Goal: Task Accomplishment & Management: Manage account settings

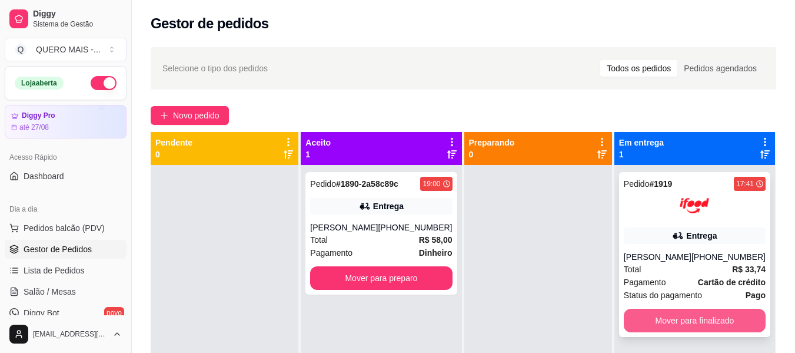
click at [642, 318] on button "Mover para finalizado" at bounding box center [695, 320] width 142 height 24
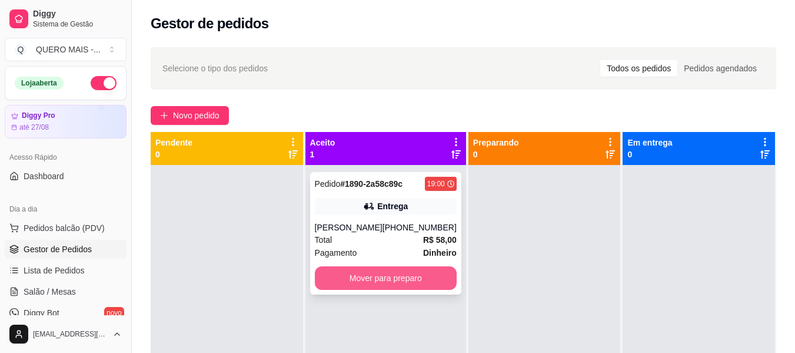
click at [392, 278] on button "Mover para preparo" at bounding box center [386, 278] width 142 height 24
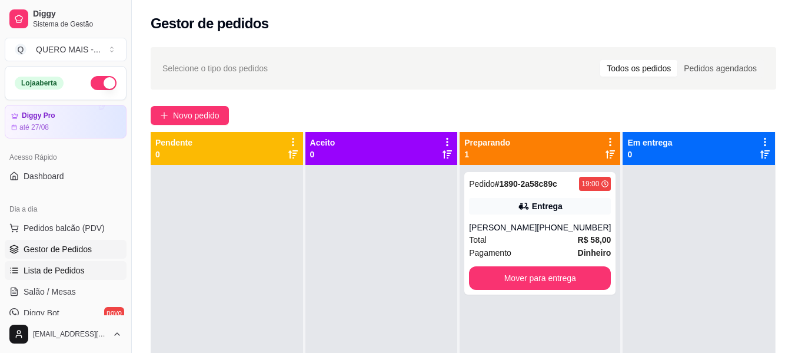
click at [51, 271] on span "Lista de Pedidos" at bounding box center [54, 270] width 61 height 12
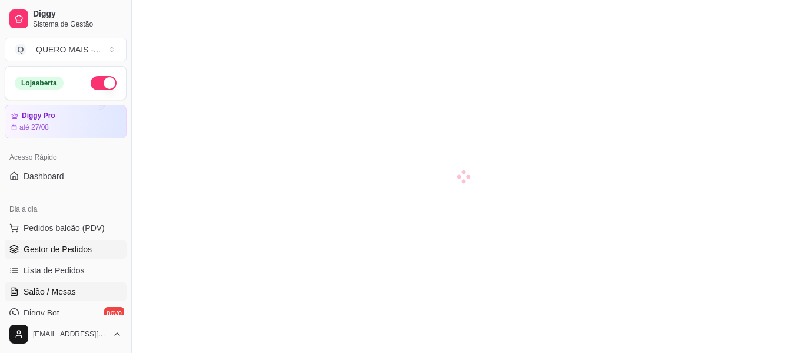
click at [44, 249] on span "Gestor de Pedidos" at bounding box center [58, 249] width 68 height 12
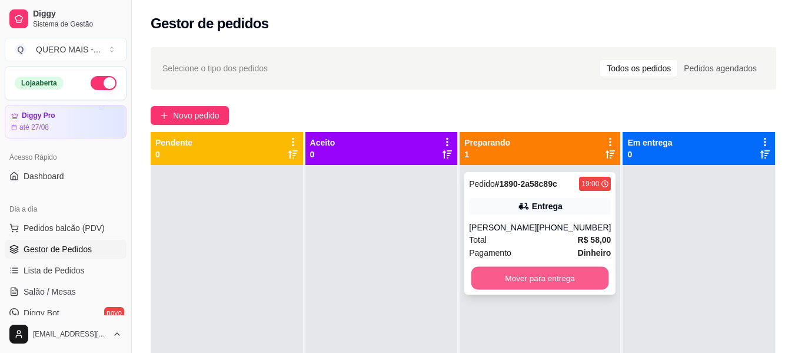
click at [508, 277] on button "Mover para entrega" at bounding box center [540, 278] width 138 height 23
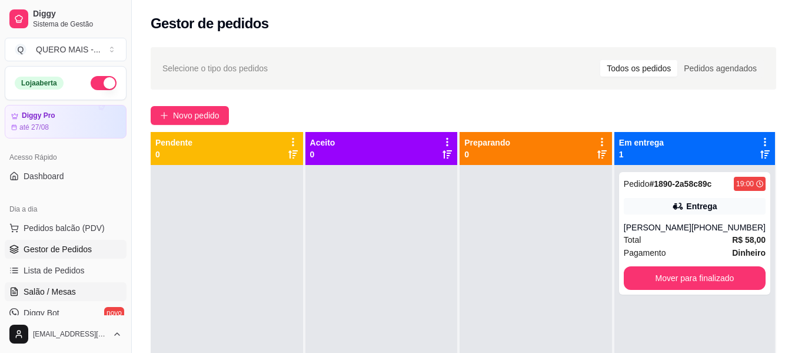
click at [48, 291] on span "Salão / Mesas" at bounding box center [50, 291] width 52 height 12
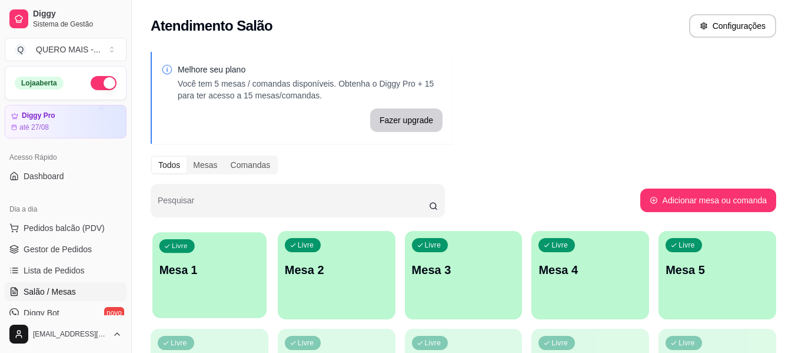
click at [215, 298] on div "Livre Mesa 1" at bounding box center [209, 268] width 114 height 72
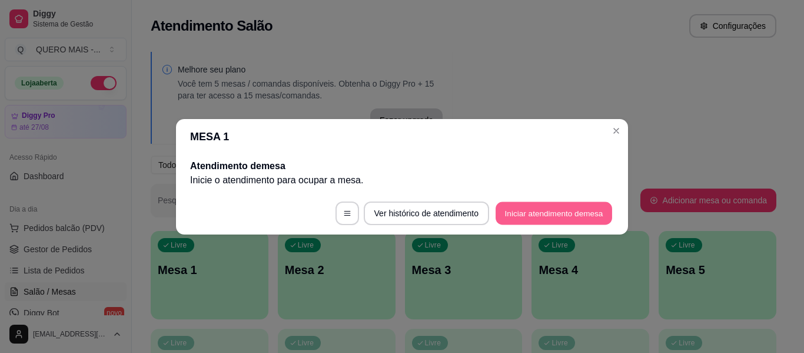
click at [517, 210] on button "Iniciar atendimento de mesa" at bounding box center [554, 212] width 117 height 23
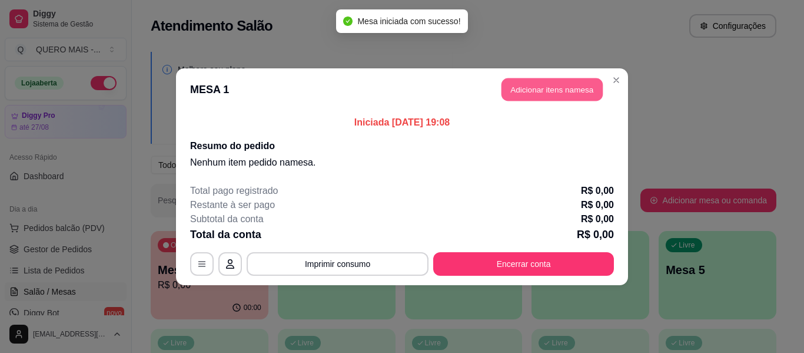
click at [576, 82] on button "Adicionar itens na mesa" at bounding box center [551, 89] width 101 height 23
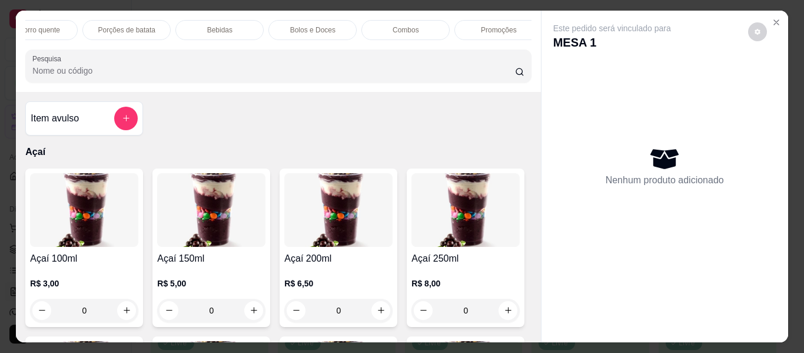
scroll to position [0, 689]
click at [491, 20] on div "Promoções" at bounding box center [497, 30] width 88 height 20
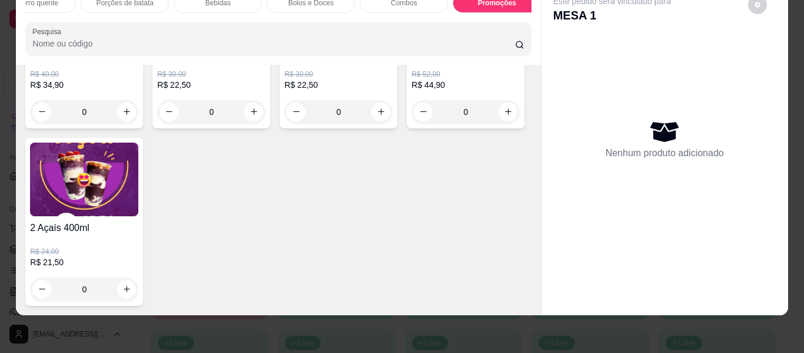
scroll to position [4582, 0]
click at [504, 116] on icon "increase-product-quantity" at bounding box center [508, 111] width 9 height 9
type input "1"
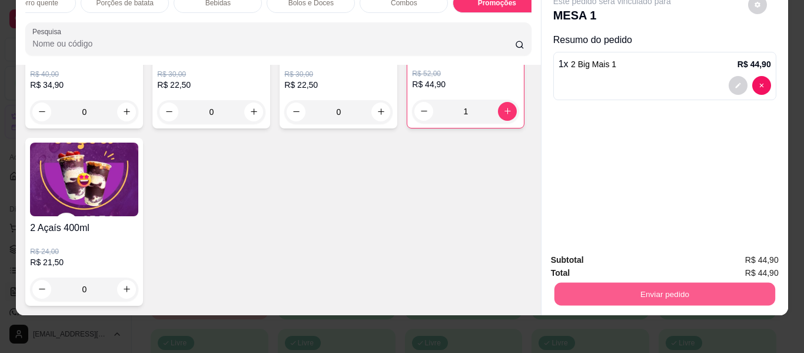
click at [610, 285] on button "Enviar pedido" at bounding box center [664, 294] width 221 height 23
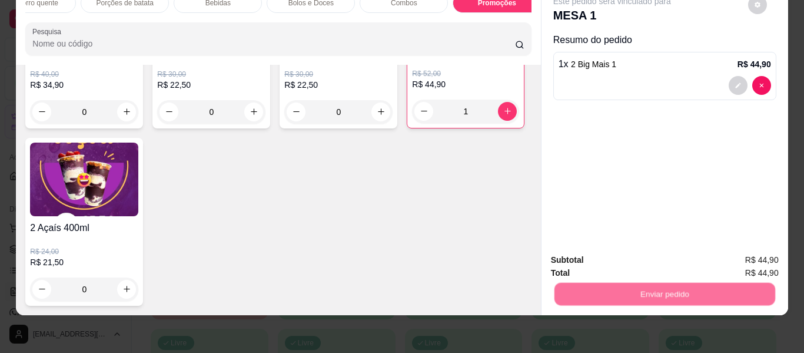
click at [608, 257] on button "Não registrar e enviar pedido" at bounding box center [625, 255] width 122 height 22
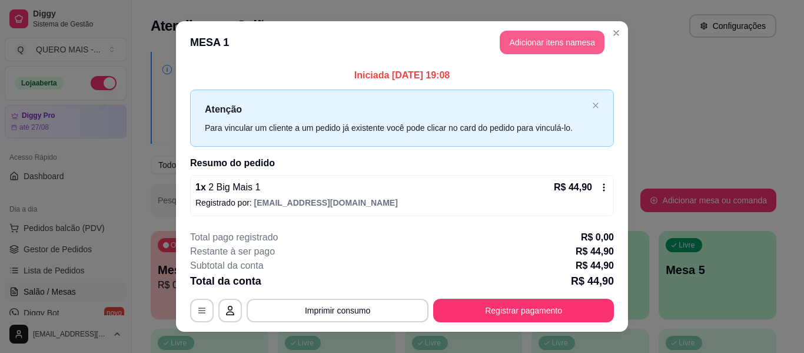
click at [553, 48] on button "Adicionar itens na mesa" at bounding box center [552, 43] width 105 height 24
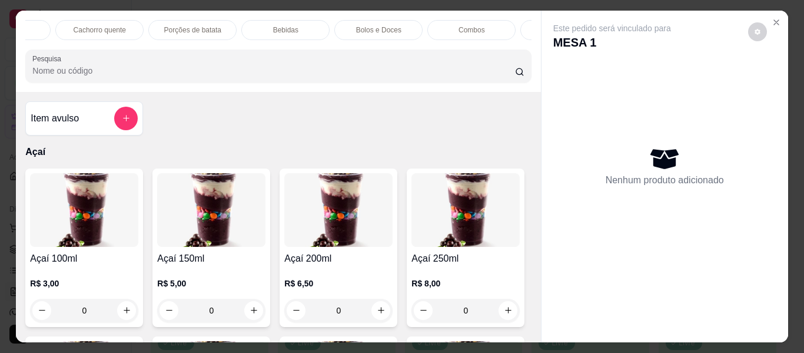
scroll to position [0, 622]
click at [278, 25] on p "Bebidas" at bounding box center [284, 29] width 25 height 9
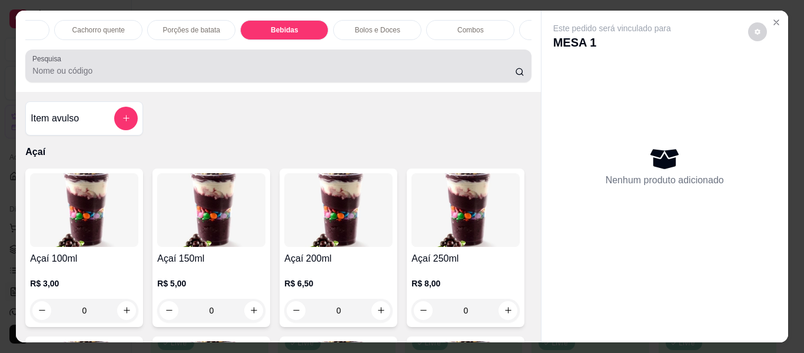
scroll to position [32, 0]
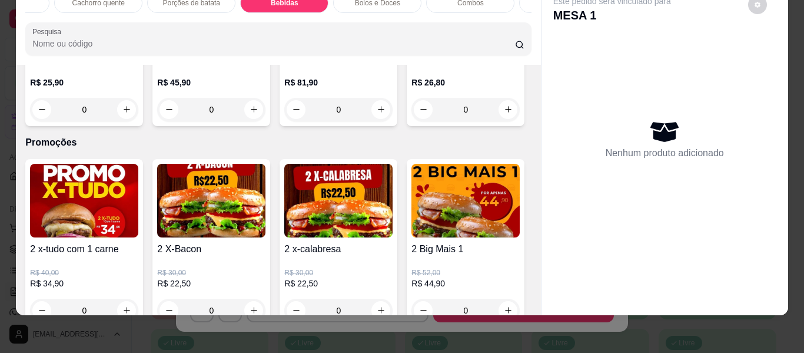
type input "1"
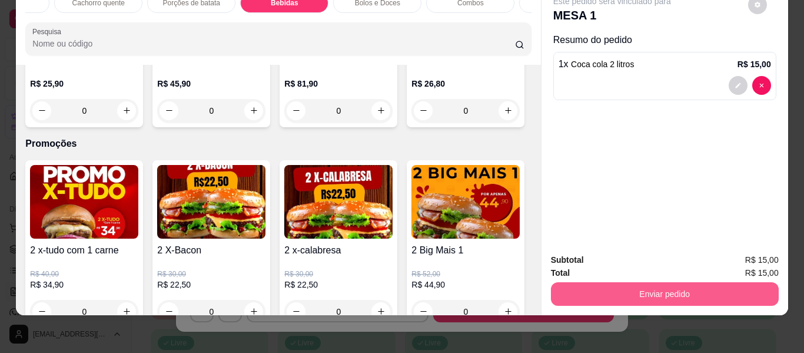
click at [623, 286] on button "Enviar pedido" at bounding box center [665, 294] width 228 height 24
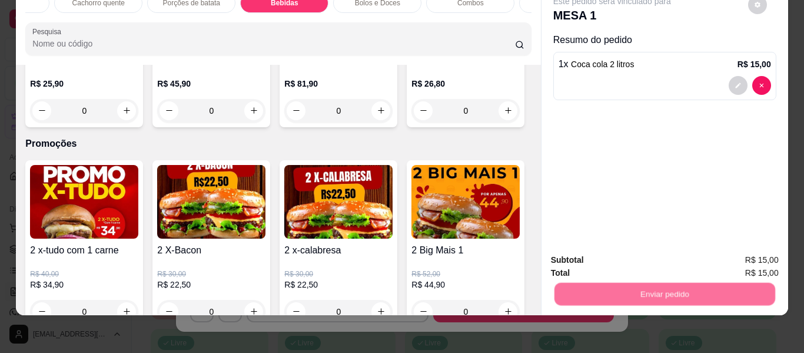
click at [606, 253] on button "Não registrar e enviar pedido" at bounding box center [625, 255] width 122 height 22
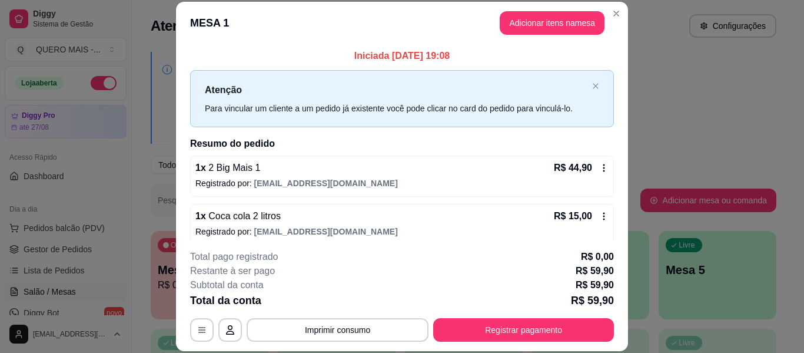
scroll to position [9, 0]
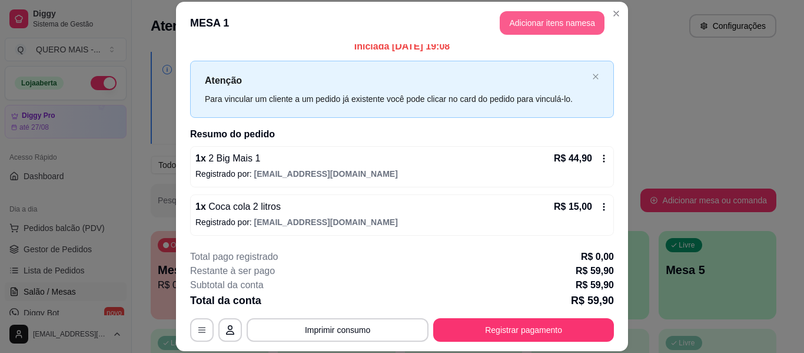
click at [532, 25] on button "Adicionar itens na mesa" at bounding box center [552, 23] width 105 height 24
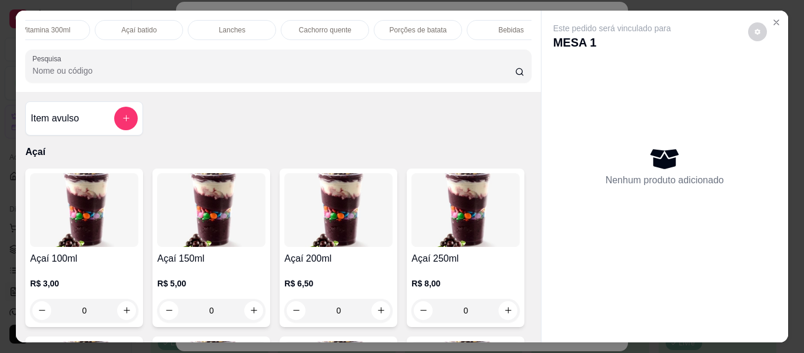
scroll to position [0, 397]
click at [390, 20] on div "Porções de batata" at bounding box center [417, 30] width 88 height 20
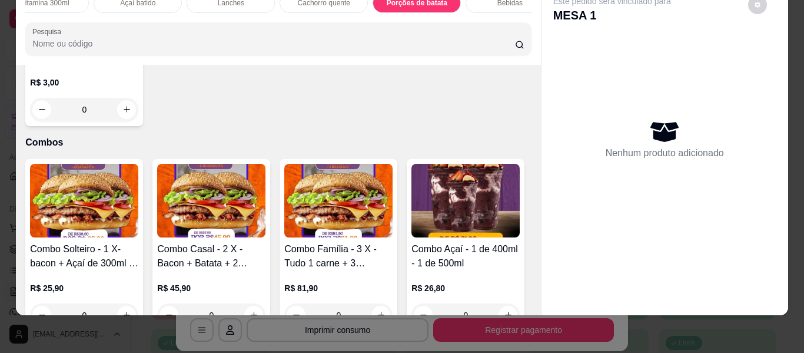
type input "1"
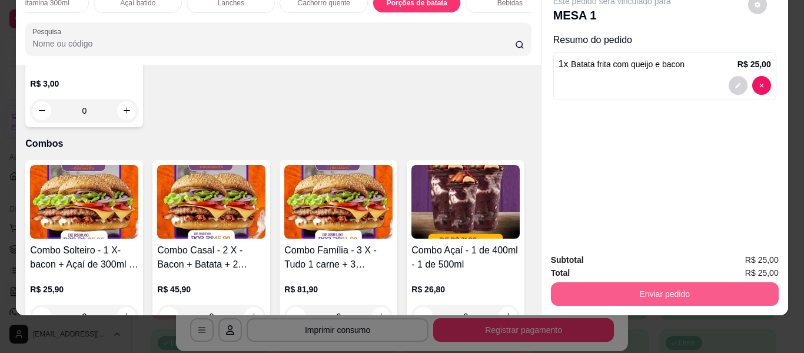
click at [649, 286] on button "Enviar pedido" at bounding box center [665, 294] width 228 height 24
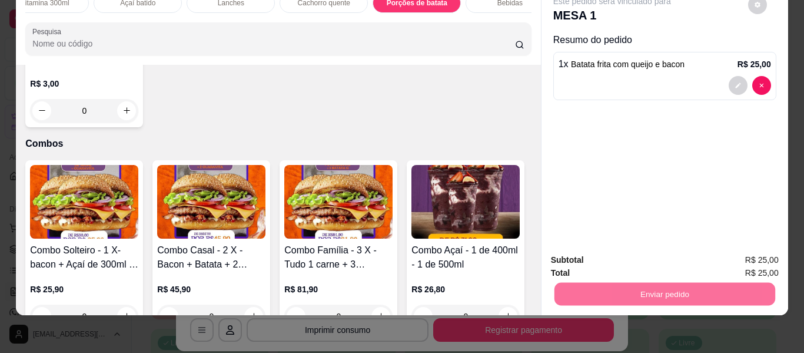
click at [598, 254] on button "Não registrar e enviar pedido" at bounding box center [625, 255] width 119 height 22
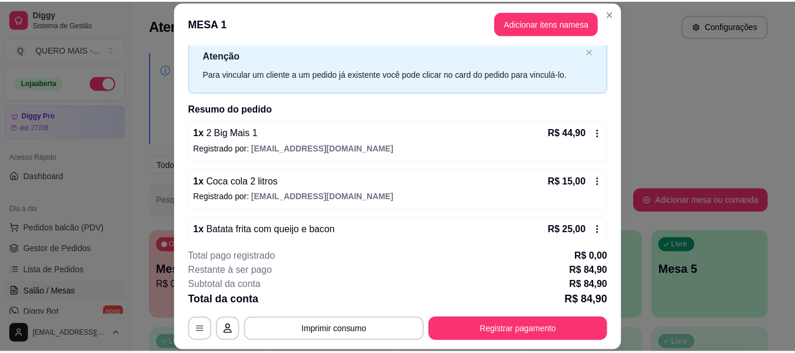
scroll to position [58, 0]
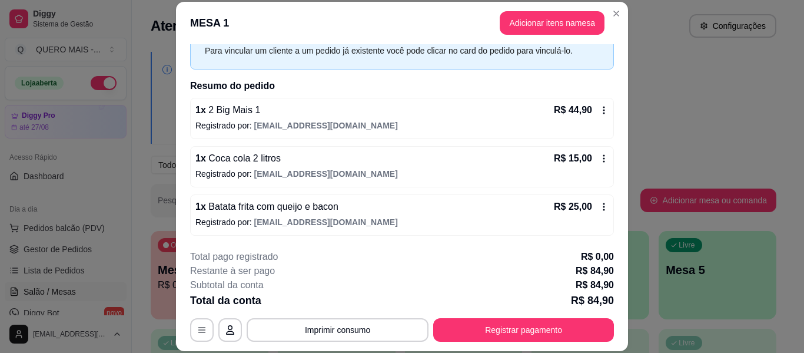
click at [599, 111] on icon at bounding box center [603, 109] width 9 height 9
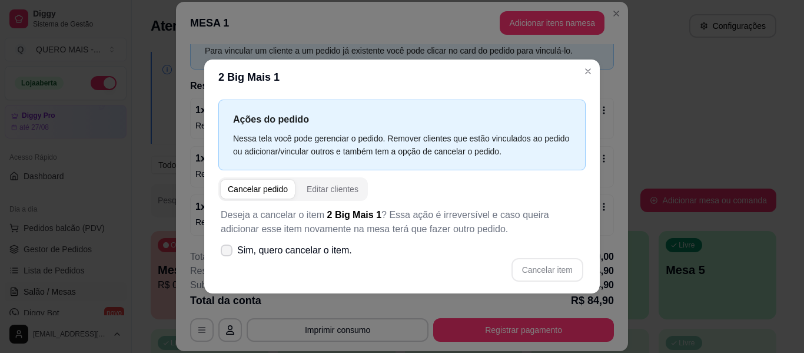
click at [253, 251] on span "Sim, quero cancelar o item." at bounding box center [294, 250] width 115 height 14
click at [228, 252] on input "Sim, quero cancelar o item." at bounding box center [224, 256] width 8 height 8
checkbox input "true"
click at [542, 270] on button "Cancelar item" at bounding box center [547, 269] width 70 height 23
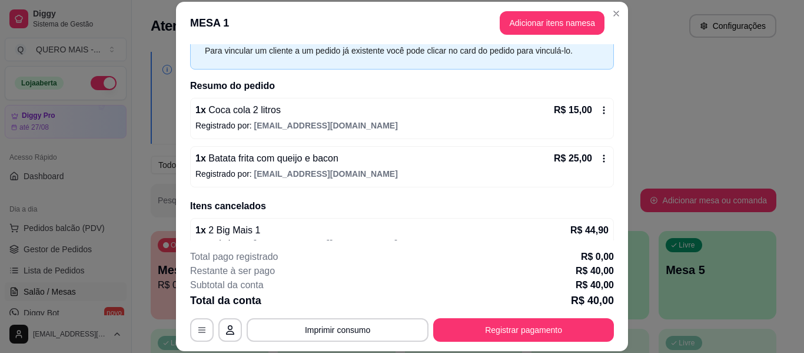
click at [603, 158] on icon at bounding box center [604, 159] width 2 height 8
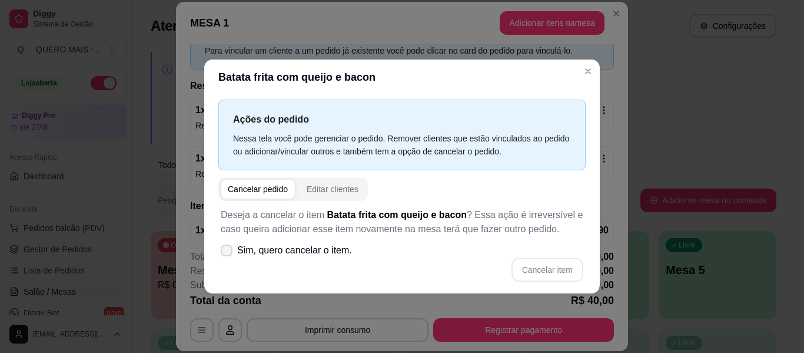
click at [284, 251] on span "Sim, quero cancelar o item." at bounding box center [294, 250] width 115 height 14
click at [228, 252] on input "Sim, quero cancelar o item." at bounding box center [224, 256] width 8 height 8
checkbox input "true"
click at [539, 265] on button "Cancelar item" at bounding box center [547, 270] width 72 height 24
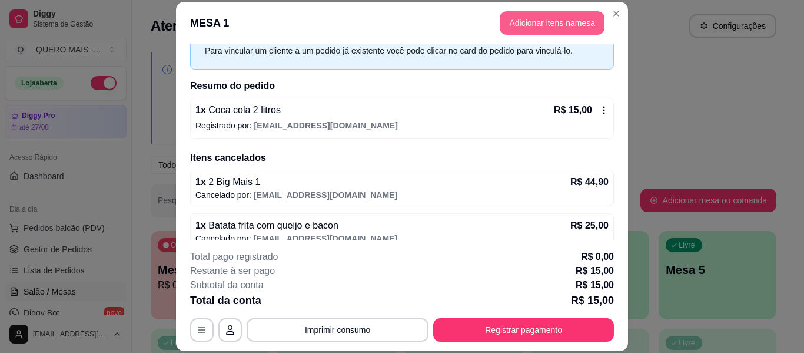
click at [511, 25] on button "Adicionar itens na mesa" at bounding box center [552, 23] width 105 height 24
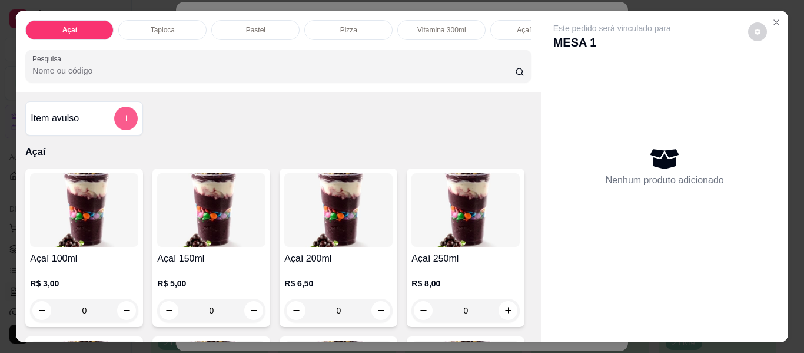
click at [119, 128] on button "add-separate-item" at bounding box center [126, 119] width 24 height 24
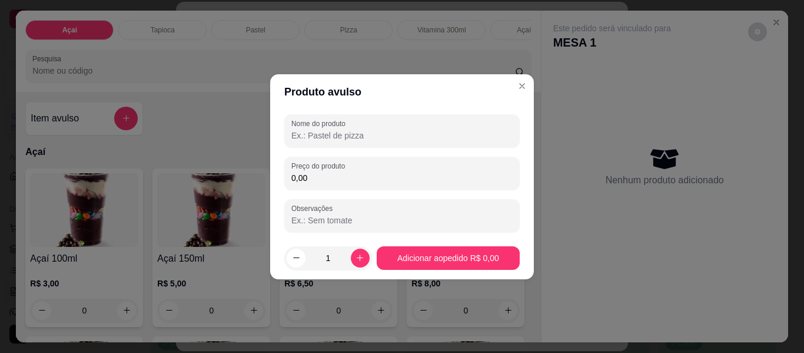
click at [323, 138] on input "Nome do produto" at bounding box center [401, 135] width 221 height 12
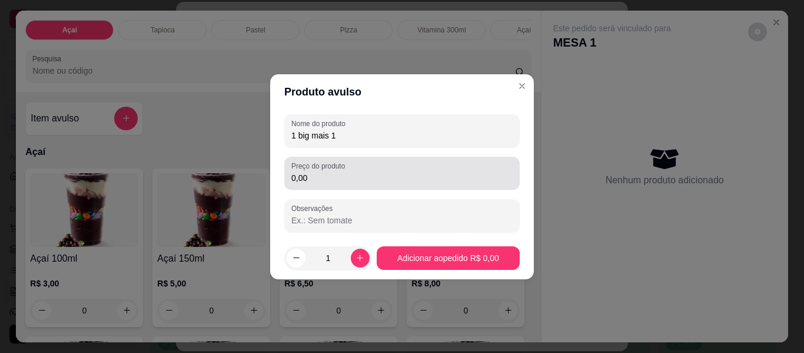
type input "1 big mais 1"
click at [398, 170] on div "0,00" at bounding box center [401, 173] width 221 height 24
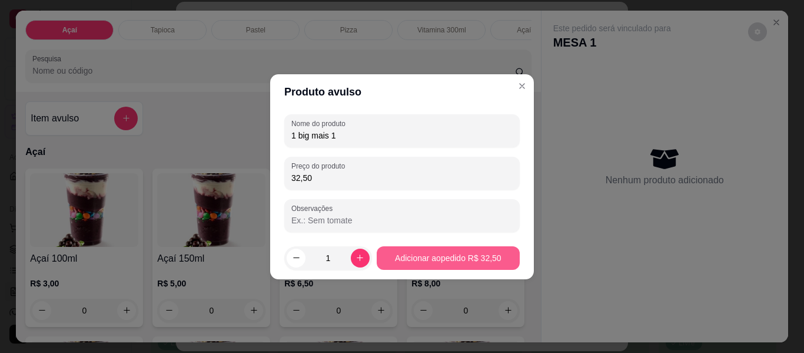
type input "32,50"
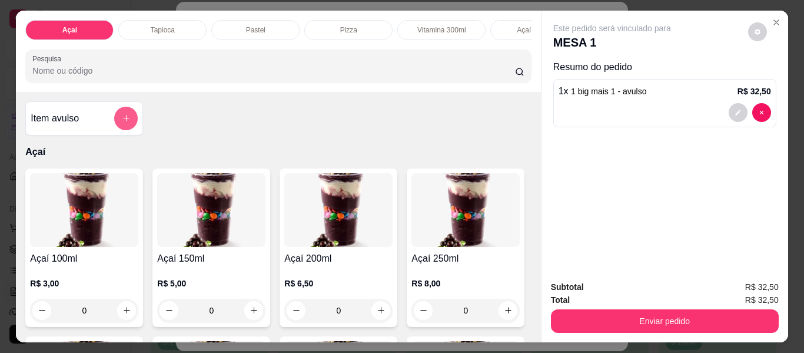
click at [128, 122] on button "add-separate-item" at bounding box center [126, 119] width 24 height 24
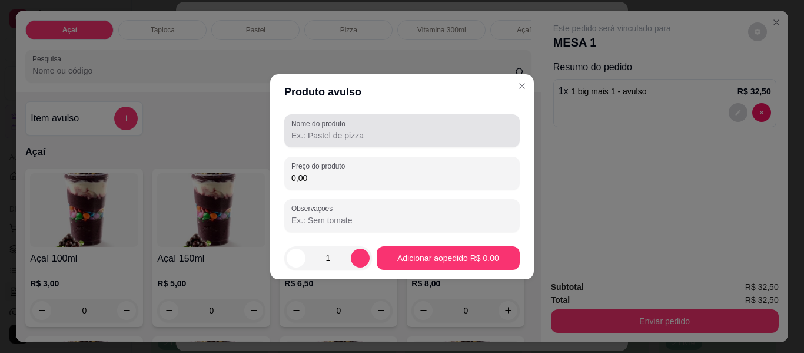
click at [348, 135] on input "Nome do produto" at bounding box center [401, 135] width 221 height 12
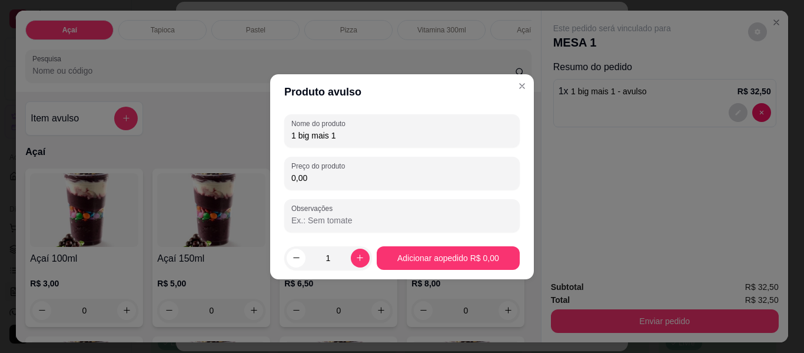
type input "1 big mais 1"
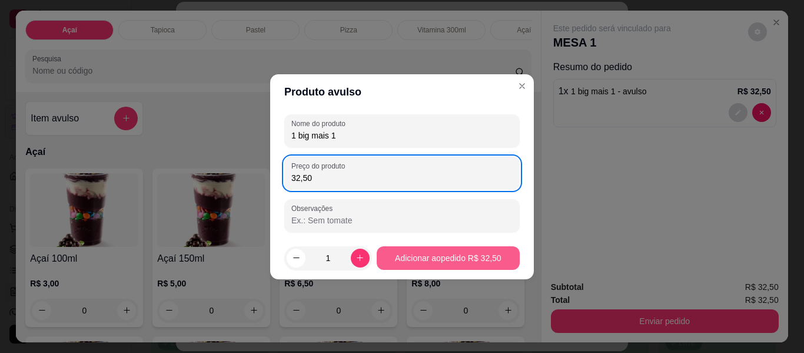
type input "32,50"
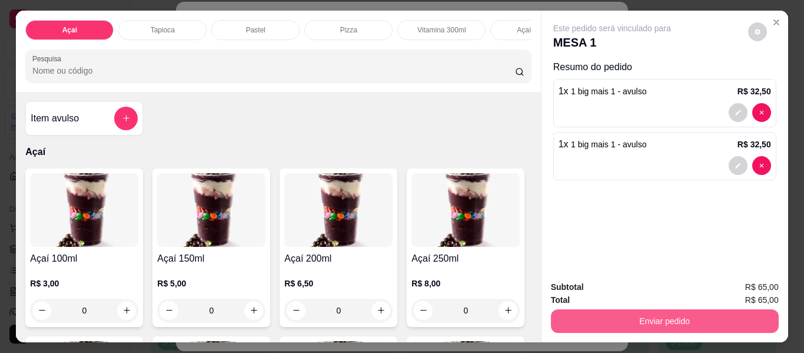
click at [639, 316] on button "Enviar pedido" at bounding box center [665, 321] width 228 height 24
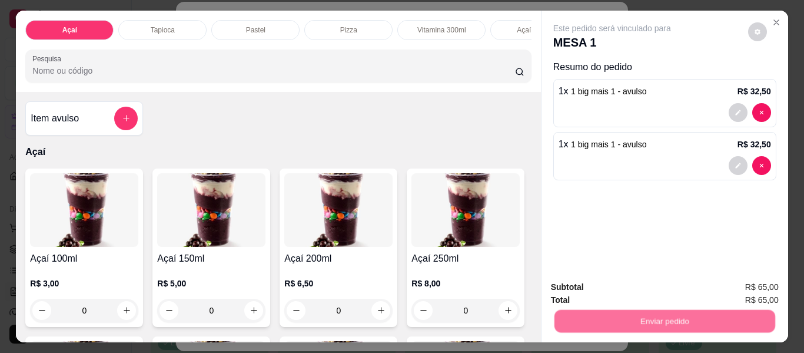
click at [623, 287] on button "Não registrar e enviar pedido" at bounding box center [625, 287] width 122 height 22
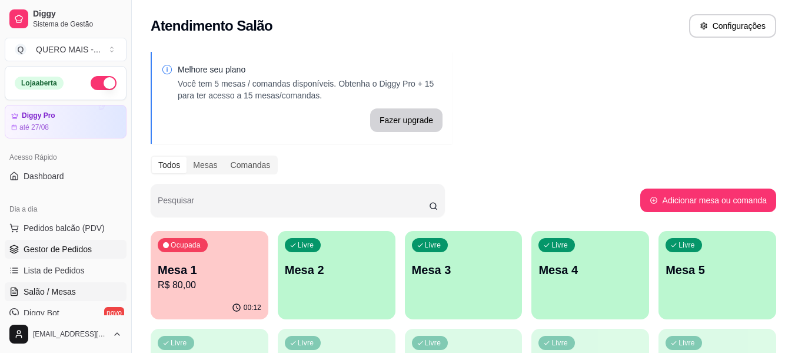
click at [71, 251] on span "Gestor de Pedidos" at bounding box center [58, 249] width 68 height 12
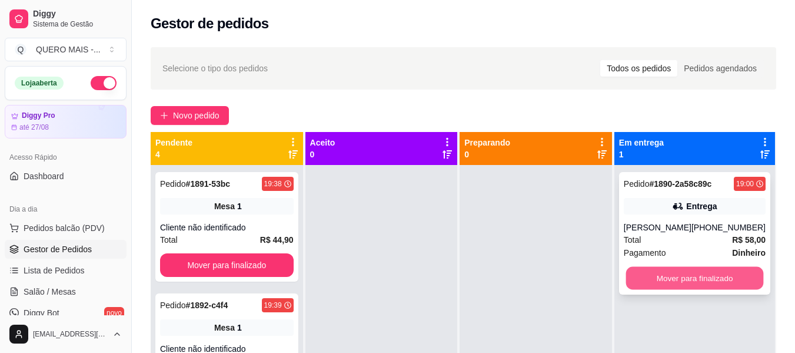
click at [643, 277] on button "Mover para finalizado" at bounding box center [695, 278] width 138 height 23
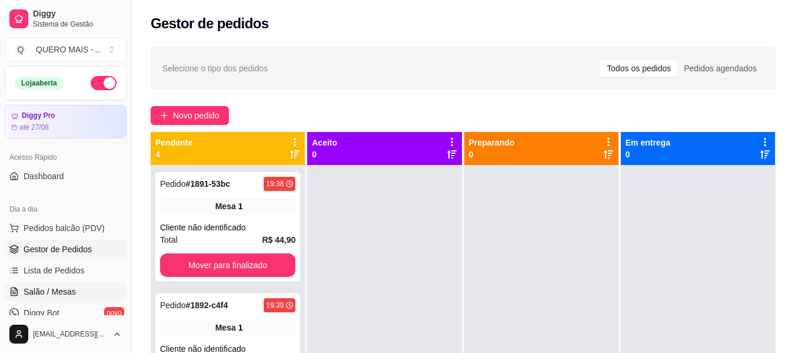
click at [64, 290] on span "Salão / Mesas" at bounding box center [50, 291] width 52 height 12
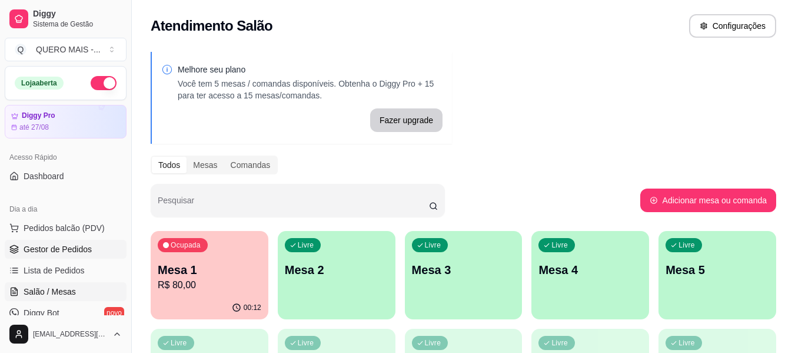
click at [57, 254] on span "Gestor de Pedidos" at bounding box center [58, 249] width 68 height 12
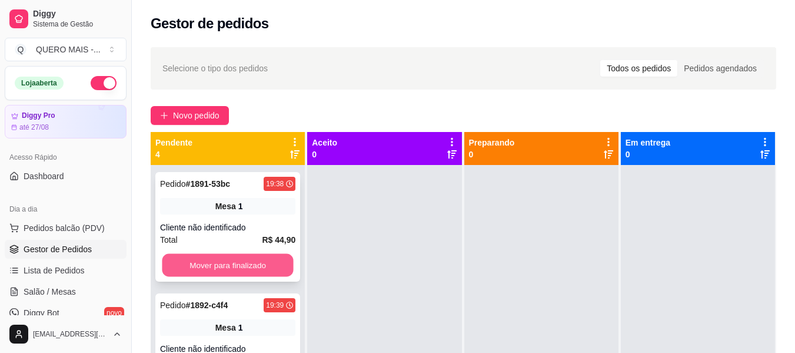
click at [229, 274] on button "Mover para finalizado" at bounding box center [227, 265] width 131 height 23
click at [230, 270] on button "Mover para finalizado" at bounding box center [227, 265] width 131 height 23
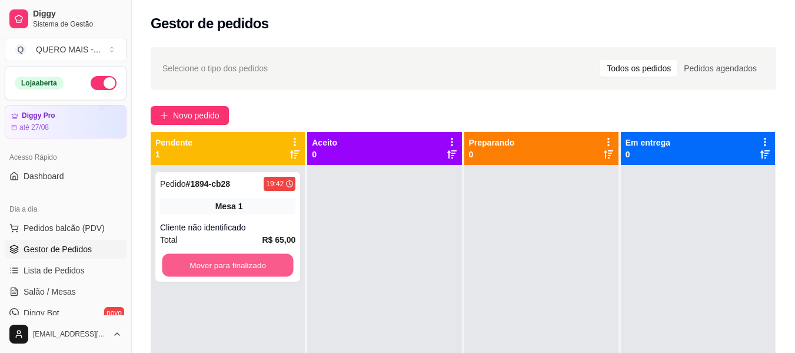
click at [230, 270] on button "Mover para finalizado" at bounding box center [227, 265] width 131 height 23
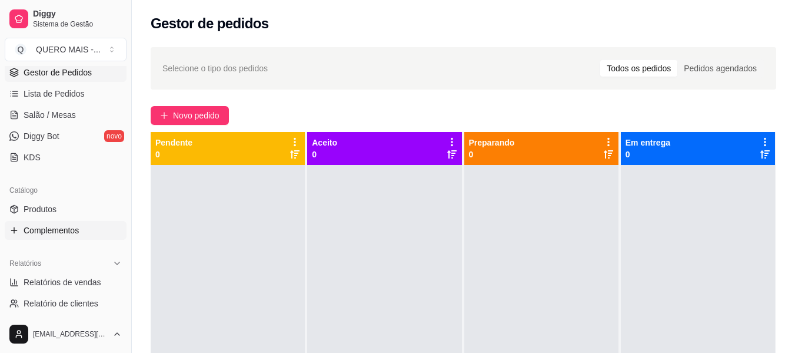
scroll to position [235, 0]
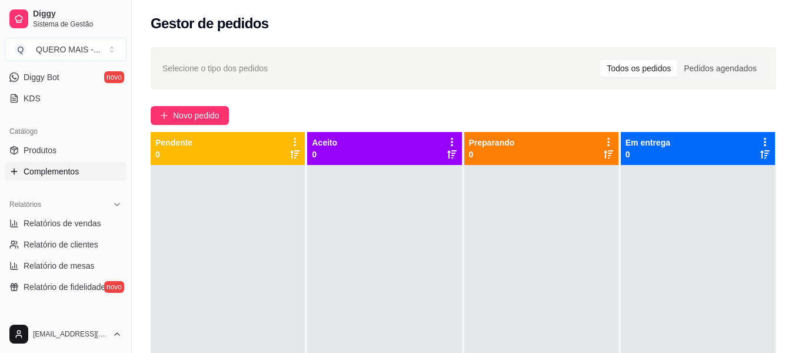
click at [61, 171] on span "Complementos" at bounding box center [51, 171] width 55 height 12
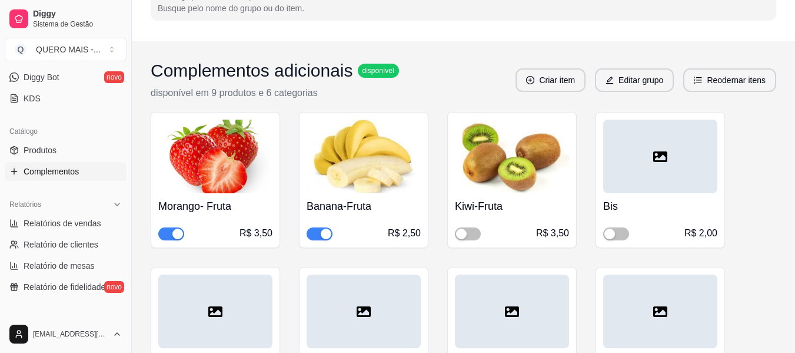
scroll to position [118, 0]
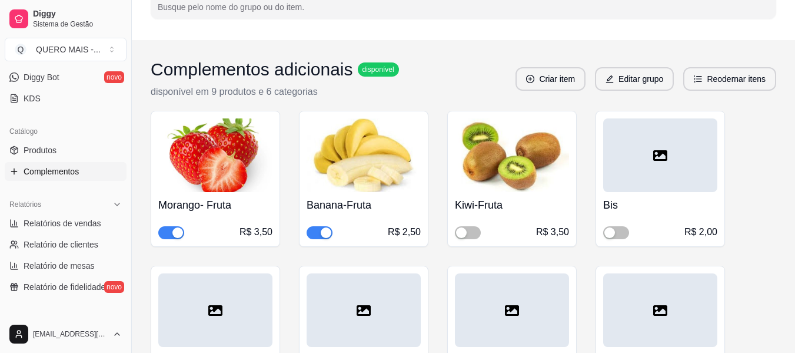
click at [179, 235] on div "button" at bounding box center [177, 232] width 11 height 11
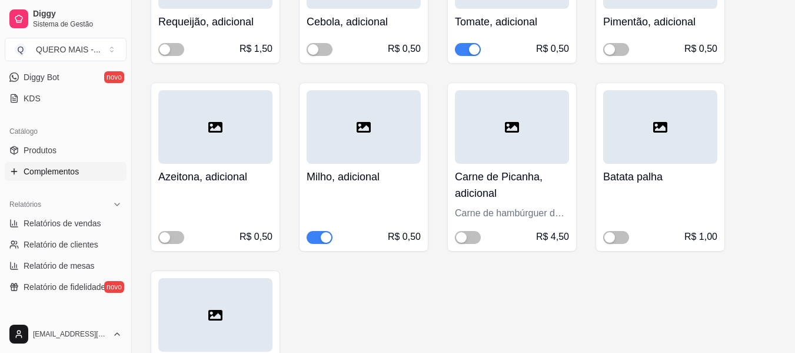
scroll to position [2237, 0]
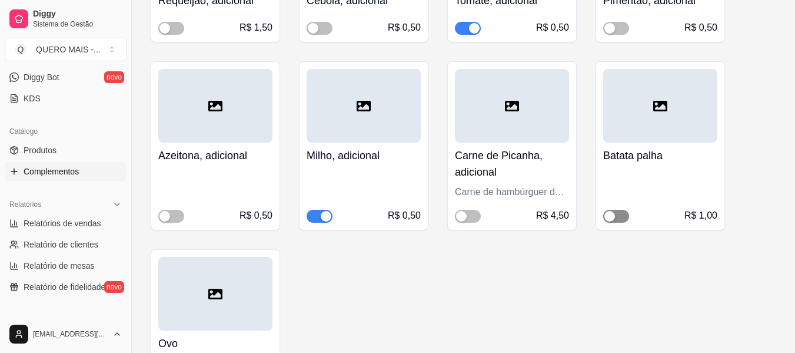
click at [618, 220] on span "button" at bounding box center [616, 216] width 26 height 13
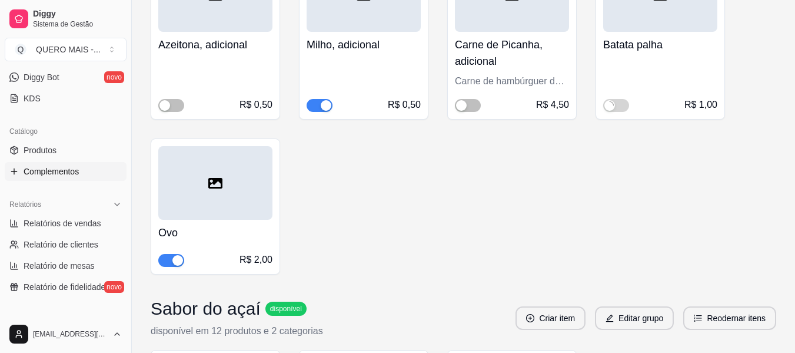
scroll to position [2354, 0]
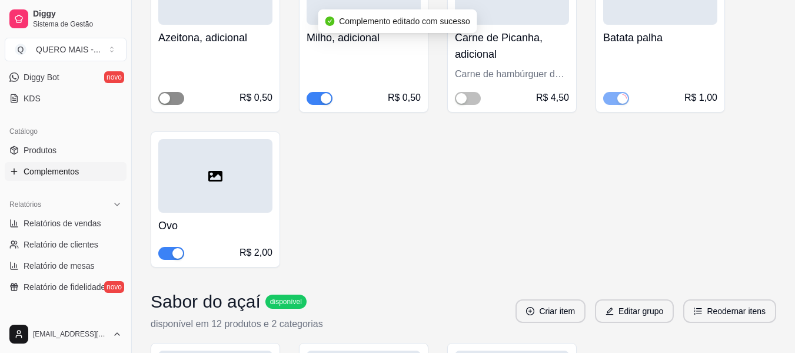
click at [178, 102] on span "button" at bounding box center [171, 98] width 26 height 13
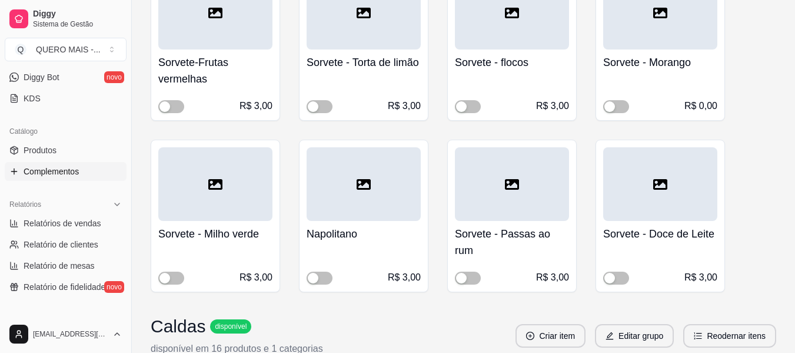
scroll to position [765, 0]
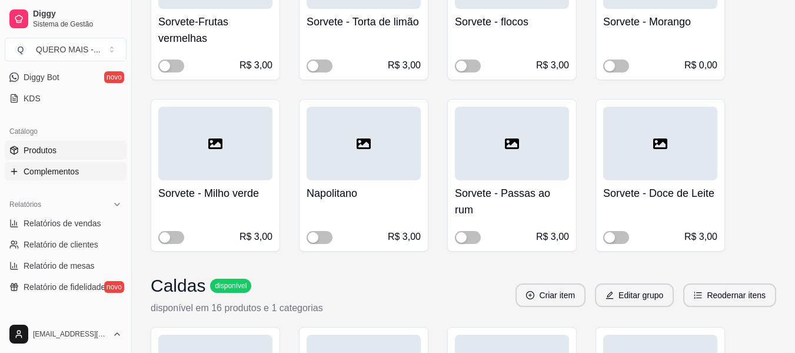
click at [44, 152] on span "Produtos" at bounding box center [40, 150] width 33 height 12
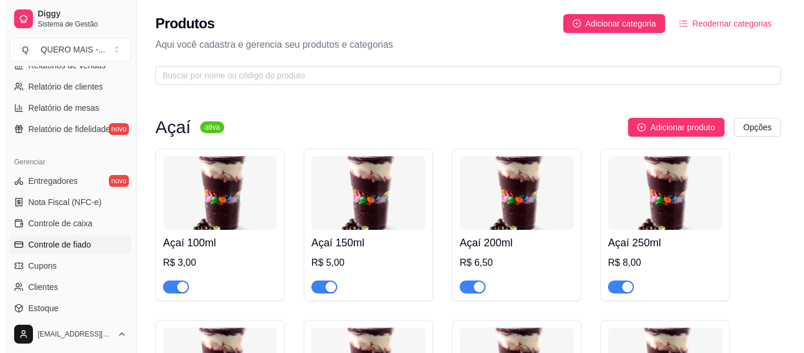
scroll to position [412, 0]
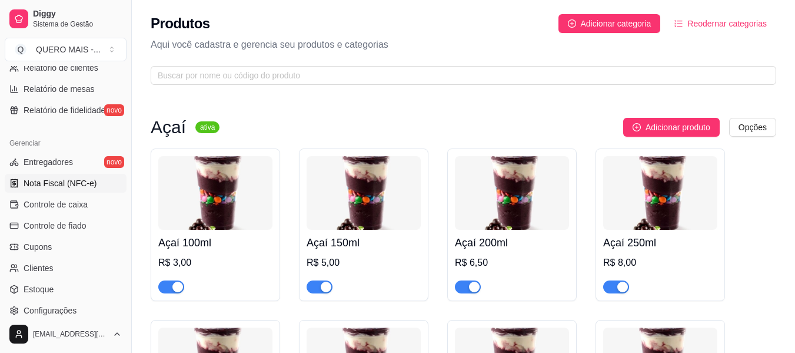
click at [54, 185] on span "Nota Fiscal (NFC-e)" at bounding box center [60, 183] width 73 height 12
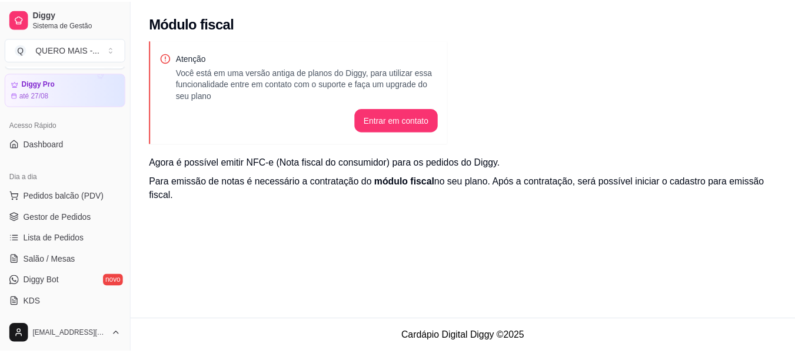
scroll to position [59, 0]
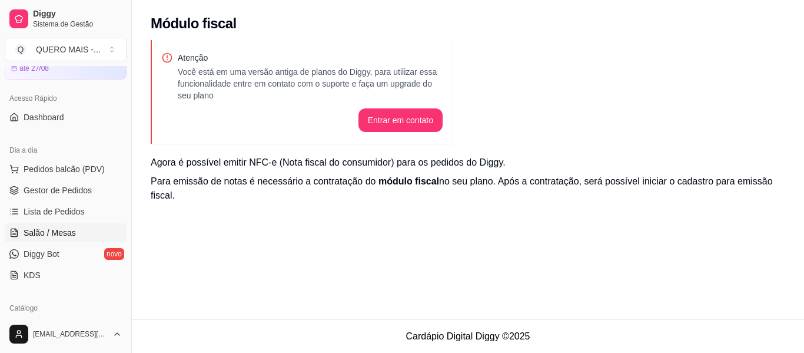
click at [72, 227] on span "Salão / Mesas" at bounding box center [50, 233] width 52 height 12
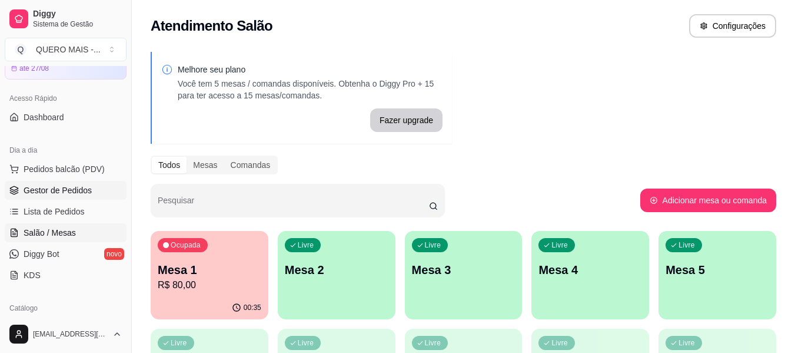
click at [58, 192] on span "Gestor de Pedidos" at bounding box center [58, 190] width 68 height 12
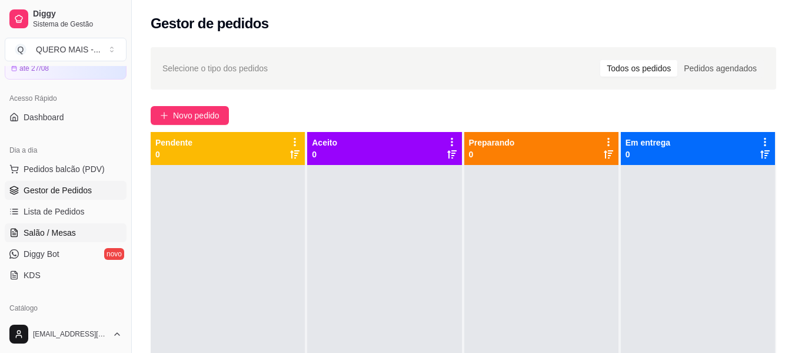
click at [65, 230] on span "Salão / Mesas" at bounding box center [50, 233] width 52 height 12
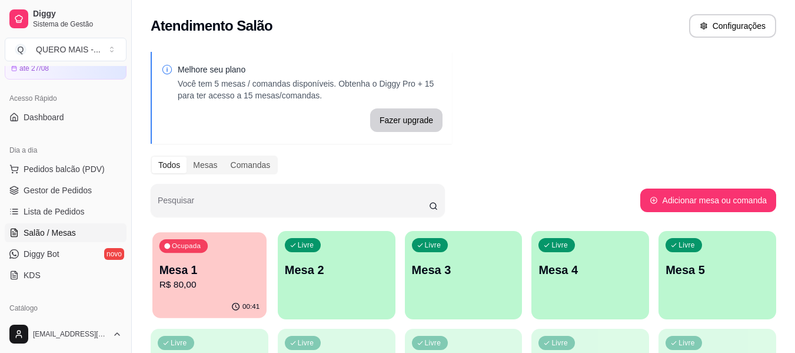
click at [185, 273] on p "Mesa 1" at bounding box center [210, 270] width 101 height 16
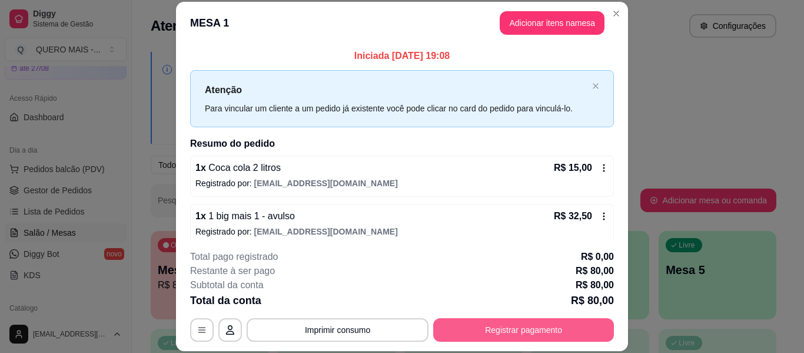
click at [466, 330] on button "Registrar pagamento" at bounding box center [523, 330] width 181 height 24
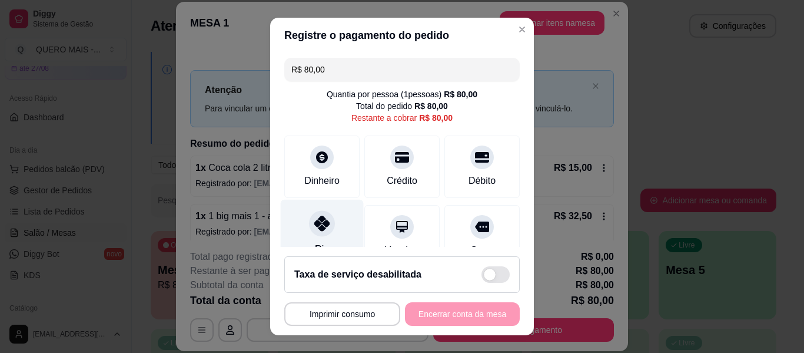
click at [294, 230] on div "Pix" at bounding box center [322, 234] width 83 height 69
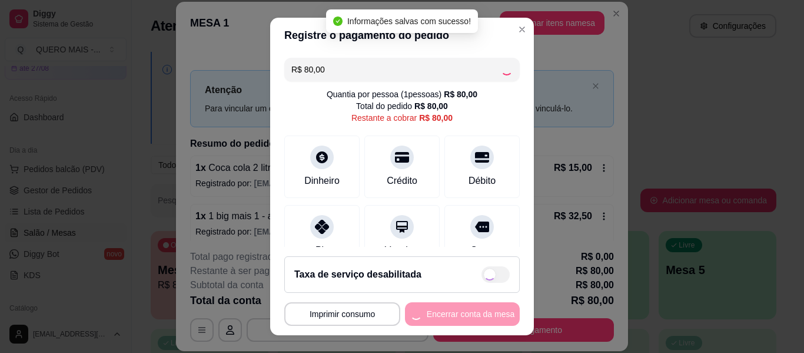
type input "R$ 0,00"
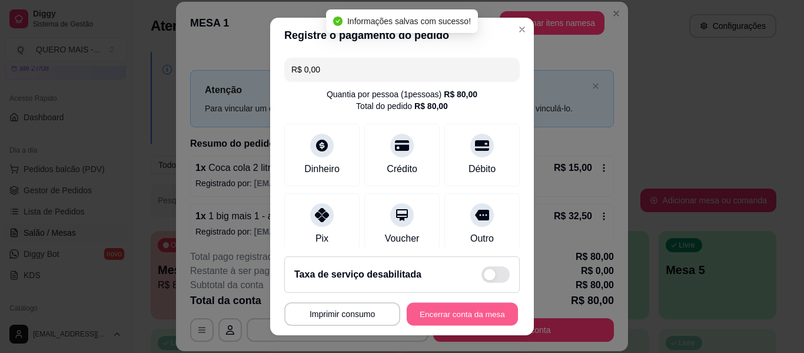
click at [444, 317] on button "Encerrar conta da mesa" at bounding box center [462, 314] width 111 height 23
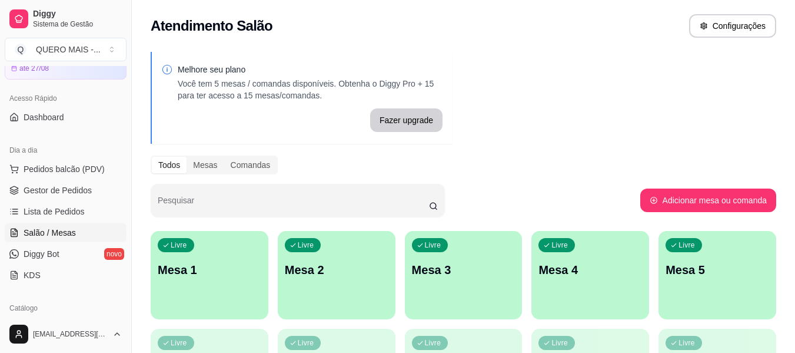
click at [209, 286] on div "Livre Mesa 1" at bounding box center [210, 268] width 118 height 74
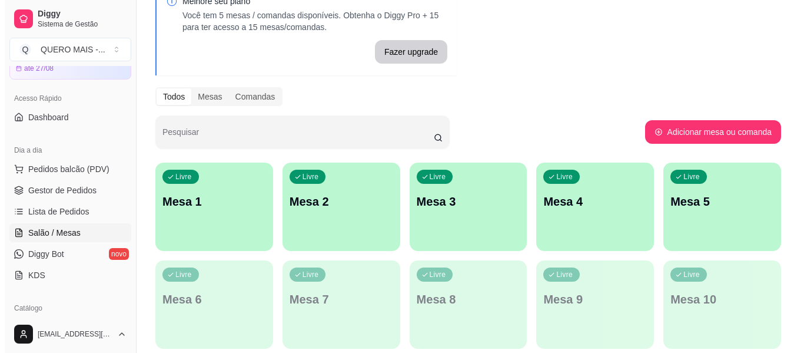
scroll to position [118, 0]
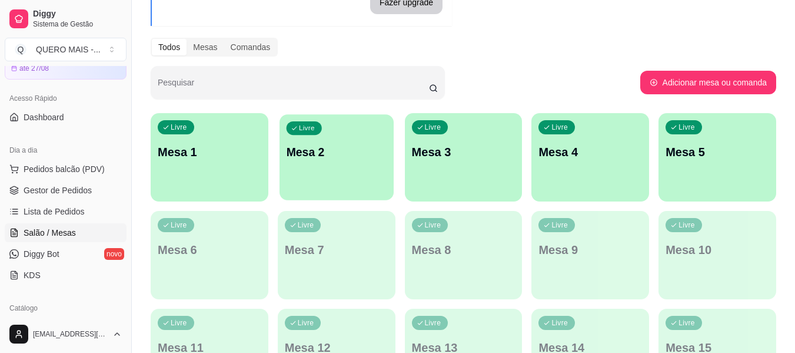
click at [363, 157] on p "Mesa 2" at bounding box center [336, 152] width 101 height 16
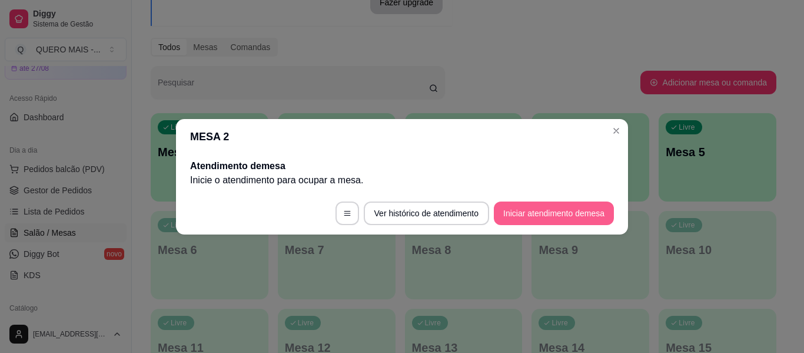
click at [515, 210] on button "Iniciar atendimento de mesa" at bounding box center [554, 213] width 120 height 24
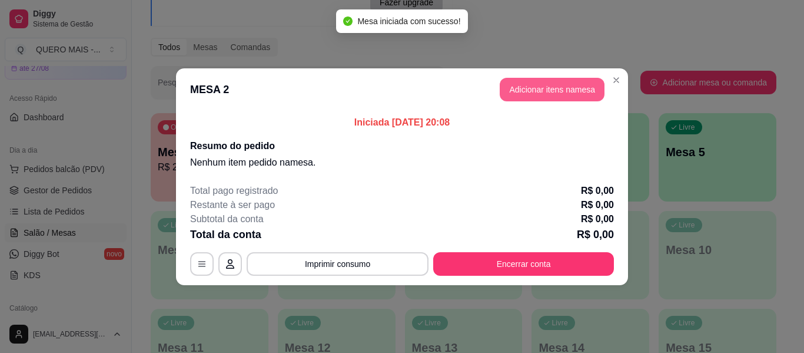
click at [544, 101] on button "Adicionar itens na mesa" at bounding box center [552, 90] width 105 height 24
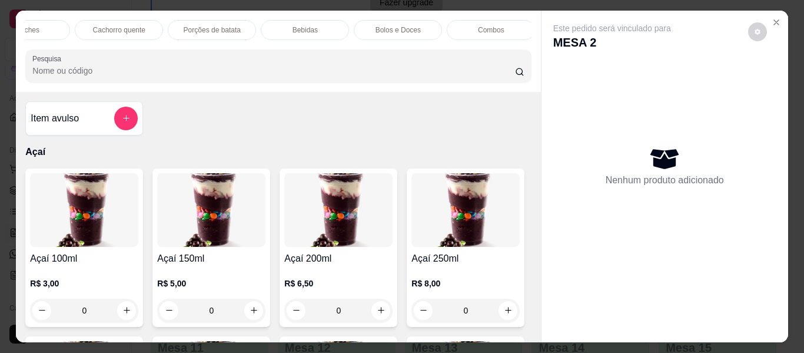
scroll to position [0, 564]
click at [60, 29] on p "Lanches" at bounding box center [64, 29] width 26 height 9
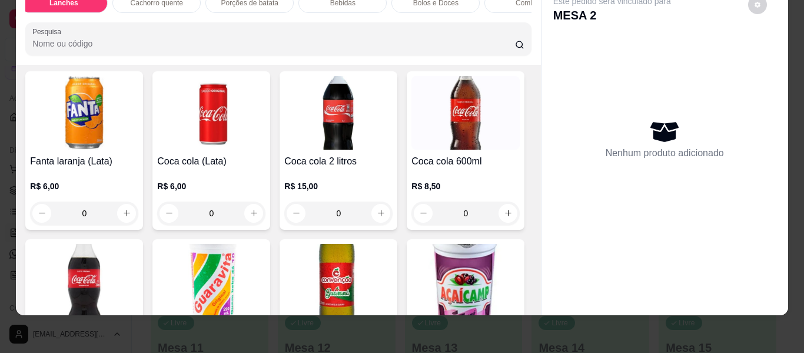
scroll to position [2317, 0]
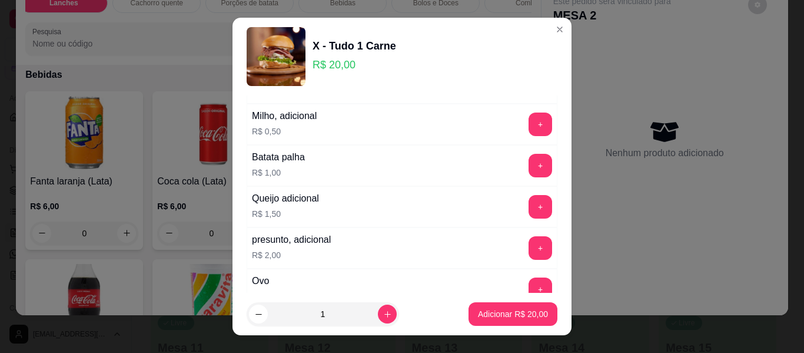
scroll to position [177, 0]
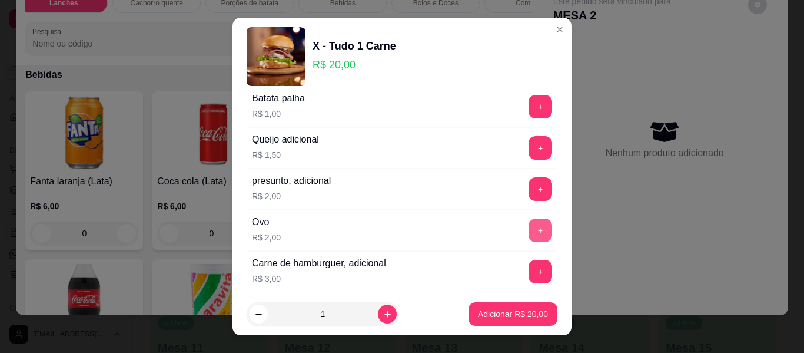
click at [529, 230] on button "+" at bounding box center [541, 230] width 24 height 24
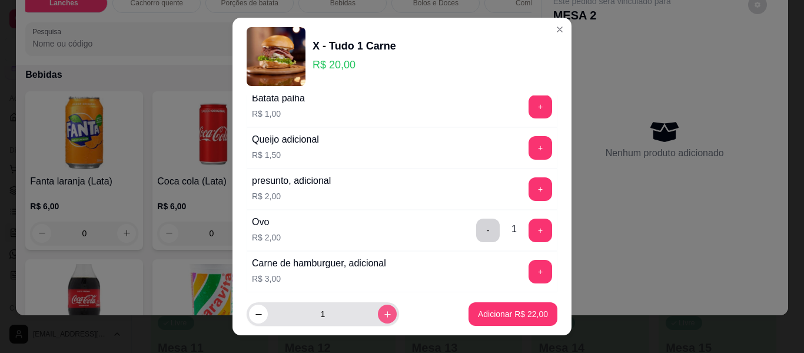
click at [378, 319] on button "increase-product-quantity" at bounding box center [387, 313] width 19 height 19
type input "3"
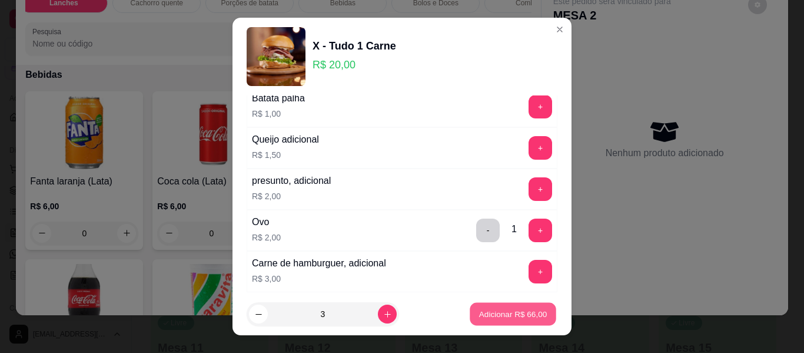
click at [497, 313] on p "Adicionar R$ 66,00" at bounding box center [513, 313] width 68 height 11
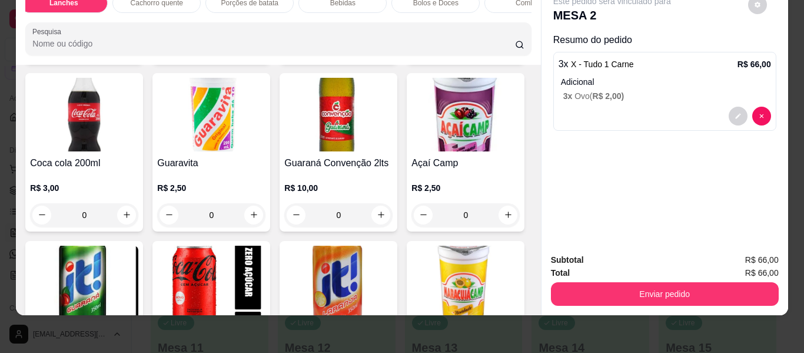
scroll to position [2553, 0]
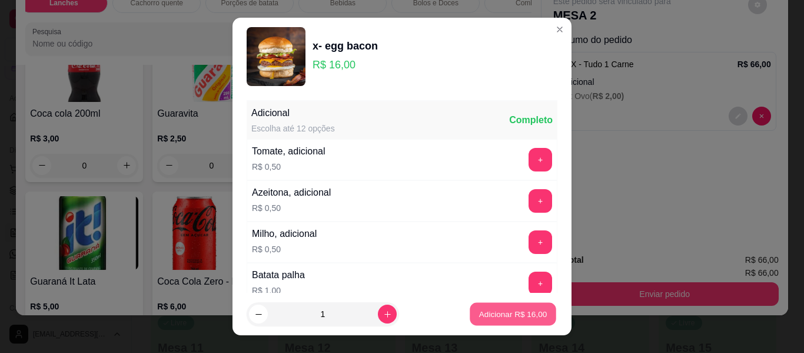
click at [480, 308] on p "Adicionar R$ 16,00" at bounding box center [513, 313] width 68 height 11
type input "1"
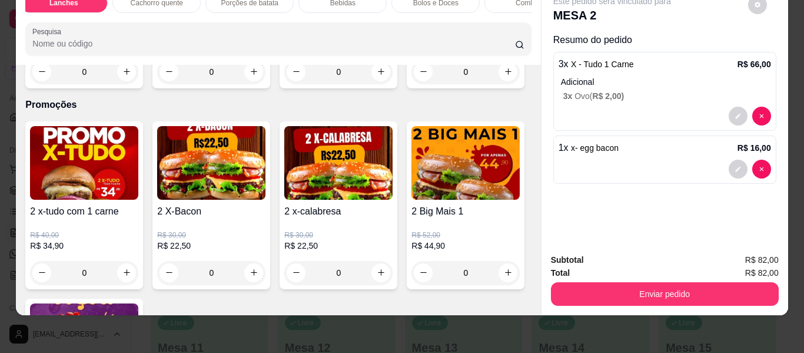
scroll to position [3200, 0]
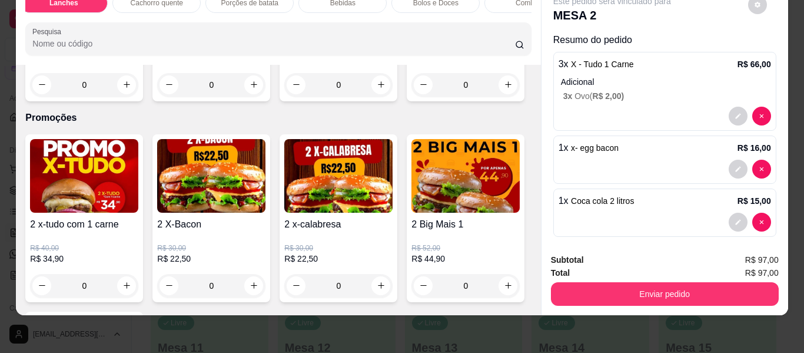
type input "1"
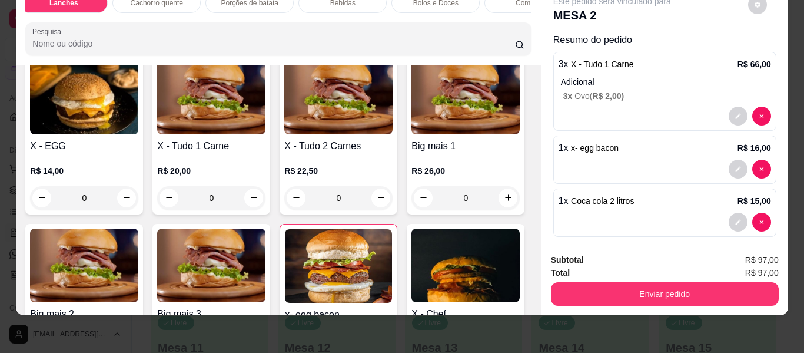
scroll to position [0, 0]
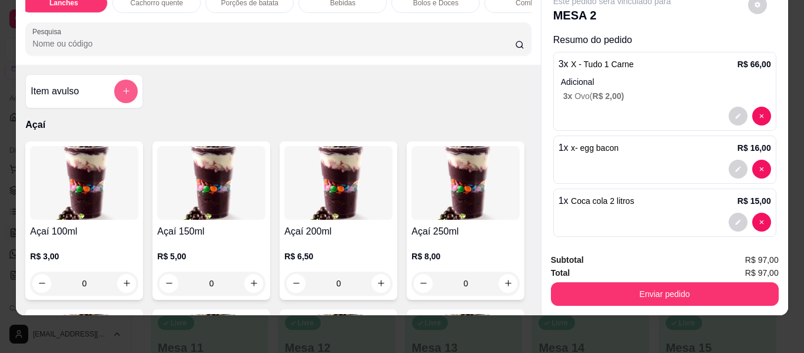
click at [122, 94] on icon "add-separate-item" at bounding box center [126, 91] width 9 height 9
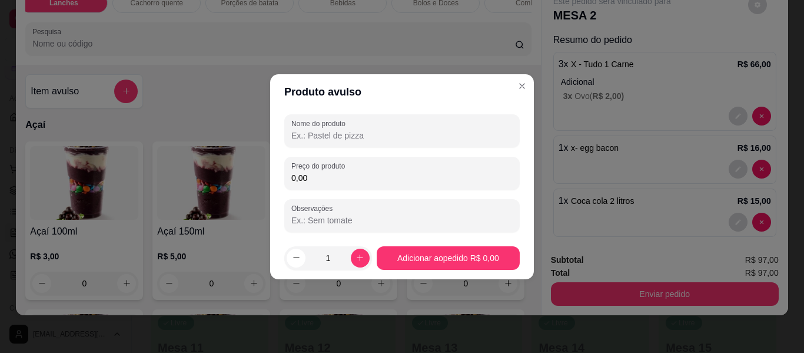
click at [341, 139] on input "Nome do produto" at bounding box center [401, 135] width 221 height 12
type input "taxa de entrega"
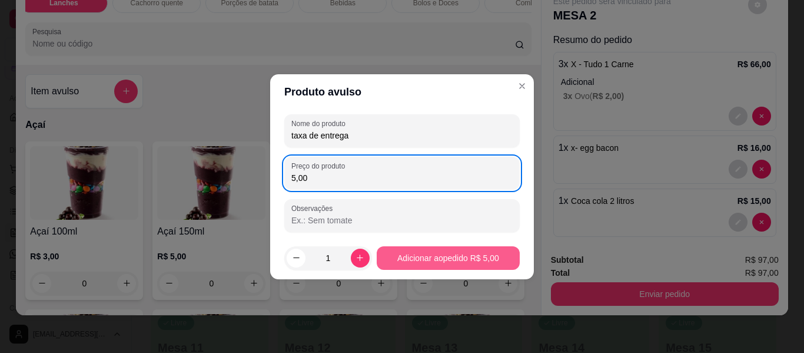
type input "5,00"
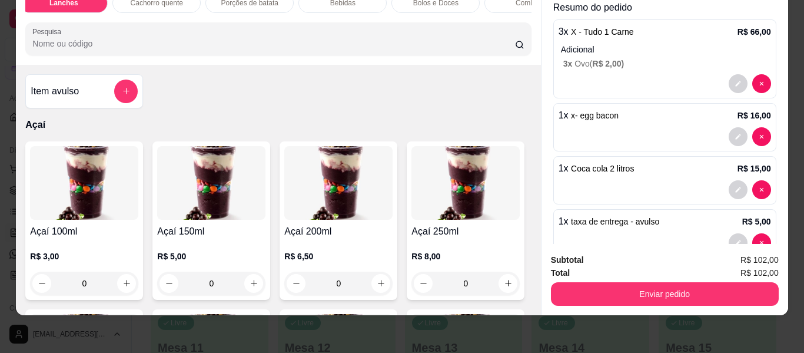
scroll to position [62, 0]
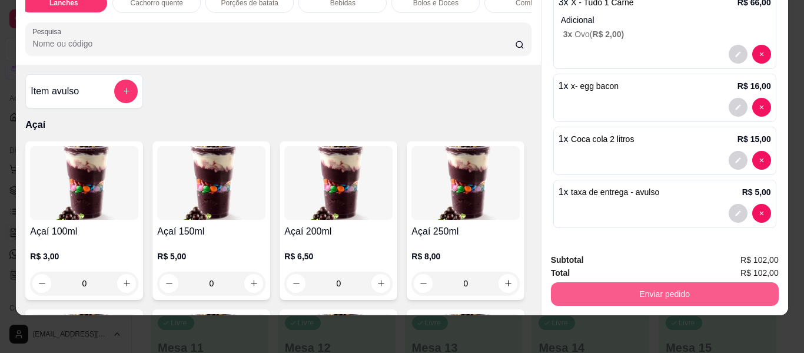
click at [642, 284] on button "Enviar pedido" at bounding box center [665, 294] width 228 height 24
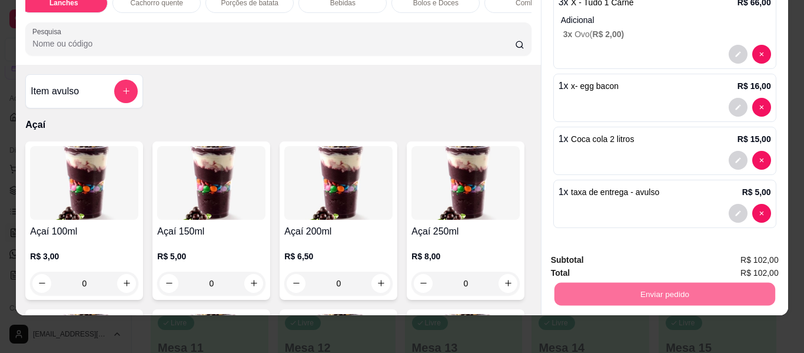
click at [627, 255] on button "Não registrar e enviar pedido" at bounding box center [625, 256] width 119 height 22
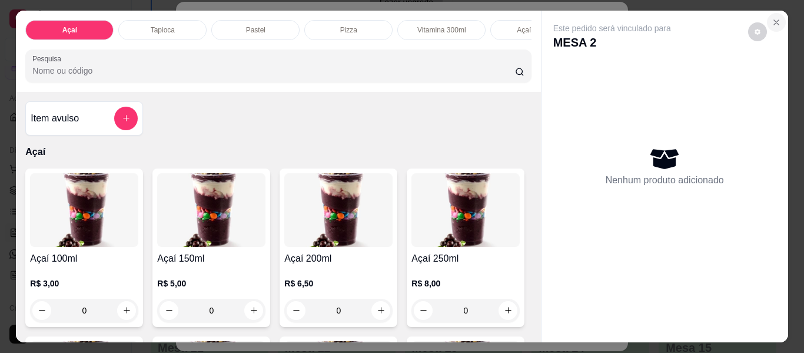
click at [774, 20] on icon "Close" at bounding box center [776, 22] width 5 height 5
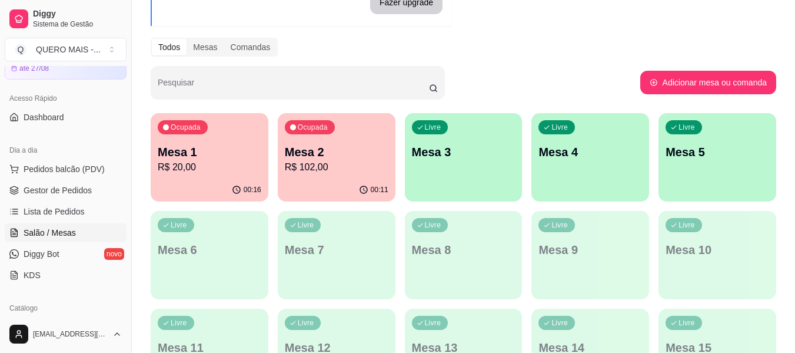
click at [311, 174] on div "Ocupada Mesa 2 R$ 102,00" at bounding box center [337, 145] width 118 height 65
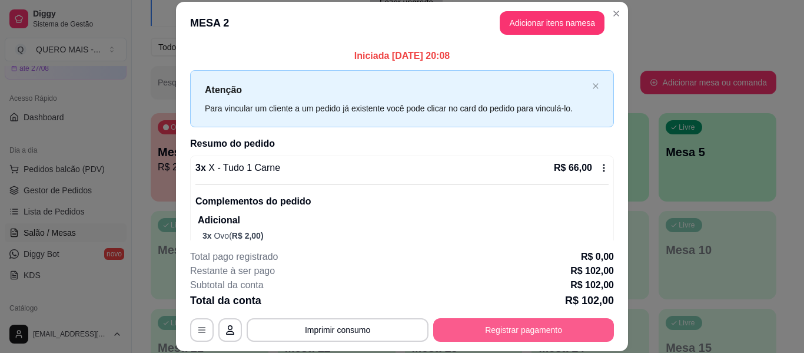
click at [466, 325] on button "Registrar pagamento" at bounding box center [523, 330] width 181 height 24
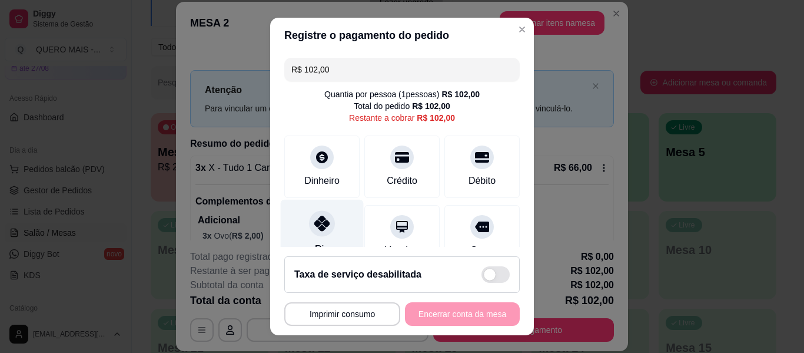
click at [317, 232] on div at bounding box center [322, 223] width 26 height 26
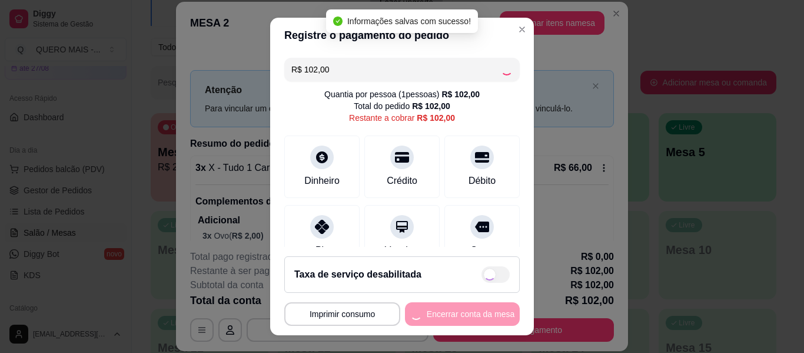
type input "R$ 0,00"
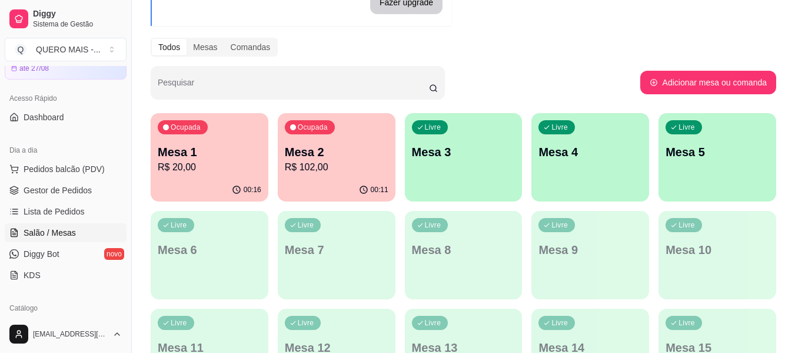
click at [430, 178] on div "Livre Mesa 3" at bounding box center [464, 150] width 118 height 74
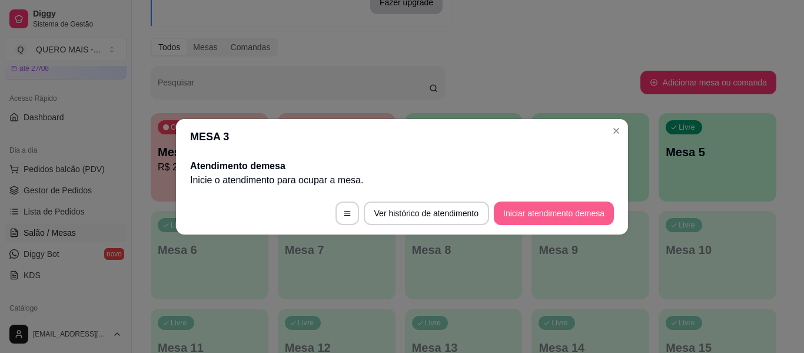
click at [534, 216] on button "Iniciar atendimento de mesa" at bounding box center [554, 213] width 120 height 24
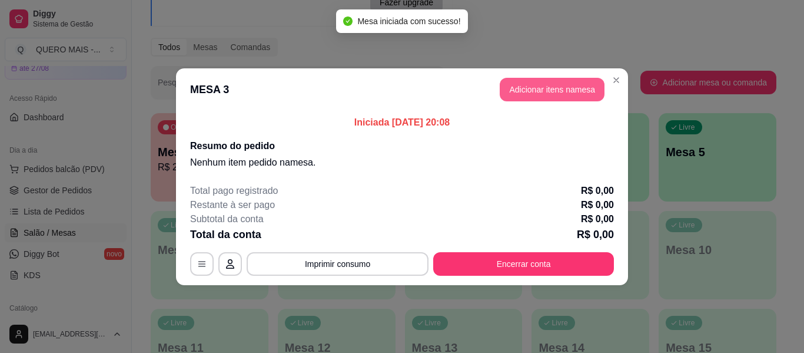
click at [554, 88] on button "Adicionar itens na mesa" at bounding box center [552, 90] width 105 height 24
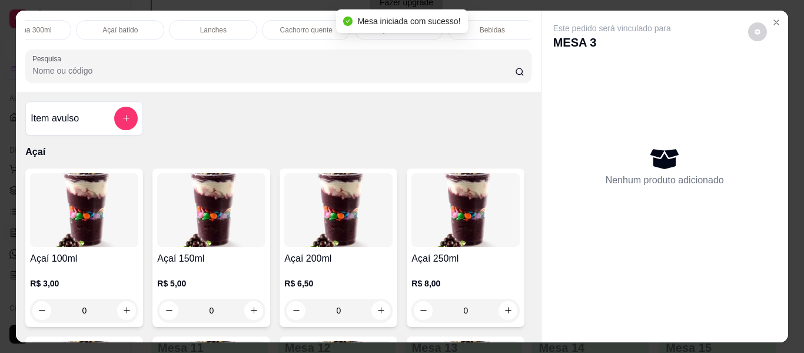
scroll to position [0, 417]
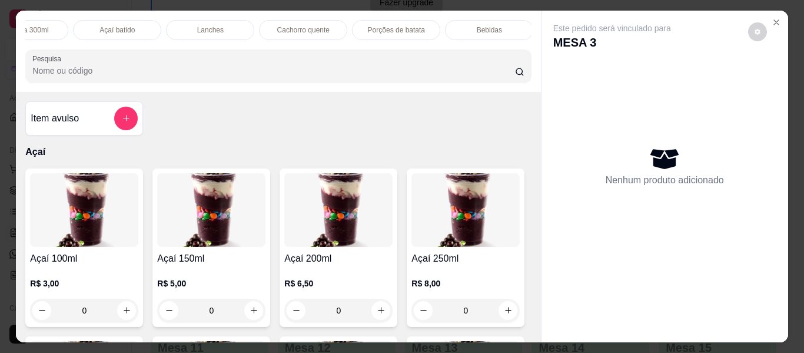
click at [197, 27] on p "Lanches" at bounding box center [210, 29] width 26 height 9
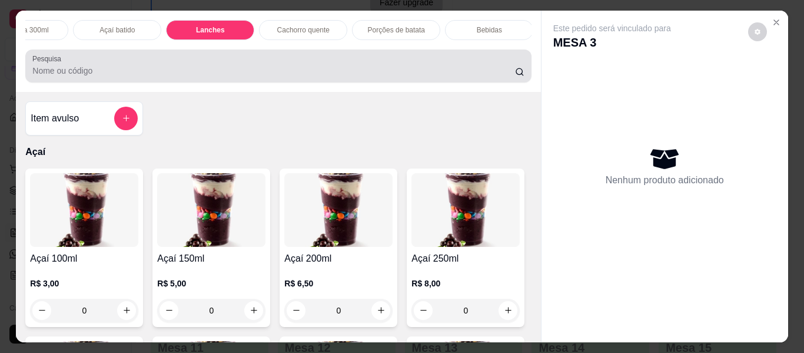
scroll to position [32, 0]
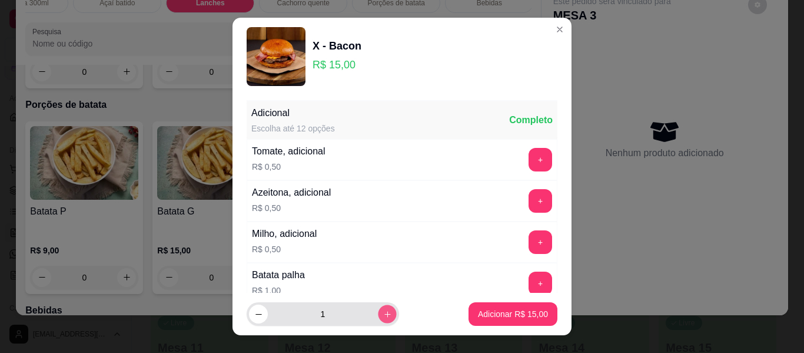
click at [378, 320] on button "increase-product-quantity" at bounding box center [387, 314] width 18 height 18
type input "2"
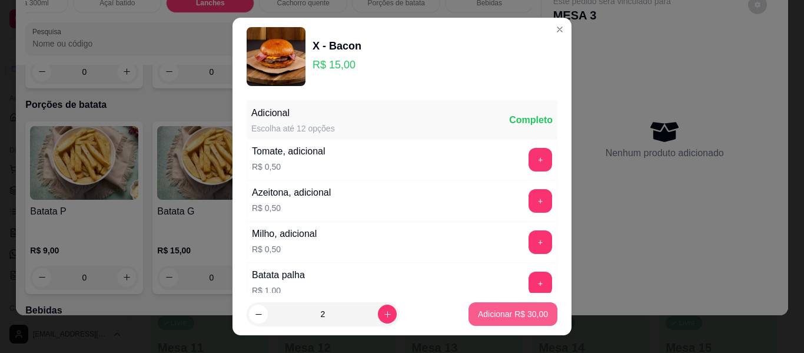
click at [490, 314] on p "Adicionar R$ 30,00" at bounding box center [513, 314] width 70 height 12
type input "2"
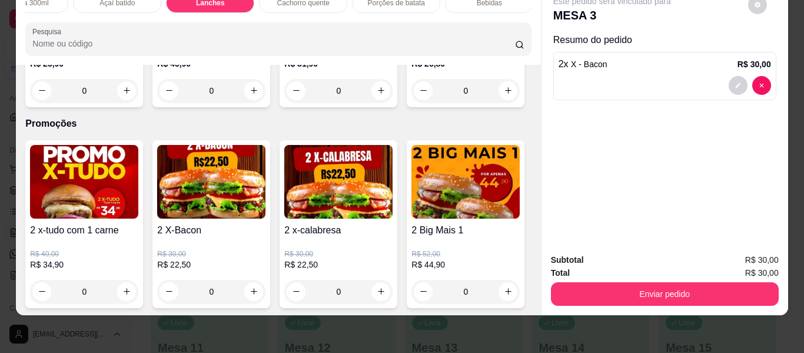
scroll to position [3259, 0]
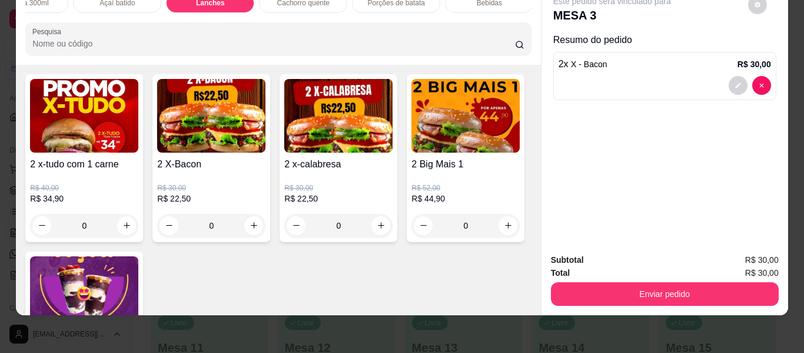
type input "1"
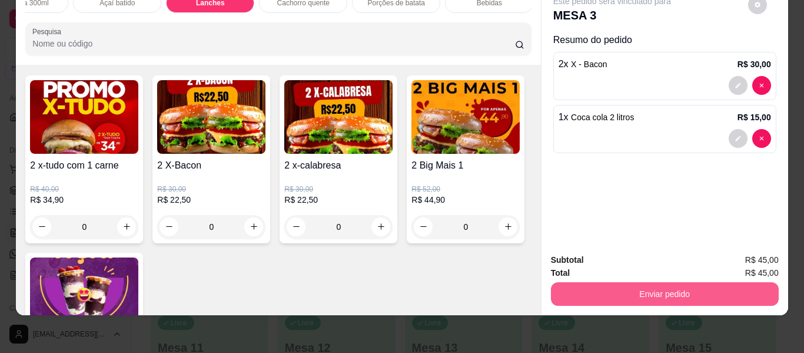
click at [652, 282] on button "Enviar pedido" at bounding box center [665, 294] width 228 height 24
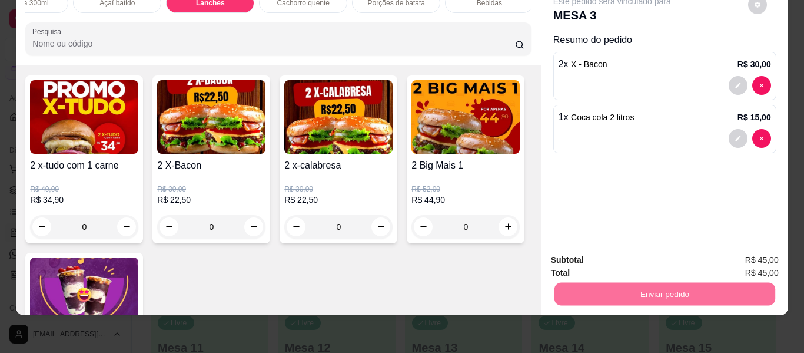
click at [652, 255] on button "Não registrar e enviar pedido" at bounding box center [625, 255] width 122 height 22
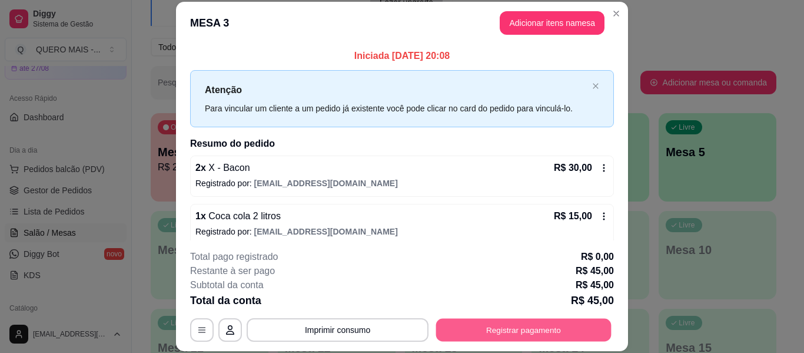
click at [493, 340] on button "Registrar pagamento" at bounding box center [523, 329] width 175 height 23
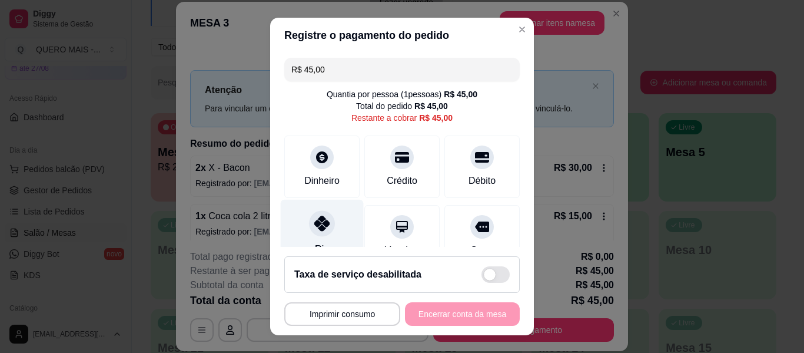
click at [320, 225] on icon at bounding box center [321, 222] width 15 height 15
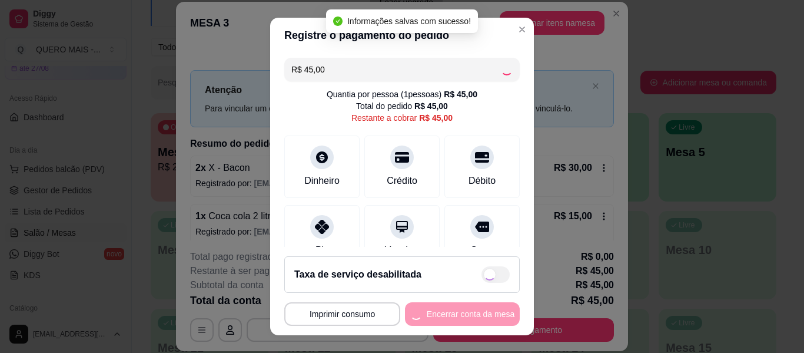
type input "R$ 0,00"
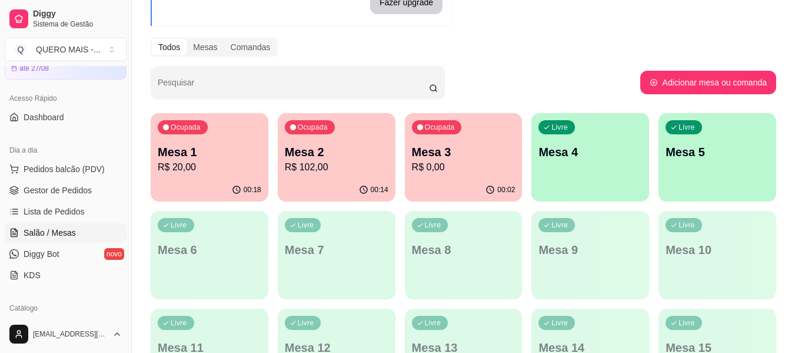
click at [562, 173] on div "Livre Mesa 4" at bounding box center [591, 150] width 118 height 74
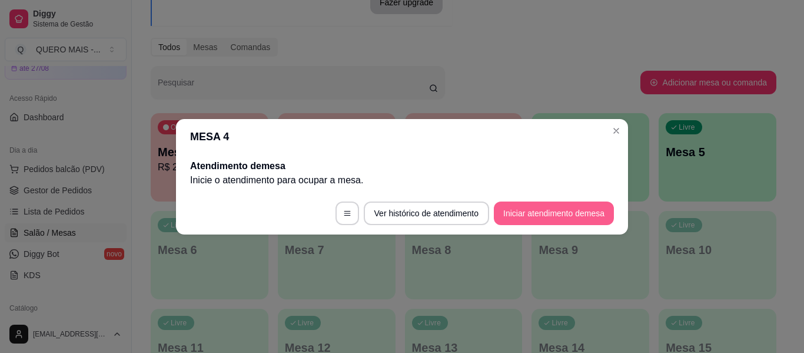
click at [563, 209] on button "Iniciar atendimento de mesa" at bounding box center [554, 213] width 120 height 24
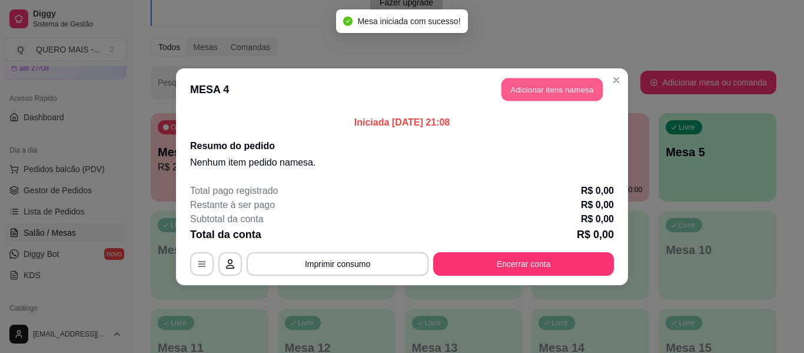
click at [562, 89] on button "Adicionar itens na mesa" at bounding box center [551, 89] width 101 height 23
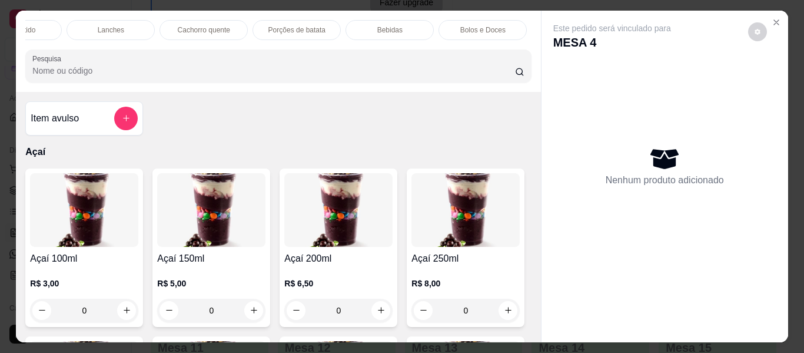
scroll to position [0, 699]
click at [480, 25] on p "Promoções" at bounding box center [487, 29] width 36 height 9
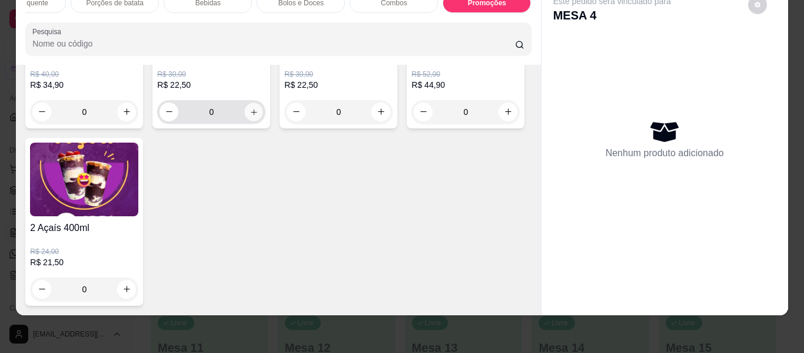
click at [250, 117] on icon "increase-product-quantity" at bounding box center [254, 112] width 9 height 9
type input "1"
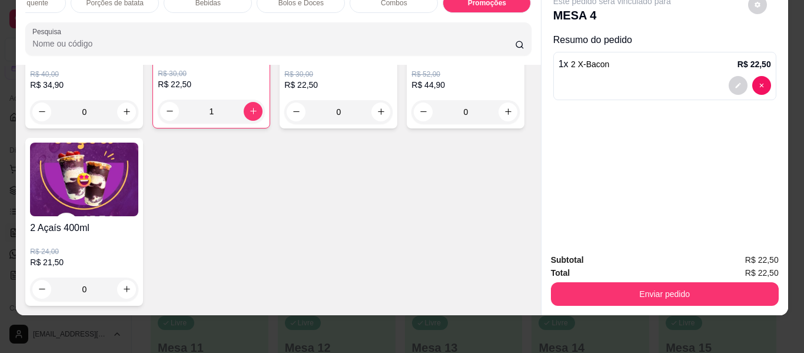
scroll to position [3607, 0]
type input "1"
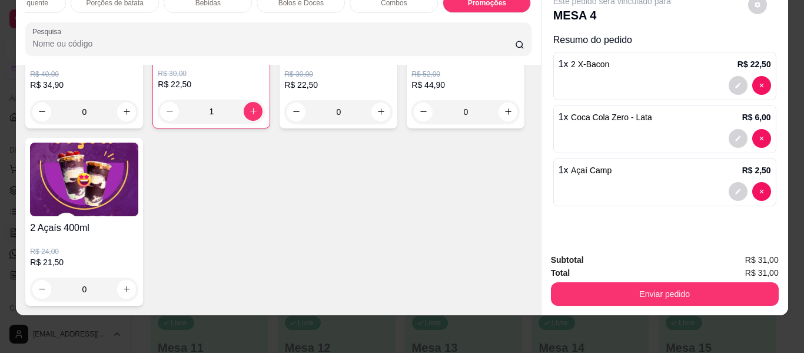
scroll to position [0, 0]
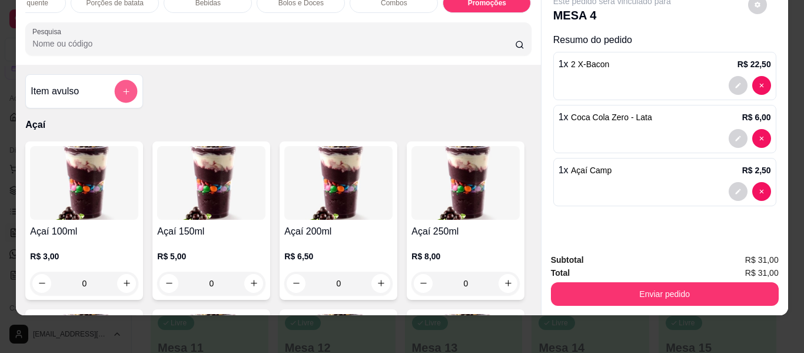
click at [126, 92] on icon "add-separate-item" at bounding box center [126, 91] width 9 height 9
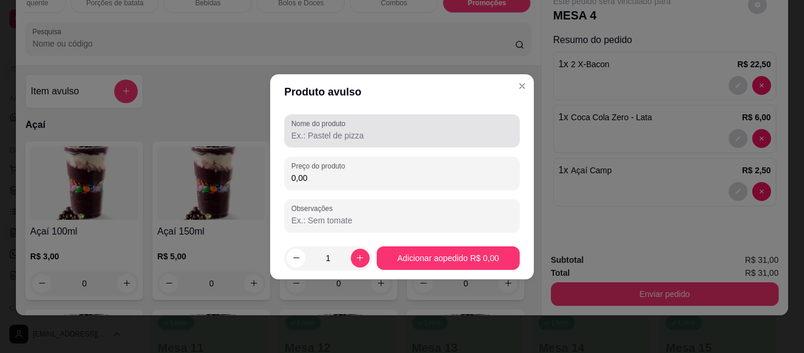
click at [337, 134] on input "Nome do produto" at bounding box center [401, 135] width 221 height 12
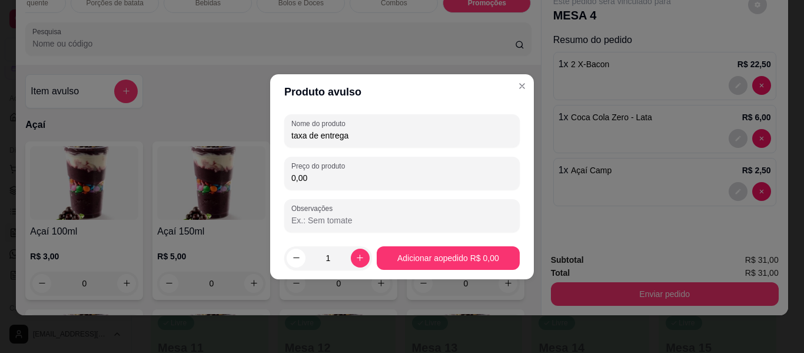
type input "taxa de entrega"
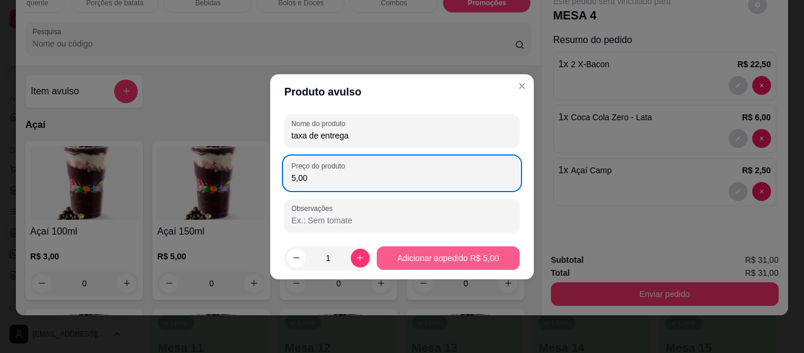
type input "5,00"
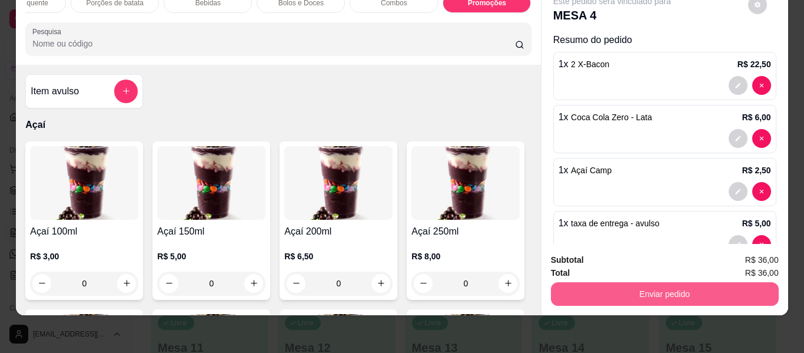
click at [624, 289] on button "Enviar pedido" at bounding box center [665, 294] width 228 height 24
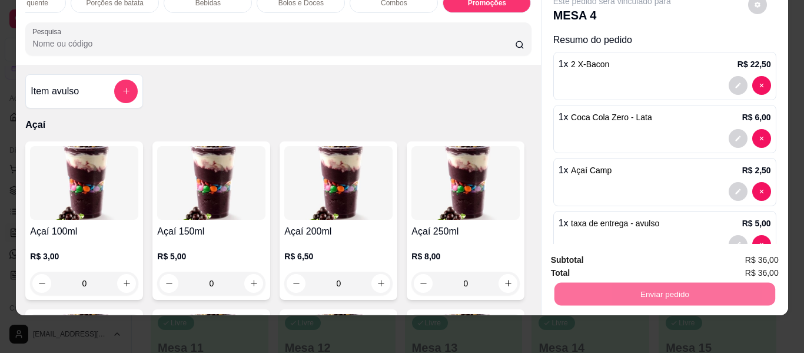
click at [627, 252] on button "Não registrar e enviar pedido" at bounding box center [625, 256] width 119 height 22
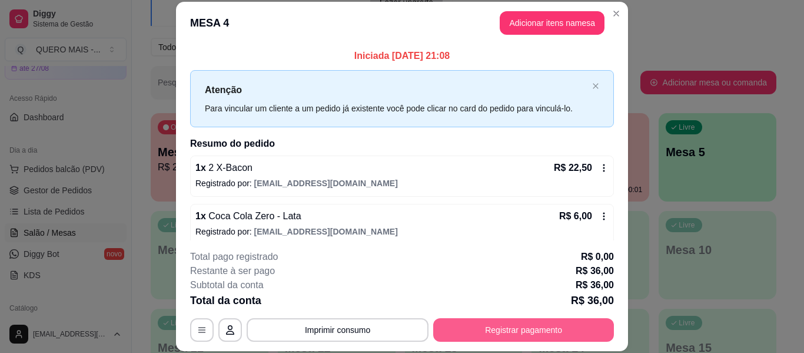
click at [523, 343] on footer "**********" at bounding box center [402, 295] width 452 height 111
click at [516, 329] on button "Registrar pagamento" at bounding box center [523, 330] width 181 height 24
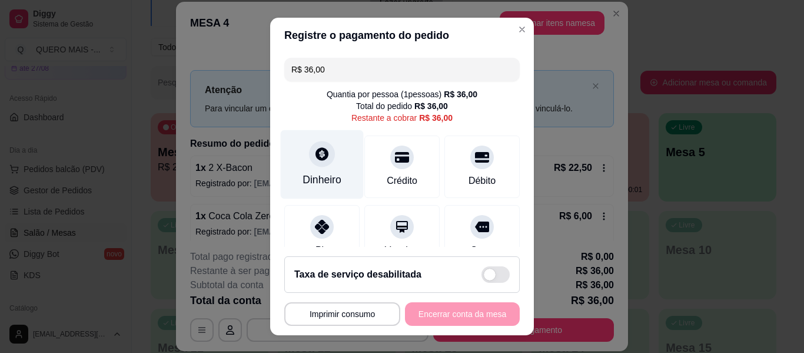
click at [309, 159] on div at bounding box center [322, 154] width 26 height 26
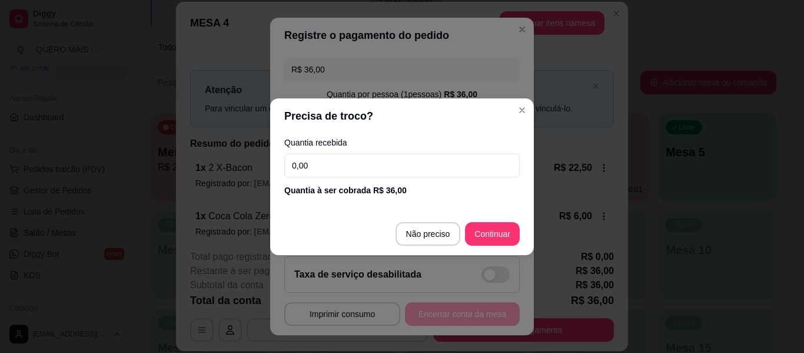
click at [330, 161] on input "0,00" at bounding box center [401, 166] width 235 height 24
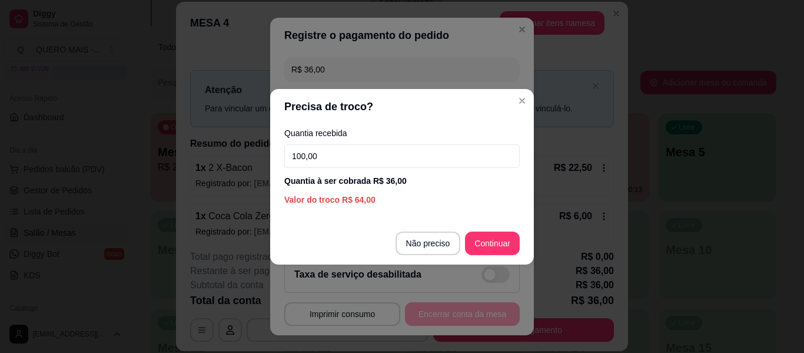
type input "100,00"
click at [487, 248] on footer "**********" at bounding box center [402, 291] width 264 height 88
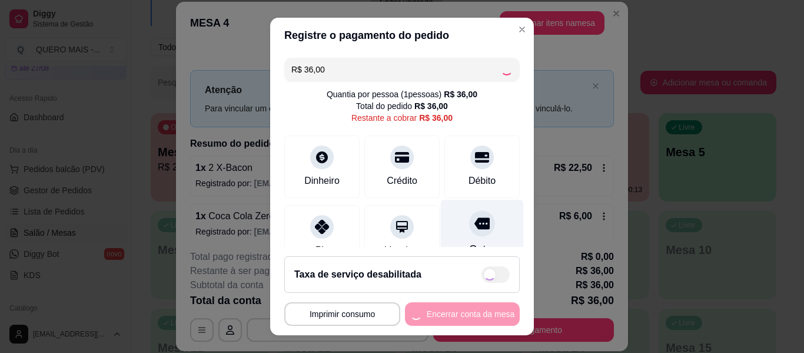
click at [491, 245] on div "Outro" at bounding box center [482, 234] width 83 height 69
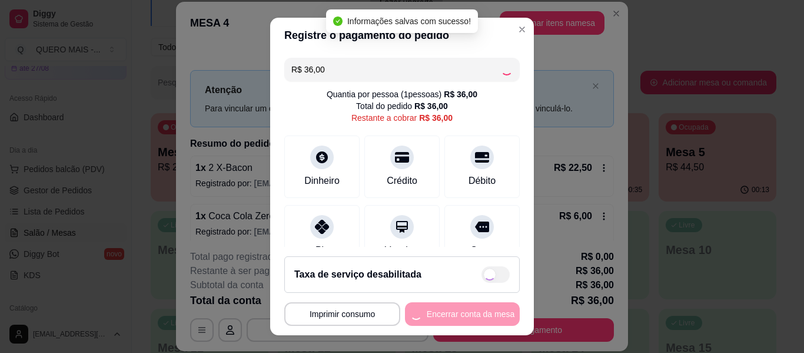
type input "R$ 0,00"
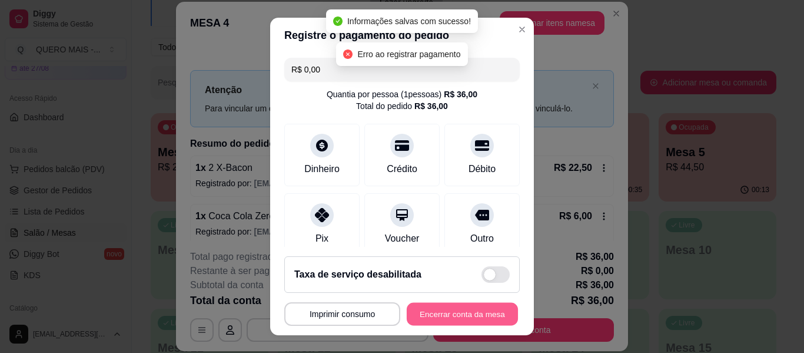
click at [451, 314] on button "Encerrar conta da mesa" at bounding box center [462, 314] width 111 height 23
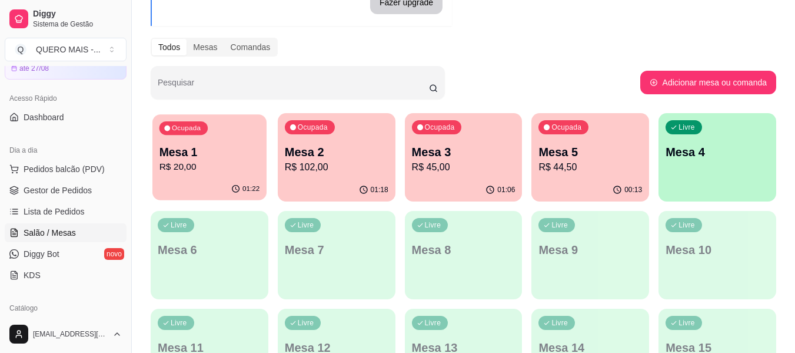
click at [207, 164] on p "R$ 20,00" at bounding box center [210, 167] width 101 height 14
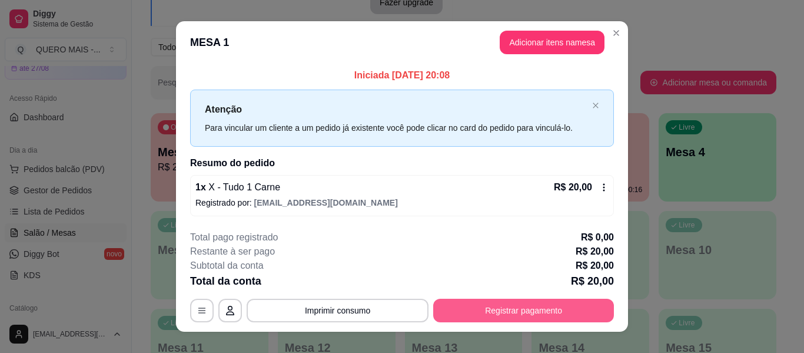
click at [519, 311] on button "Registrar pagamento" at bounding box center [523, 310] width 181 height 24
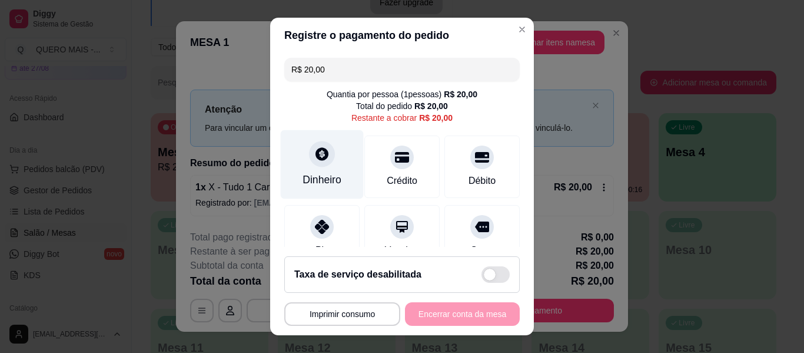
click at [314, 161] on icon at bounding box center [321, 153] width 15 height 15
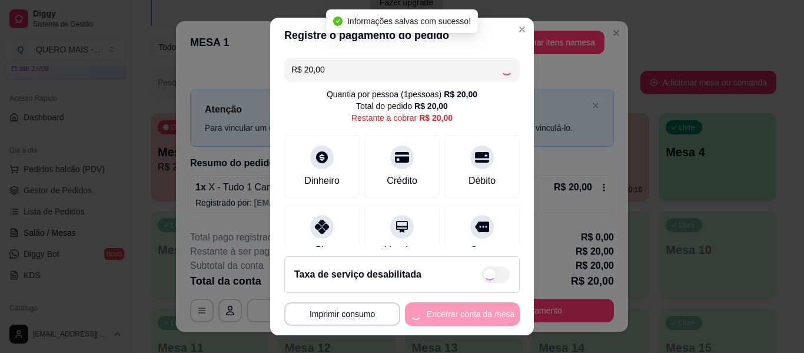
type input "R$ 0,00"
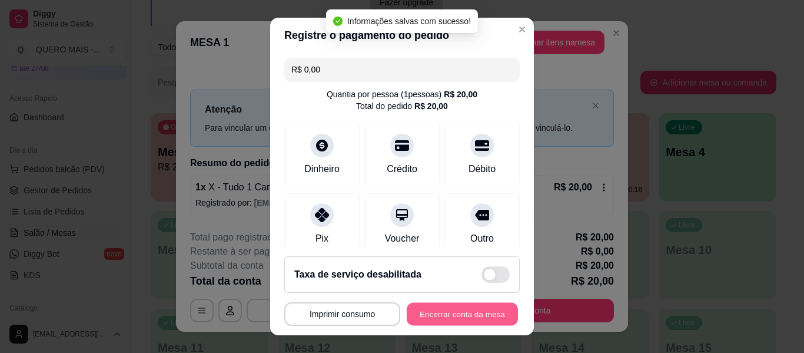
click at [453, 315] on button "Encerrar conta da mesa" at bounding box center [462, 314] width 111 height 23
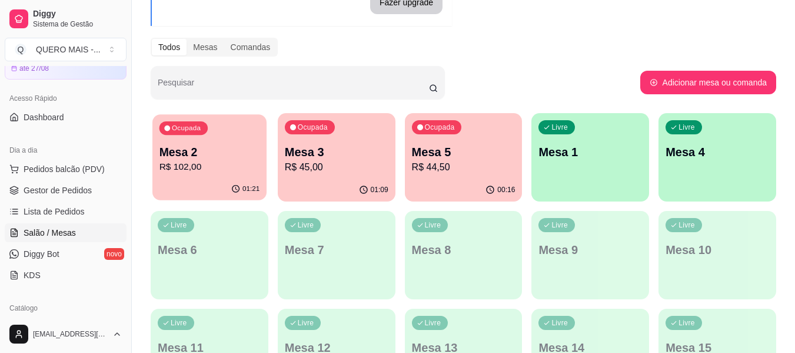
click at [228, 170] on p "R$ 102,00" at bounding box center [210, 167] width 101 height 14
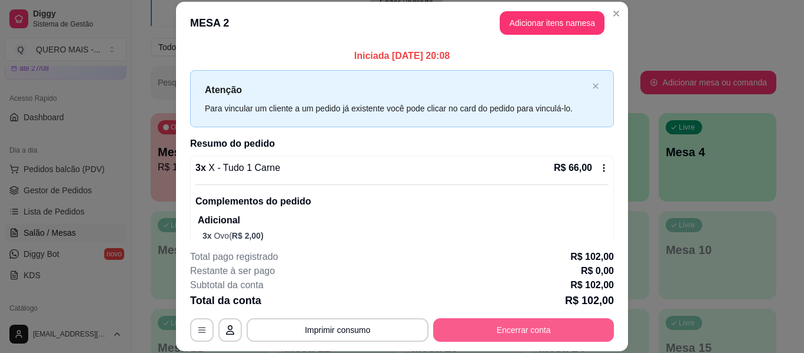
click at [507, 330] on button "Encerrar conta" at bounding box center [523, 330] width 181 height 24
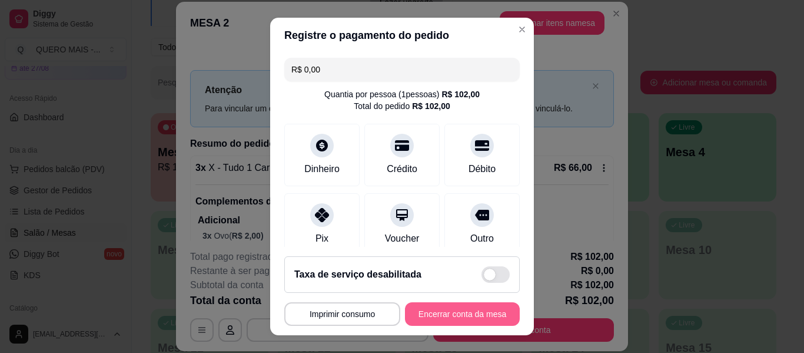
click at [486, 314] on button "Encerrar conta da mesa" at bounding box center [462, 314] width 115 height 24
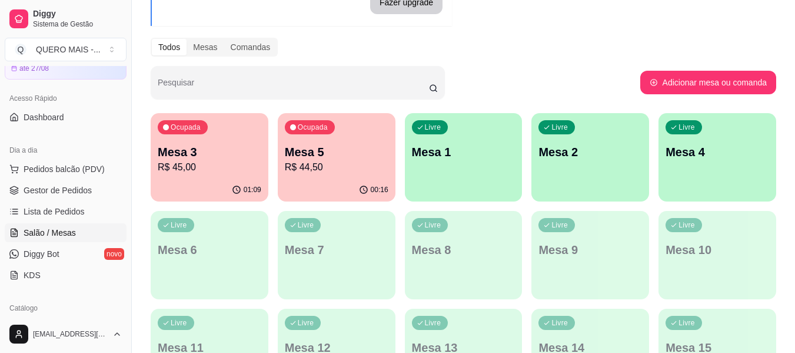
click at [444, 182] on div "Livre Mesa 1" at bounding box center [464, 150] width 118 height 74
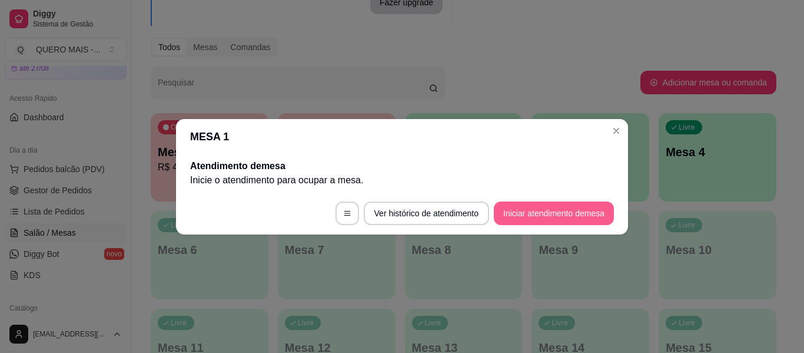
click at [524, 208] on button "Iniciar atendimento de mesa" at bounding box center [554, 213] width 120 height 24
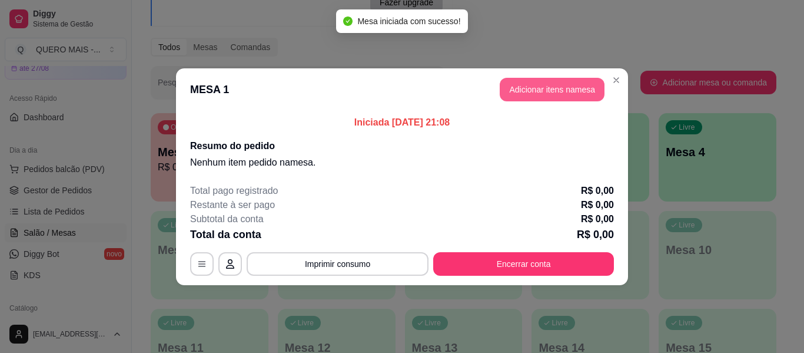
click at [556, 88] on button "Adicionar itens na mesa" at bounding box center [552, 90] width 105 height 24
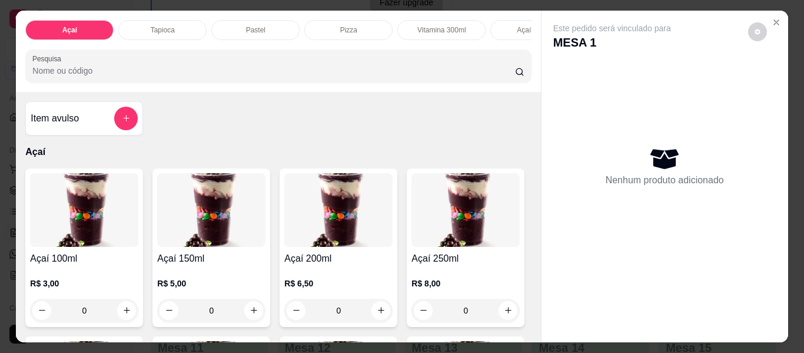
scroll to position [0, 225]
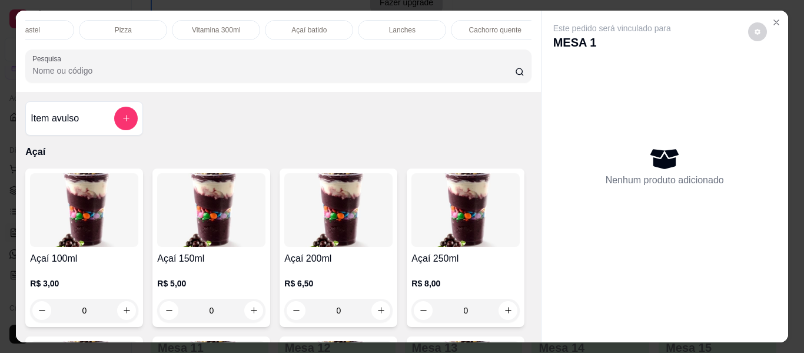
click at [121, 25] on p "Pizza" at bounding box center [123, 29] width 17 height 9
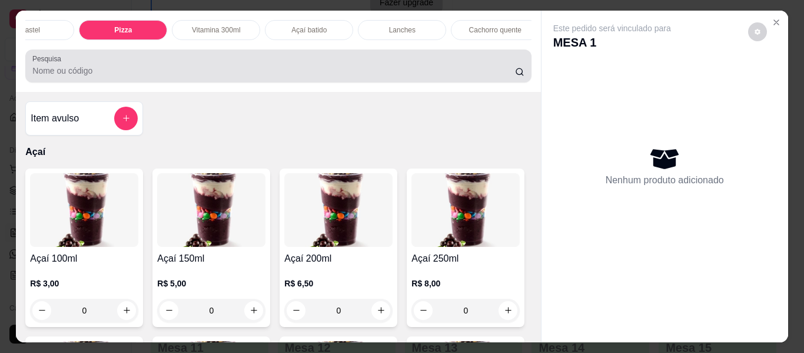
scroll to position [32, 0]
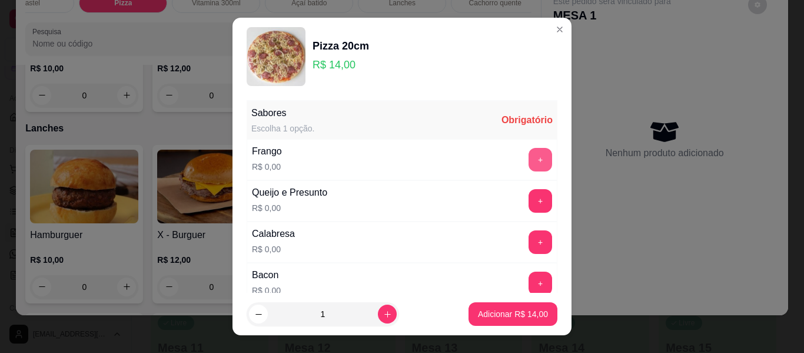
click at [529, 153] on button "+" at bounding box center [541, 160] width 24 height 24
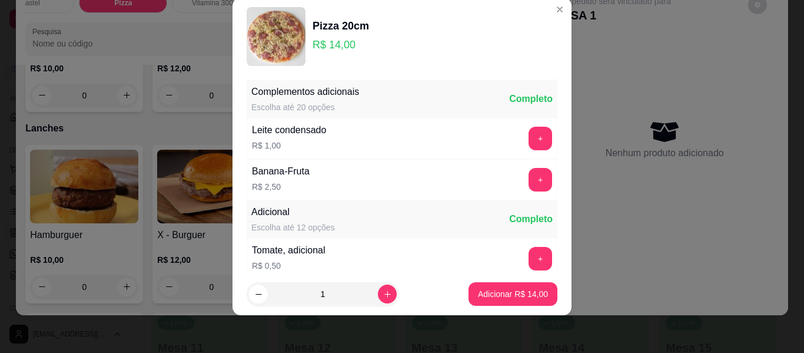
scroll to position [250, 0]
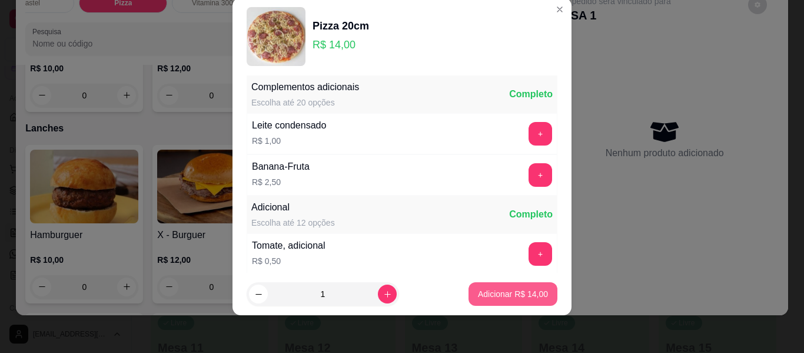
click at [485, 295] on p "Adicionar R$ 14,00" at bounding box center [513, 294] width 70 height 12
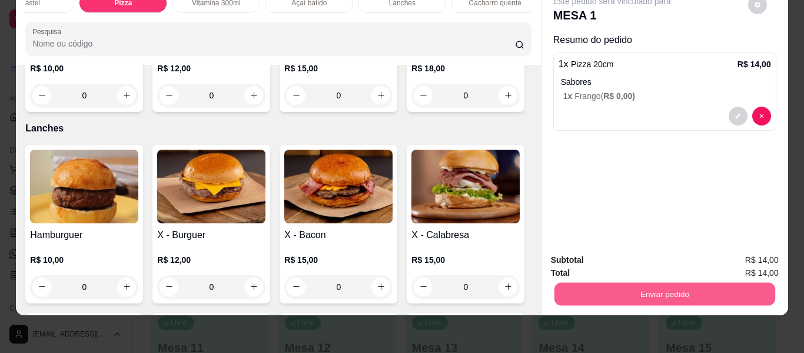
click at [665, 290] on button "Enviar pedido" at bounding box center [664, 294] width 221 height 23
click at [625, 255] on button "Não registrar e enviar pedido" at bounding box center [625, 256] width 122 height 22
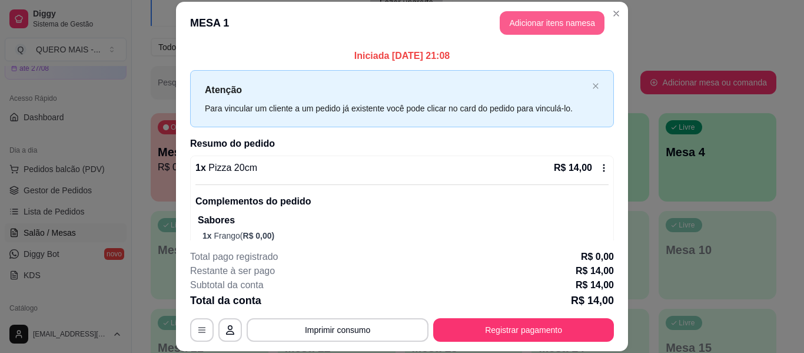
click at [554, 25] on button "Adicionar itens na mesa" at bounding box center [552, 23] width 105 height 24
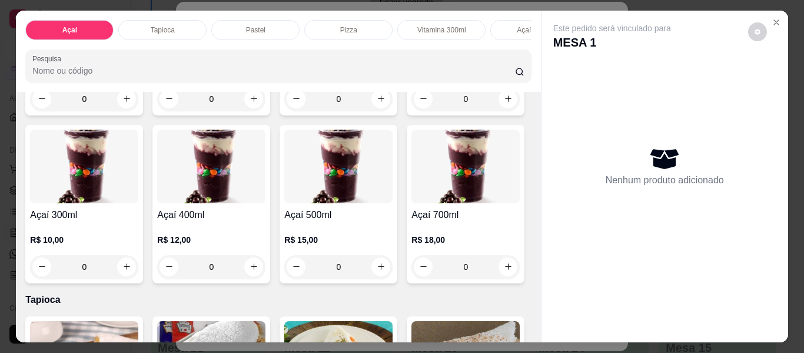
scroll to position [235, 0]
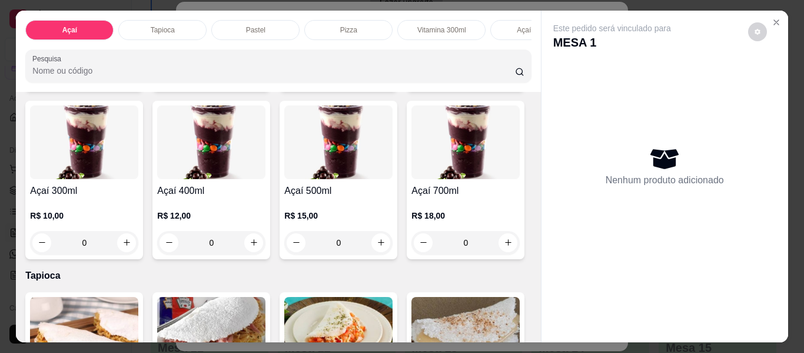
click at [265, 244] on div "0" at bounding box center [211, 243] width 108 height 24
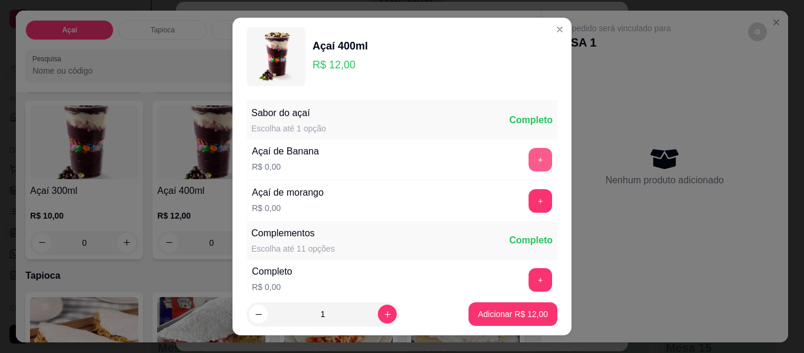
click at [529, 155] on button "+" at bounding box center [541, 160] width 24 height 24
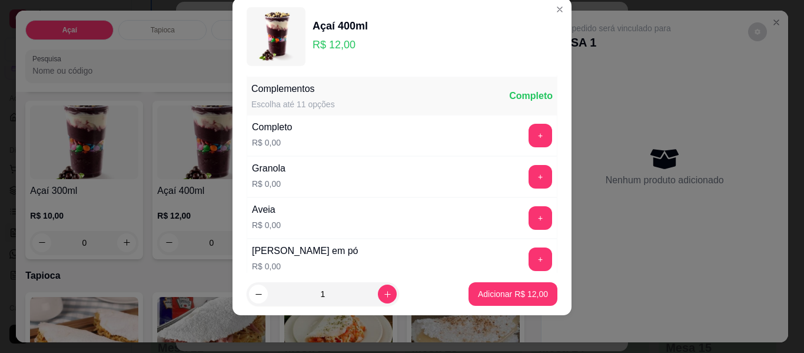
scroll to position [126, 0]
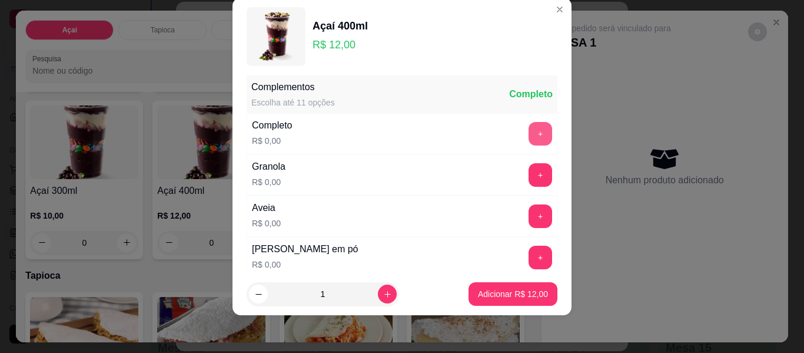
click at [529, 132] on button "+" at bounding box center [541, 134] width 24 height 24
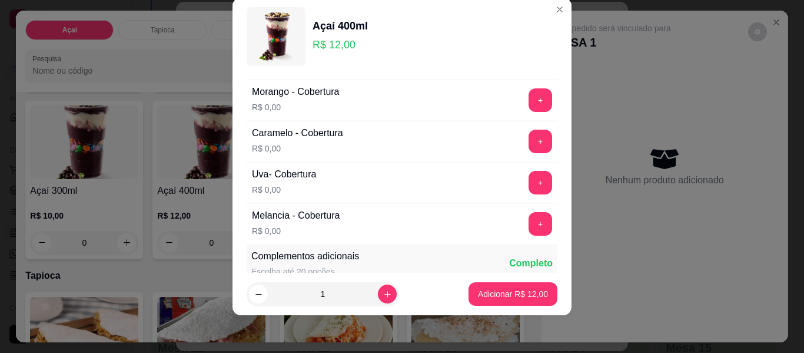
scroll to position [715, 0]
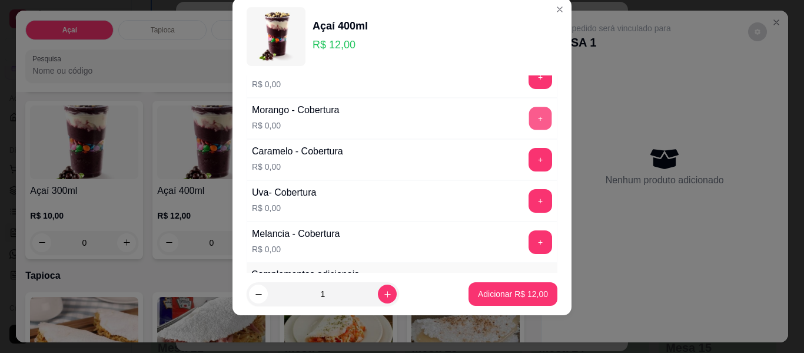
click at [529, 108] on button "+" at bounding box center [540, 118] width 23 height 23
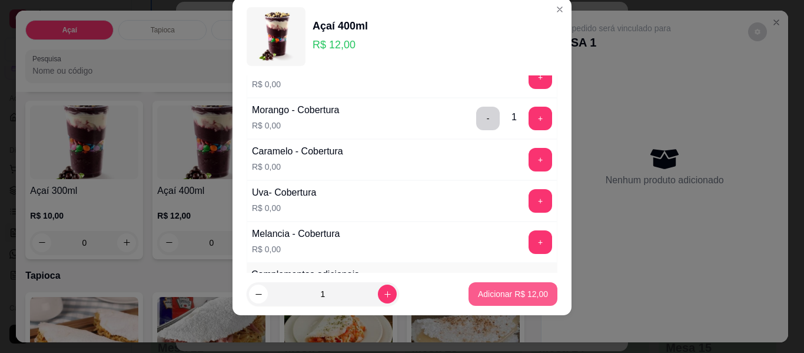
click at [490, 294] on p "Adicionar R$ 12,00" at bounding box center [513, 294] width 70 height 12
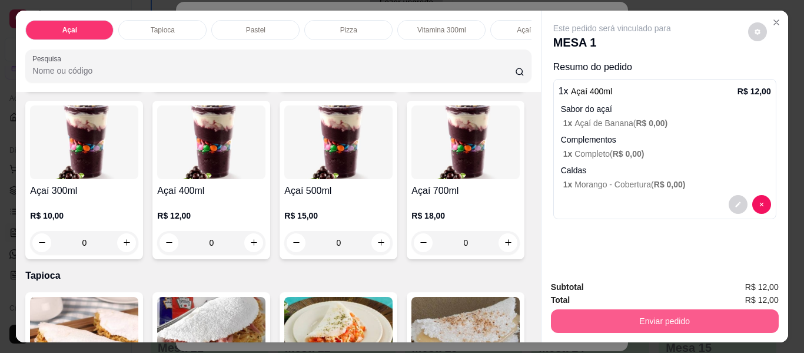
click at [570, 314] on button "Enviar pedido" at bounding box center [665, 321] width 228 height 24
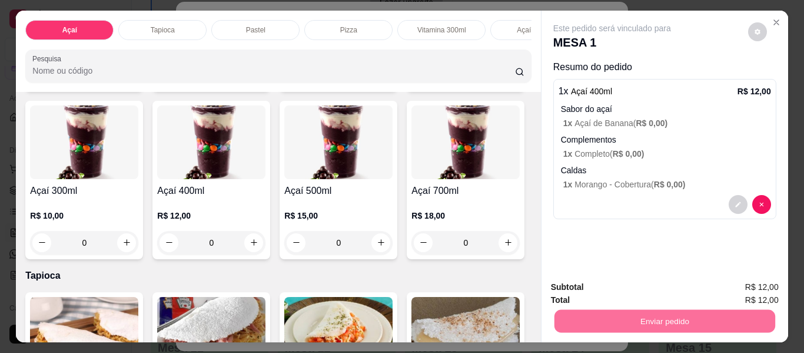
click at [607, 283] on button "Não registrar e enviar pedido" at bounding box center [625, 287] width 122 height 22
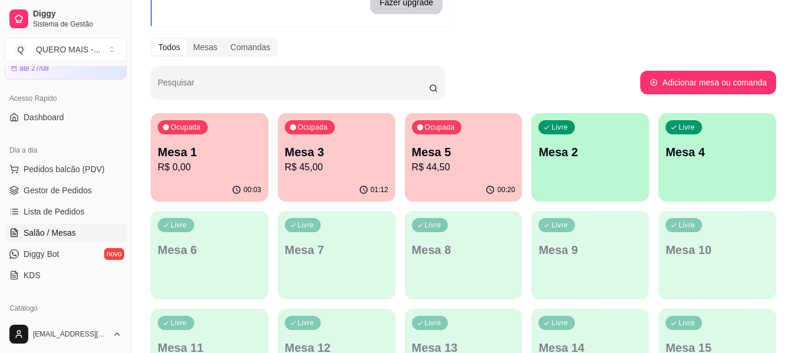
click at [312, 162] on p "R$ 45,00" at bounding box center [337, 167] width 104 height 14
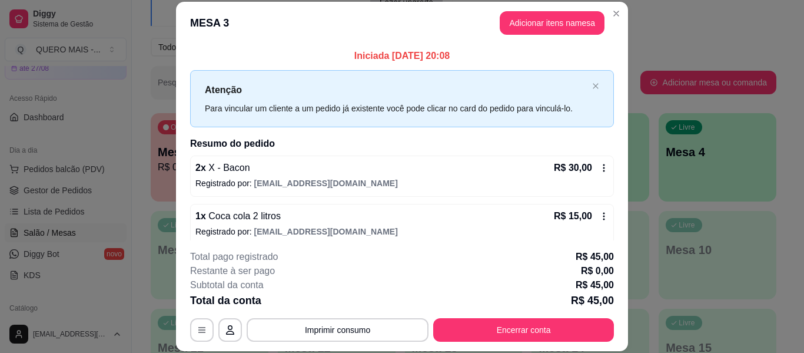
scroll to position [9, 0]
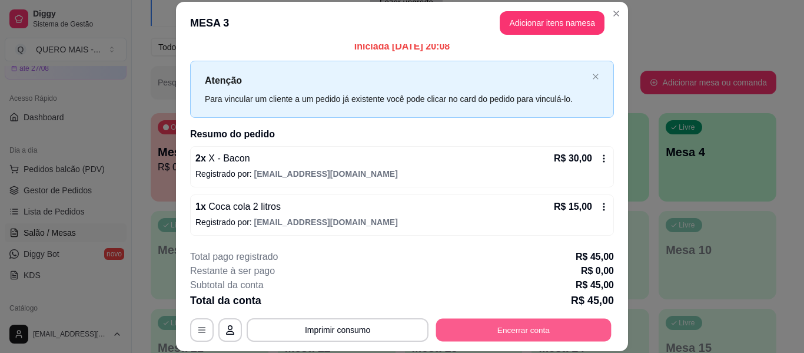
click at [507, 328] on button "Encerrar conta" at bounding box center [523, 329] width 175 height 23
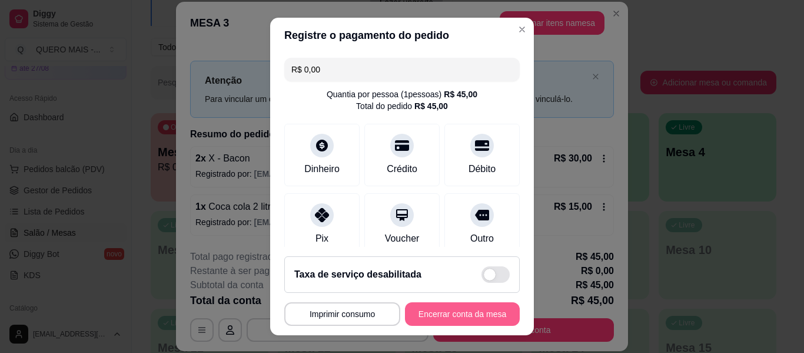
click at [454, 315] on button "Encerrar conta da mesa" at bounding box center [462, 314] width 115 height 24
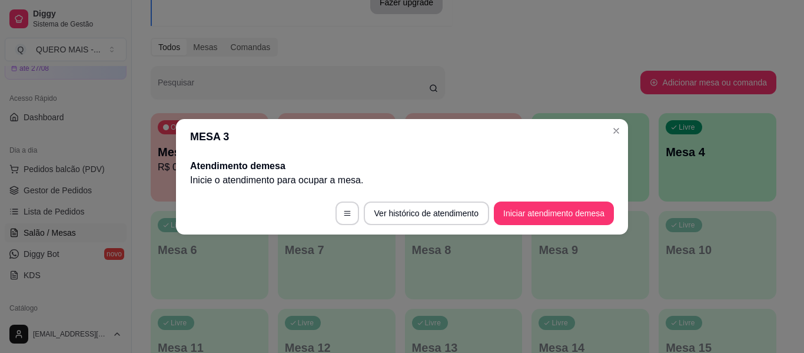
scroll to position [0, 0]
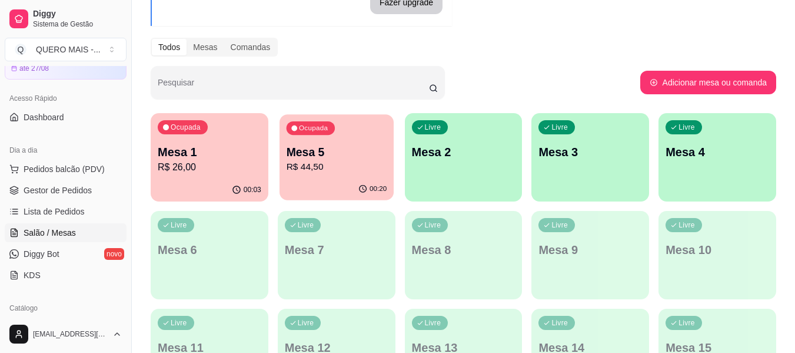
click at [340, 166] on p "R$ 44,50" at bounding box center [336, 167] width 101 height 14
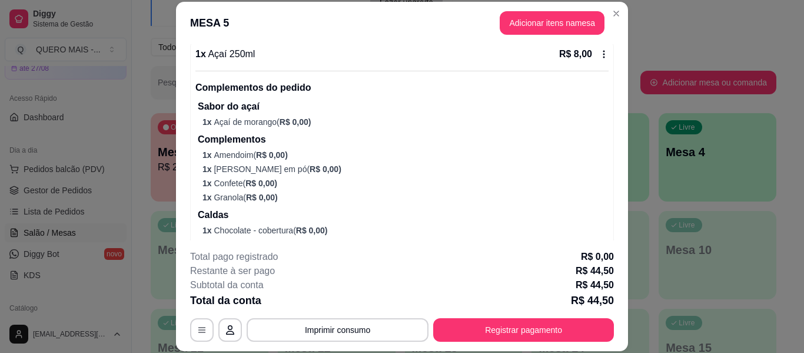
scroll to position [471, 0]
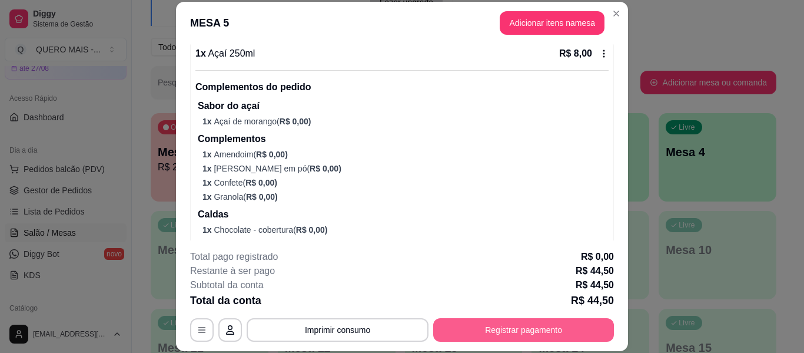
click at [483, 333] on button "Registrar pagamento" at bounding box center [523, 330] width 181 height 24
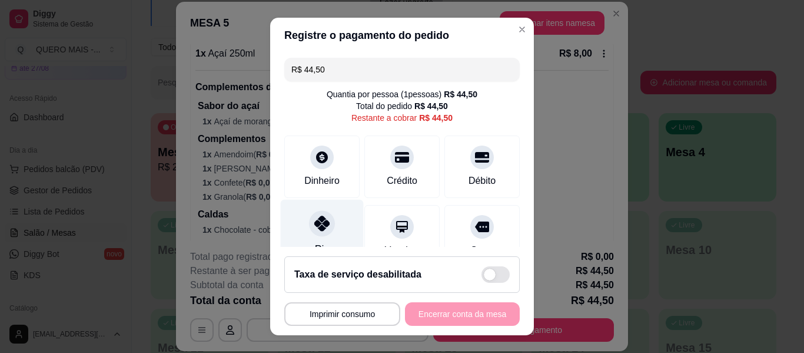
click at [314, 225] on icon at bounding box center [321, 222] width 15 height 15
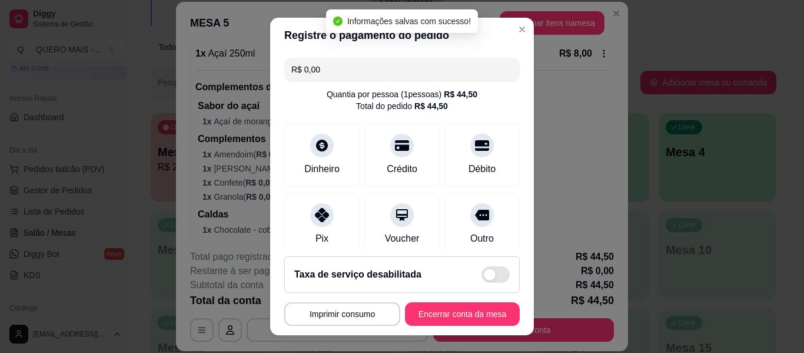
type input "R$ 0,00"
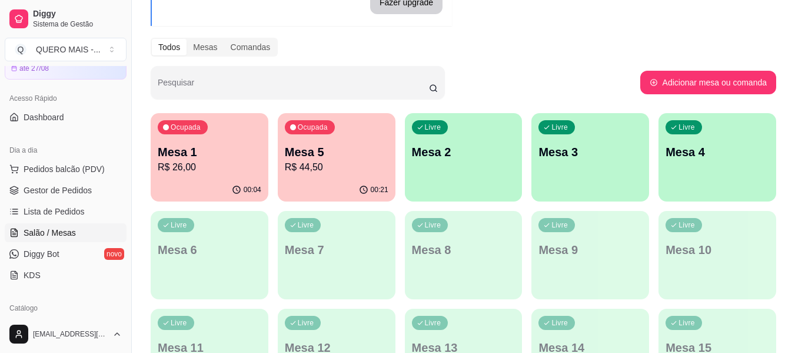
click at [188, 181] on div "00:04" at bounding box center [210, 189] width 118 height 23
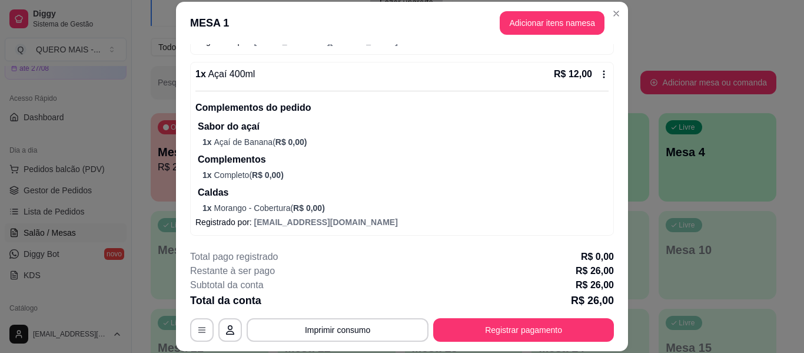
scroll to position [36, 0]
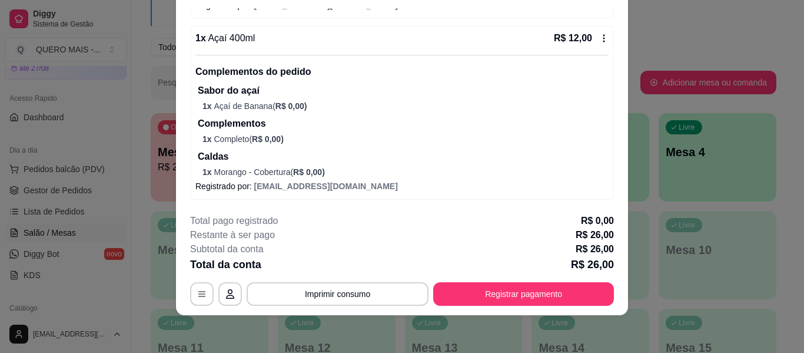
click at [599, 38] on icon at bounding box center [603, 38] width 9 height 9
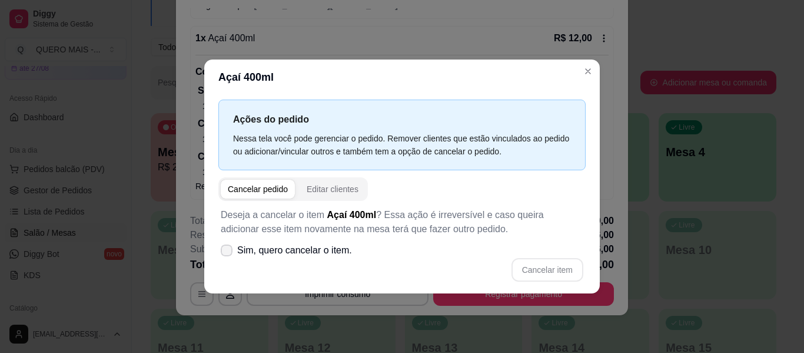
click at [277, 251] on span "Sim, quero cancelar o item." at bounding box center [294, 250] width 115 height 14
click at [228, 252] on input "Sim, quero cancelar o item." at bounding box center [224, 256] width 8 height 8
checkbox input "true"
click at [541, 266] on button "Cancelar item" at bounding box center [547, 270] width 72 height 24
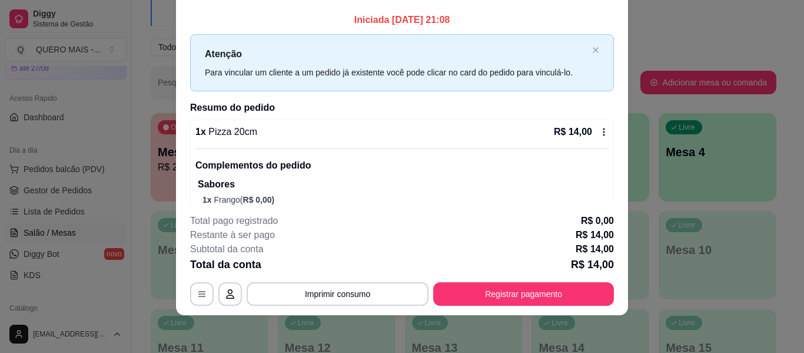
scroll to position [0, 0]
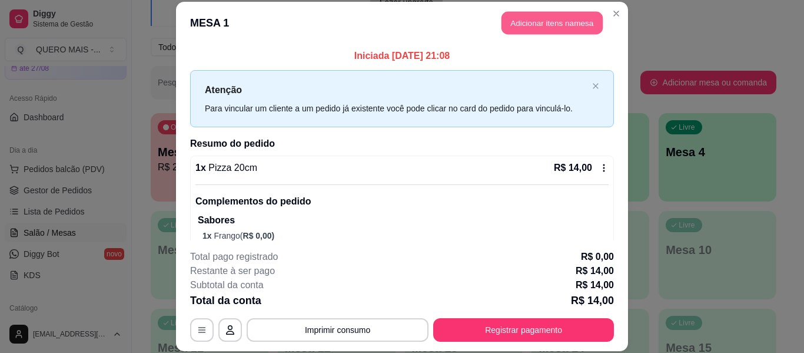
click at [541, 22] on button "Adicionar itens na mesa" at bounding box center [551, 23] width 101 height 23
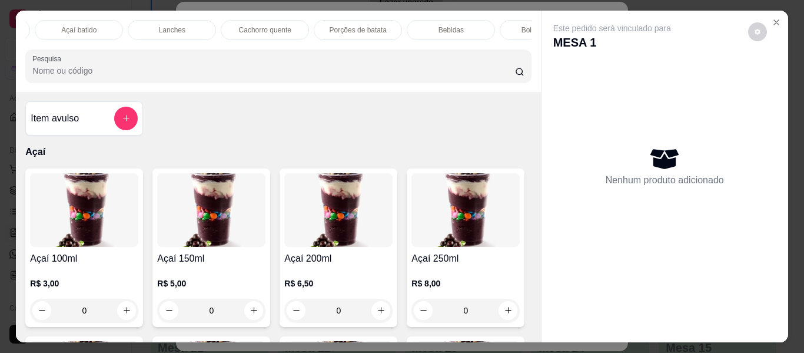
scroll to position [0, 599]
click at [288, 15] on div "Açaí Tapioca Pastel Pizza Vitamina 300ml Açaí batido Lanches Cachorro quente Po…" at bounding box center [278, 51] width 524 height 81
click at [290, 25] on div "Bebidas" at bounding box center [307, 30] width 88 height 20
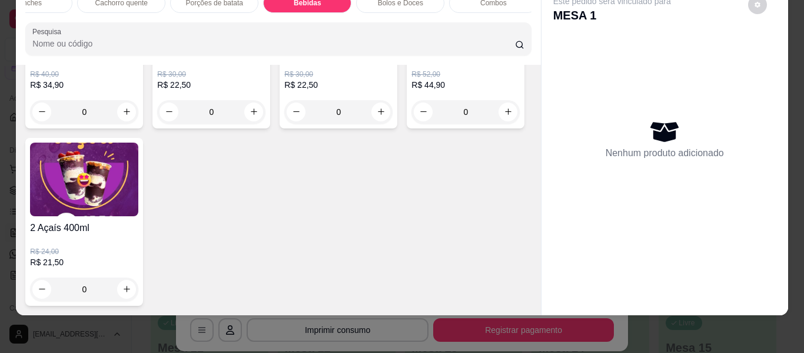
scroll to position [3467, 0]
type input "1"
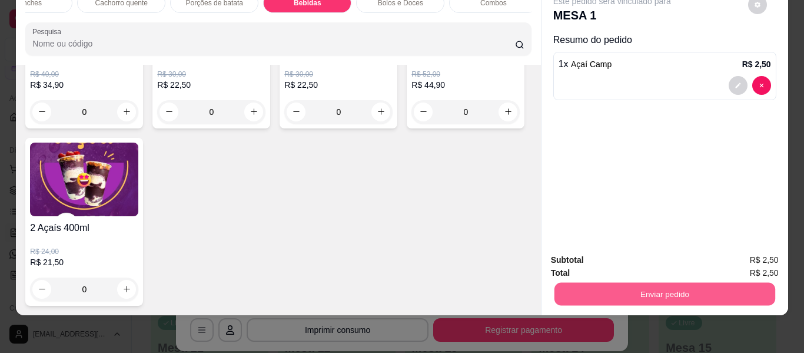
click at [579, 283] on button "Enviar pedido" at bounding box center [664, 294] width 221 height 23
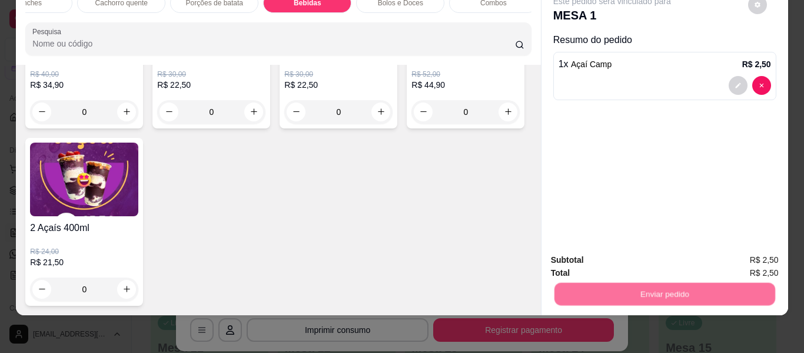
click at [600, 244] on button "Não registrar e enviar pedido" at bounding box center [625, 255] width 122 height 22
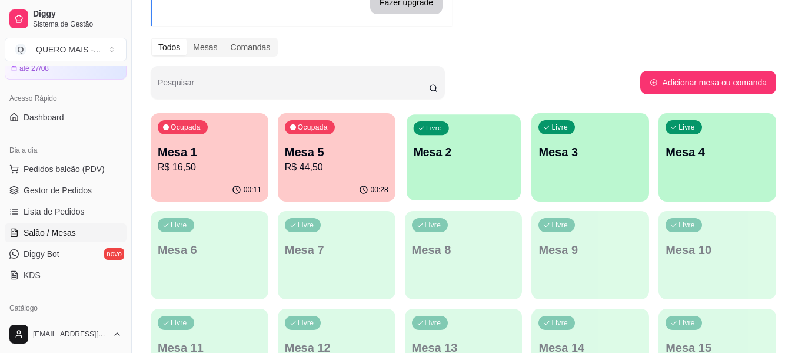
click at [438, 172] on div "Livre Mesa 2" at bounding box center [464, 150] width 114 height 72
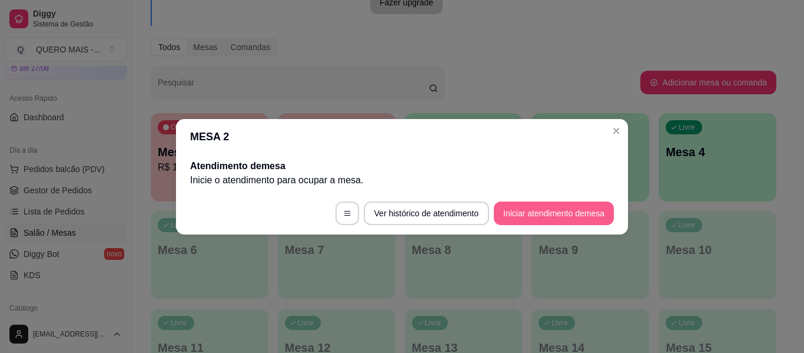
click at [548, 215] on button "Iniciar atendimento de mesa" at bounding box center [554, 213] width 120 height 24
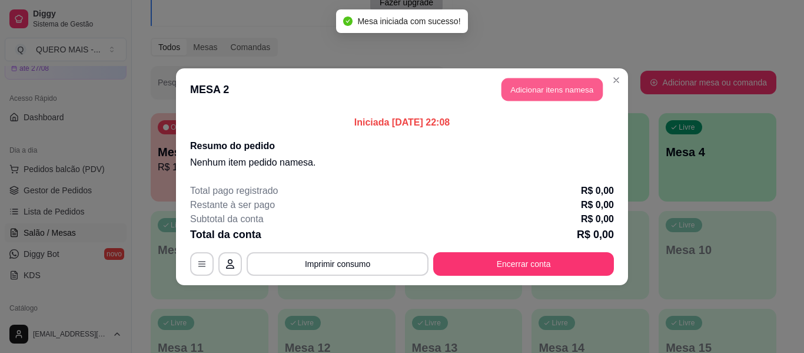
click at [564, 99] on button "Adicionar itens na mesa" at bounding box center [551, 89] width 101 height 23
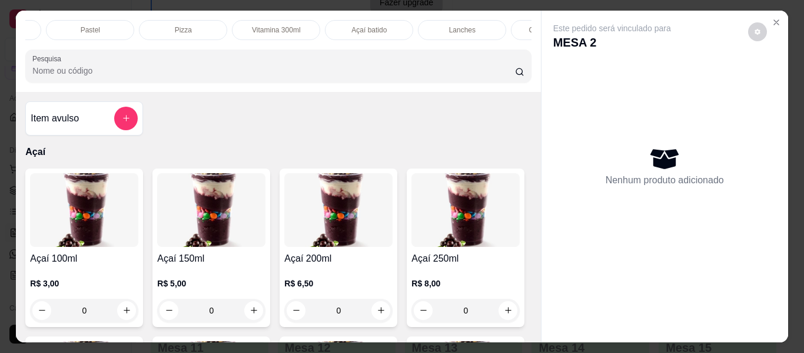
scroll to position [0, 0]
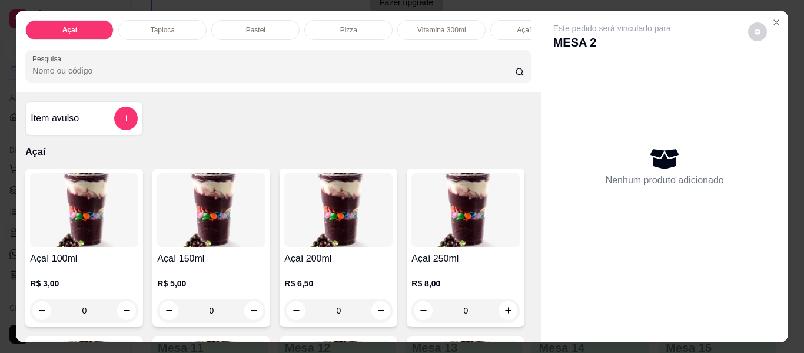
click at [158, 25] on p "Tapioca" at bounding box center [163, 29] width 24 height 9
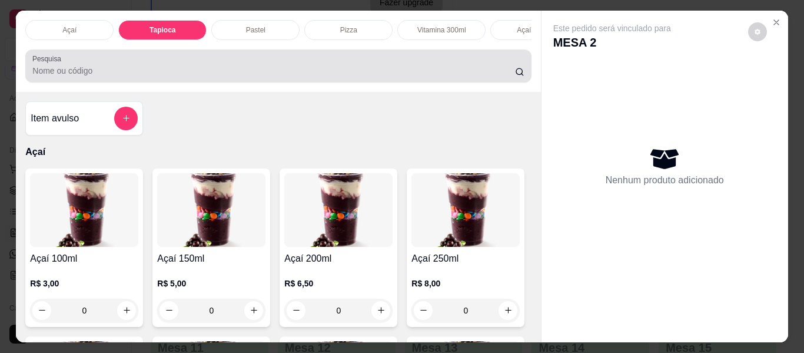
scroll to position [32, 0]
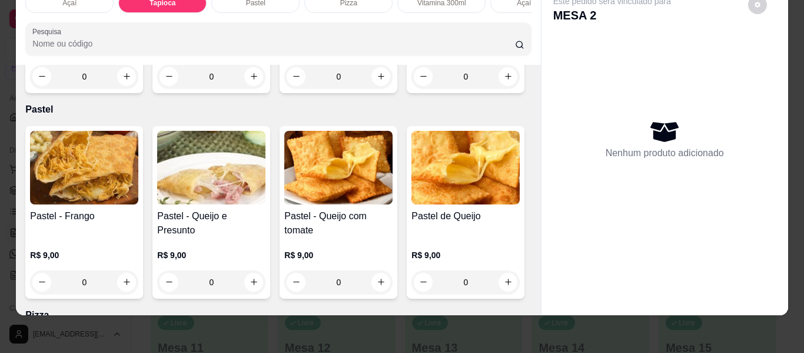
click at [252, 88] on div "0" at bounding box center [211, 77] width 108 height 24
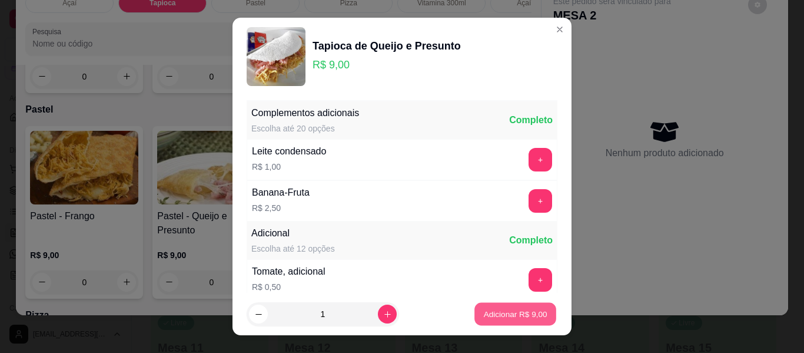
click at [485, 311] on p "Adicionar R$ 9,00" at bounding box center [515, 313] width 64 height 11
type input "1"
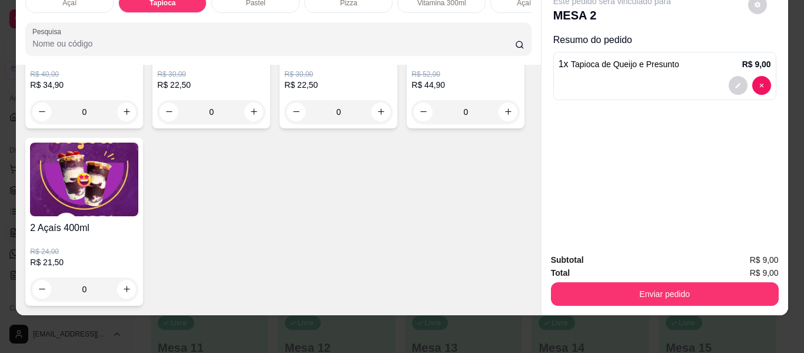
scroll to position [3405, 0]
type input "1"
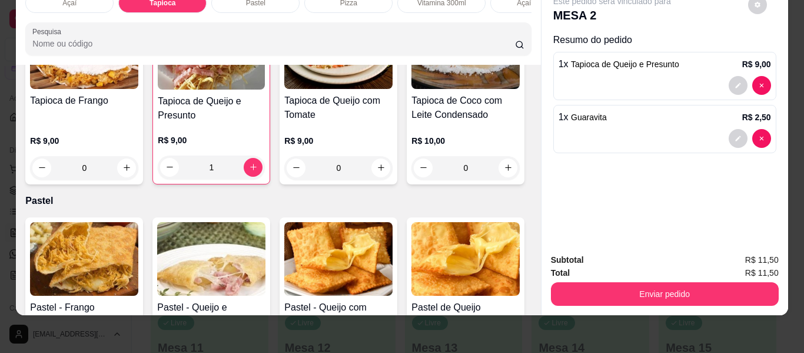
scroll to position [0, 0]
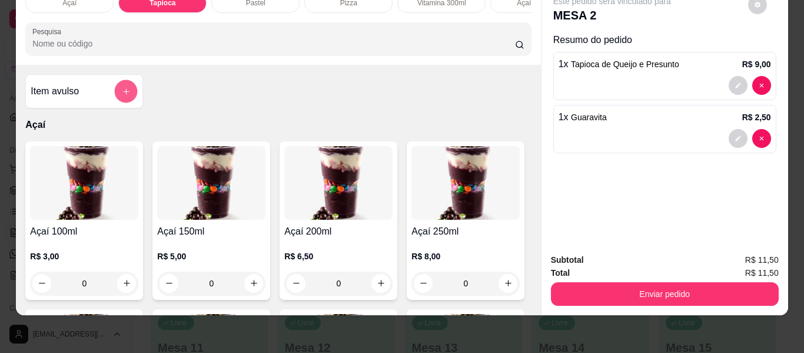
click at [122, 90] on icon "add-separate-item" at bounding box center [126, 91] width 9 height 9
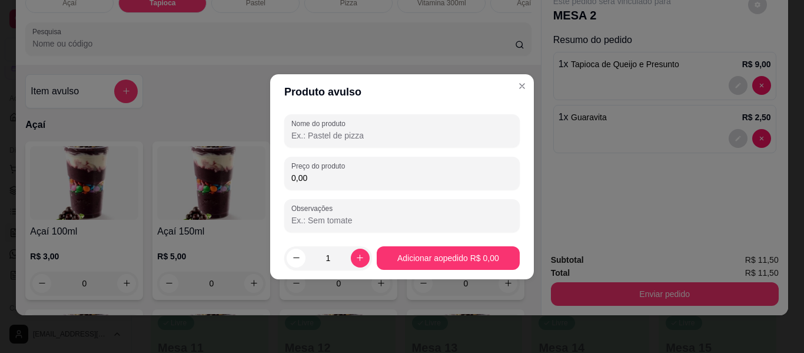
drag, startPoint x: 303, startPoint y: 133, endPoint x: 411, endPoint y: 164, distance: 112.7
click at [303, 134] on input "Nome do produto" at bounding box center [401, 135] width 221 height 12
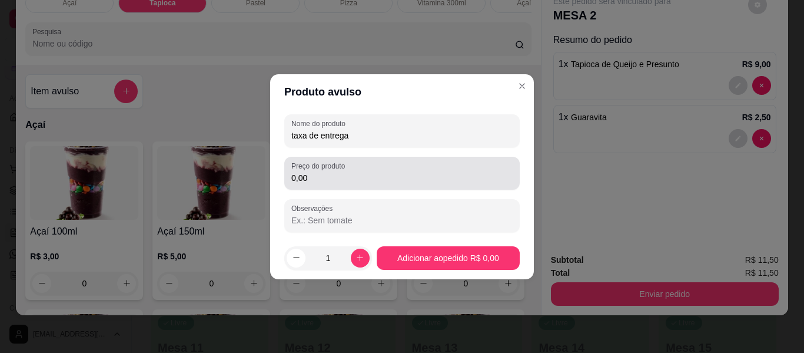
type input "taxa de entrega"
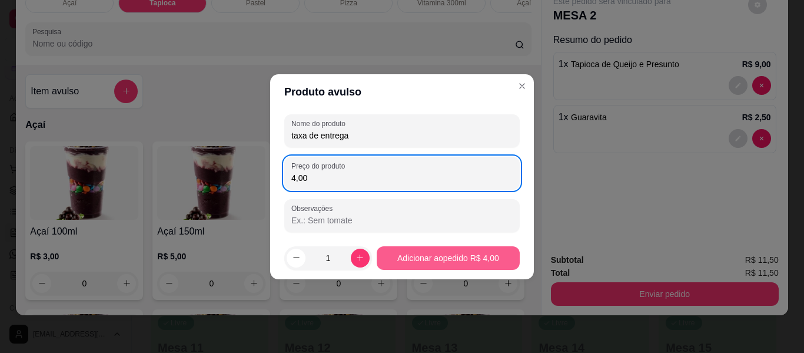
type input "4,00"
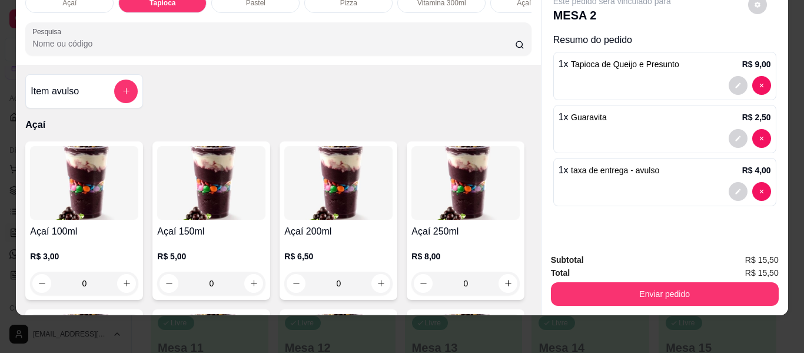
click at [659, 289] on button "Enviar pedido" at bounding box center [665, 294] width 228 height 24
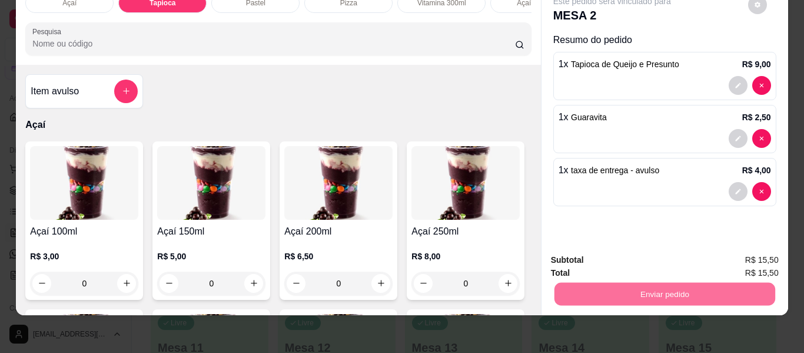
click at [597, 256] on button "Não registrar e enviar pedido" at bounding box center [625, 256] width 122 height 22
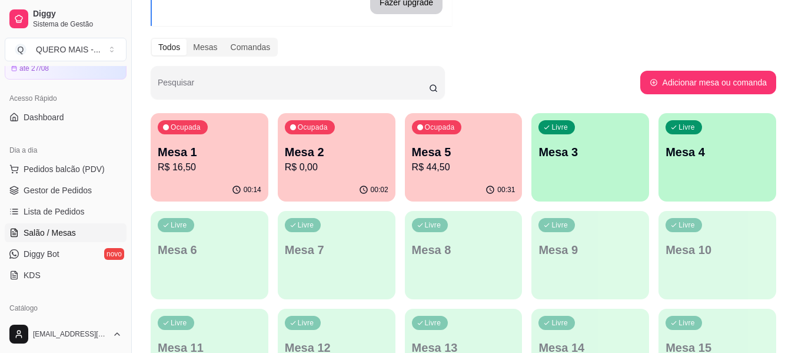
click at [573, 167] on div "Livre Mesa 3" at bounding box center [591, 150] width 118 height 74
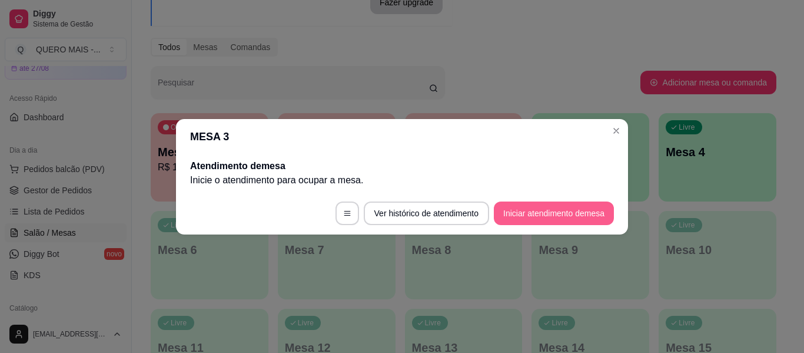
click at [559, 212] on button "Iniciar atendimento de mesa" at bounding box center [554, 213] width 120 height 24
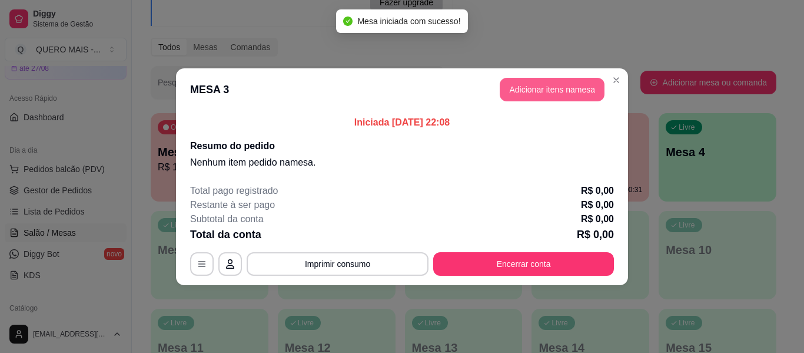
click at [556, 88] on button "Adicionar itens na mesa" at bounding box center [552, 90] width 105 height 24
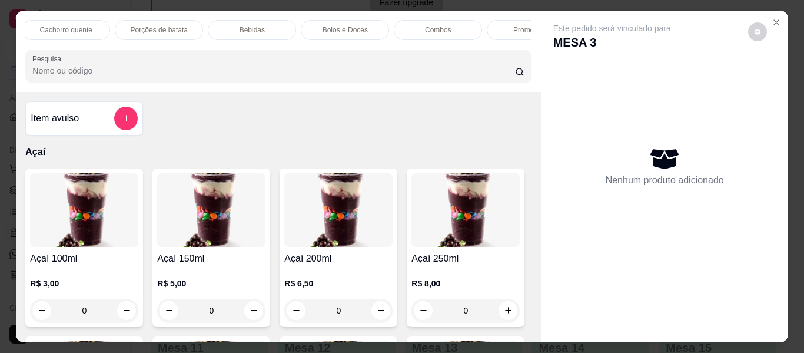
scroll to position [0, 699]
click at [473, 25] on p "Promoções" at bounding box center [487, 29] width 36 height 9
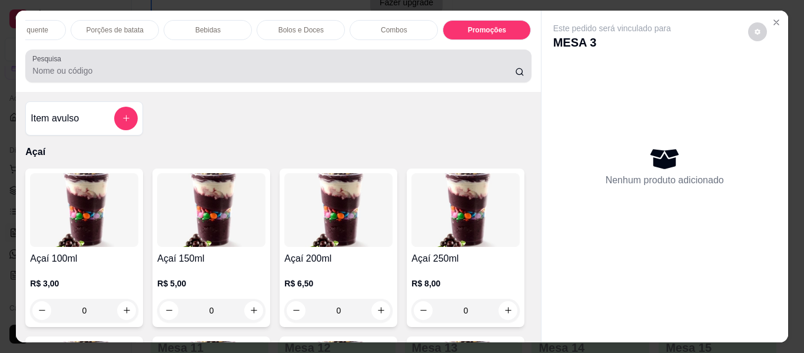
scroll to position [32, 0]
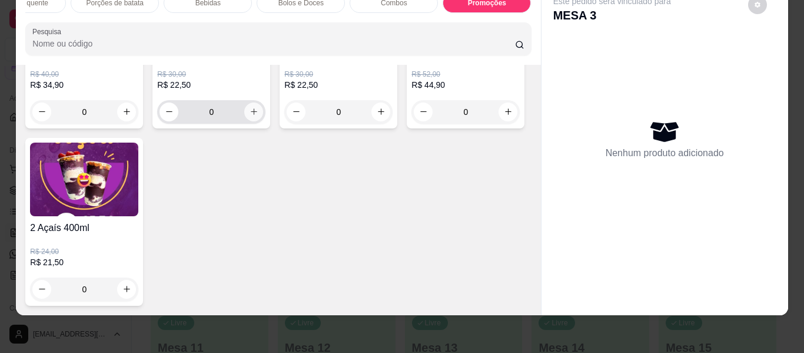
click at [250, 116] on icon "increase-product-quantity" at bounding box center [254, 111] width 9 height 9
type input "1"
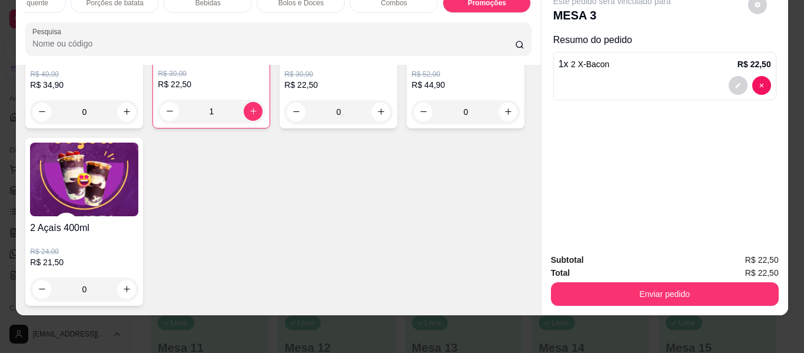
scroll to position [0, 0]
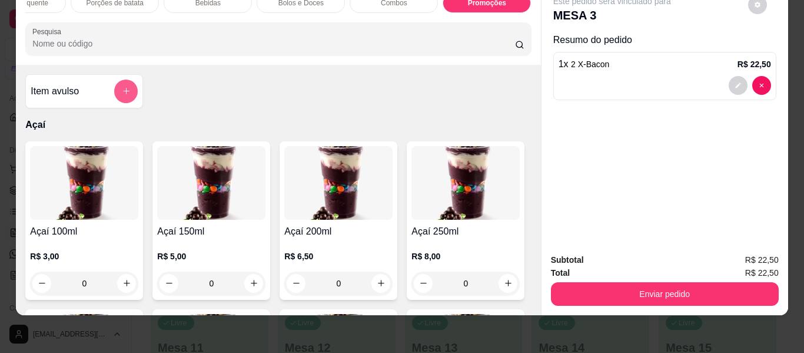
click at [121, 84] on button "add-separate-item" at bounding box center [126, 91] width 24 height 24
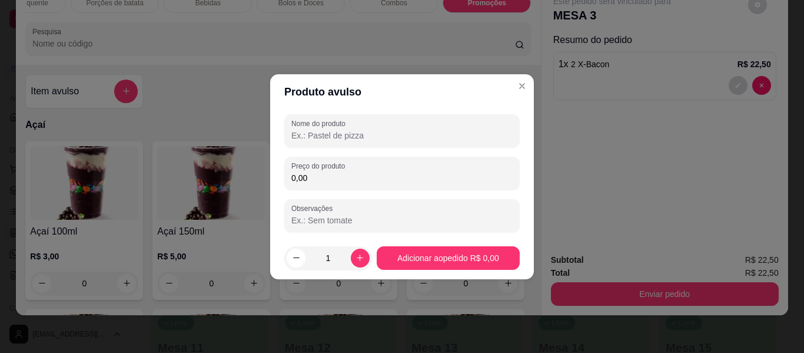
drag, startPoint x: 313, startPoint y: 130, endPoint x: 352, endPoint y: 144, distance: 41.7
click at [313, 130] on input "Nome do produto" at bounding box center [401, 135] width 221 height 12
type input "taxa de entrega"
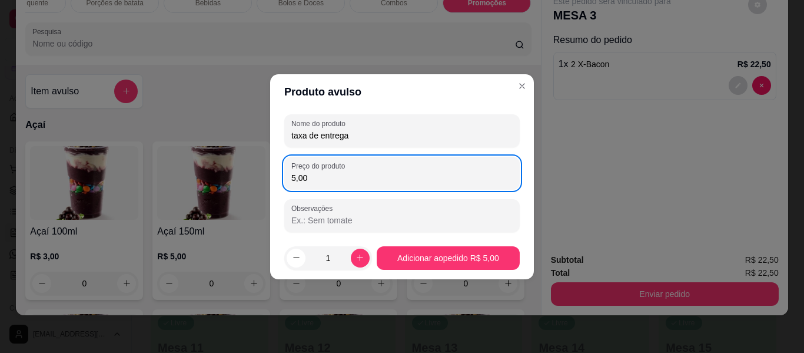
type input "5,00"
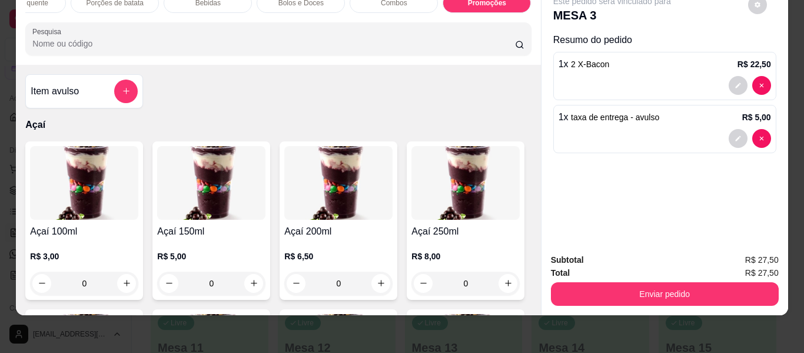
click at [622, 282] on button "Enviar pedido" at bounding box center [665, 294] width 228 height 24
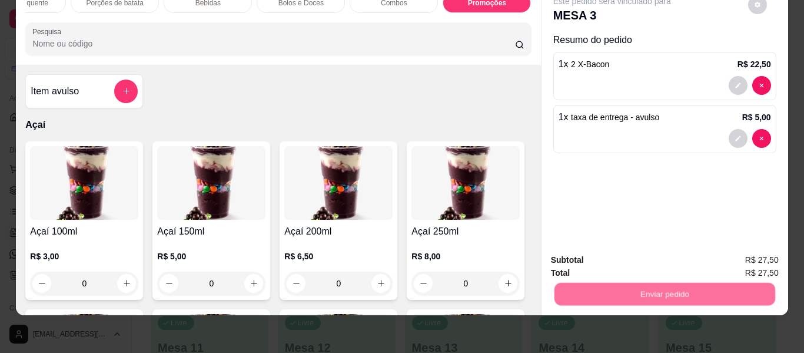
click at [616, 254] on button "Não registrar e enviar pedido" at bounding box center [625, 255] width 119 height 22
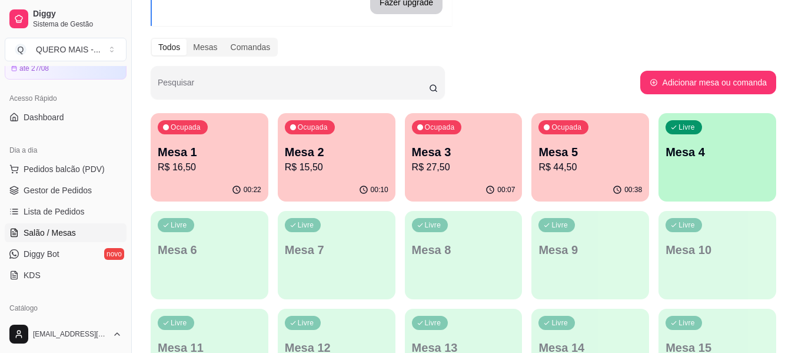
click at [178, 150] on p "Mesa 1" at bounding box center [210, 152] width 104 height 16
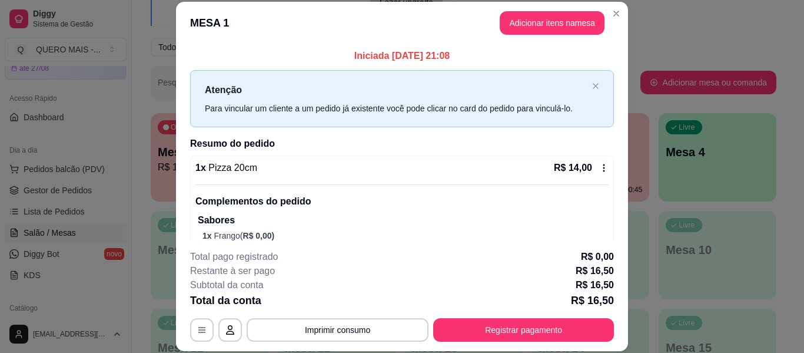
click at [517, 328] on button "Registrar pagamento" at bounding box center [523, 330] width 181 height 24
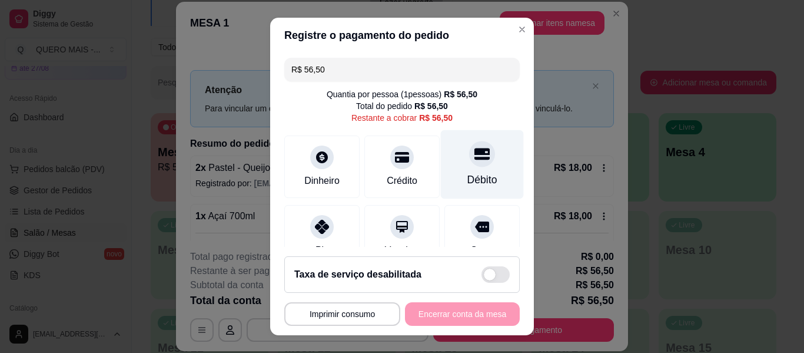
click at [474, 161] on icon at bounding box center [481, 153] width 15 height 15
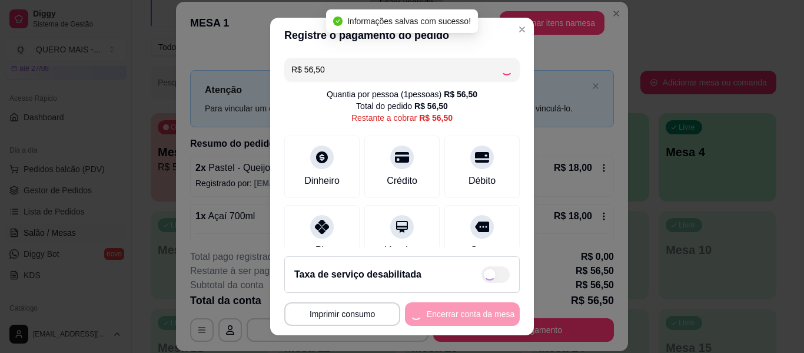
type input "R$ 0,00"
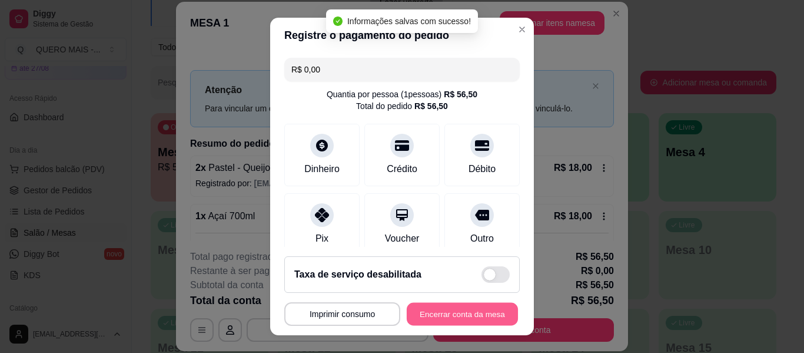
click at [454, 313] on button "Encerrar conta da mesa" at bounding box center [462, 314] width 111 height 23
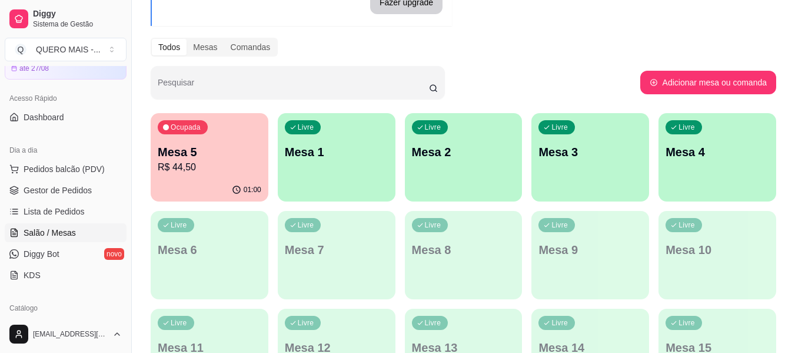
click at [195, 173] on p "R$ 44,50" at bounding box center [210, 167] width 104 height 14
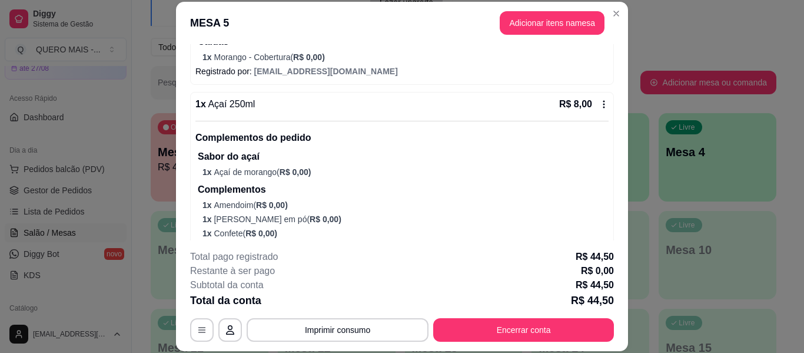
scroll to position [294, 0]
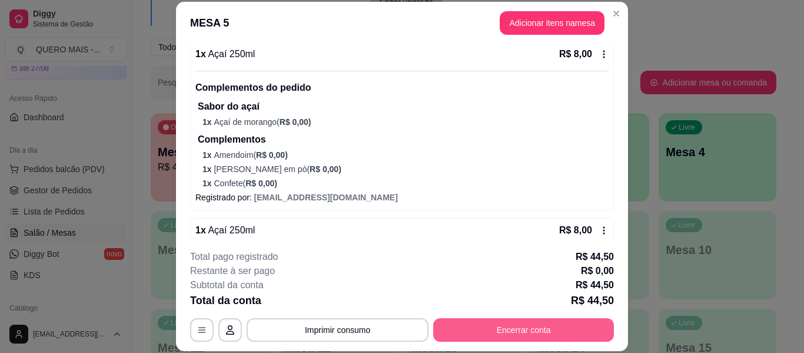
click at [510, 333] on button "Encerrar conta" at bounding box center [523, 330] width 181 height 24
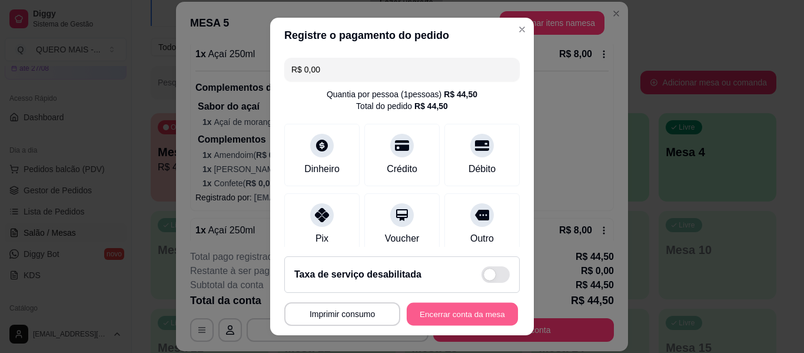
click at [414, 315] on button "Encerrar conta da mesa" at bounding box center [462, 314] width 111 height 23
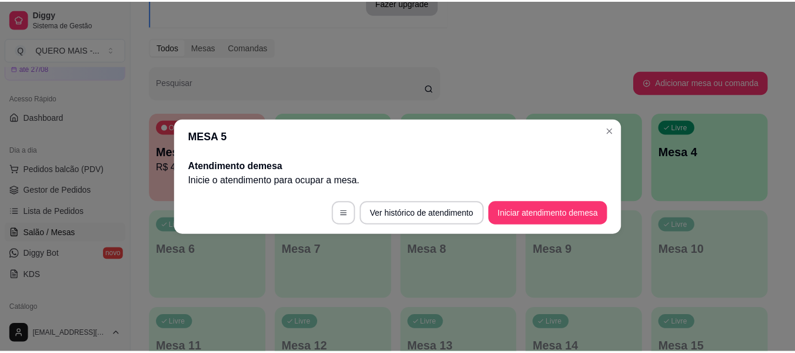
scroll to position [0, 0]
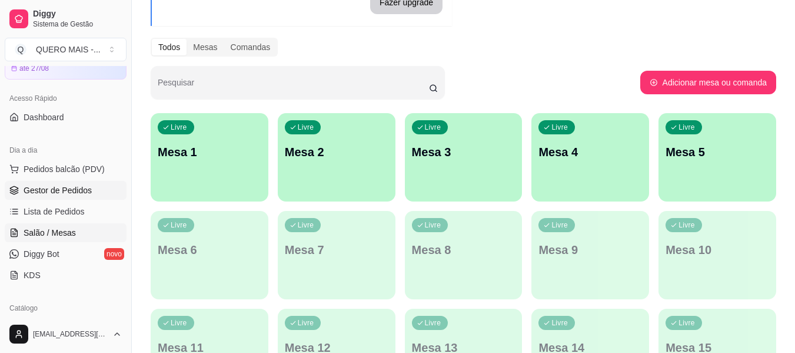
click at [49, 184] on span "Gestor de Pedidos" at bounding box center [58, 190] width 68 height 12
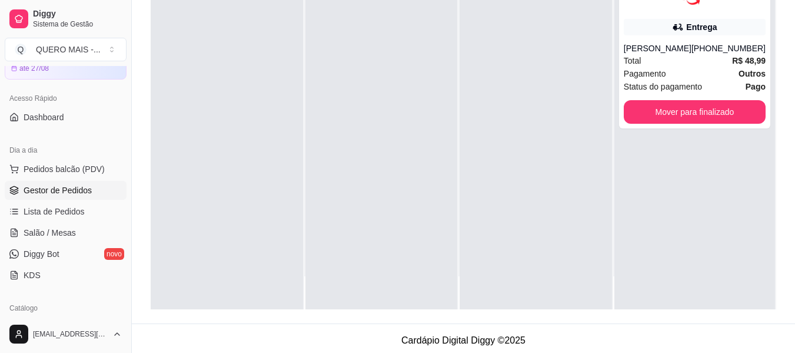
scroll to position [180, 0]
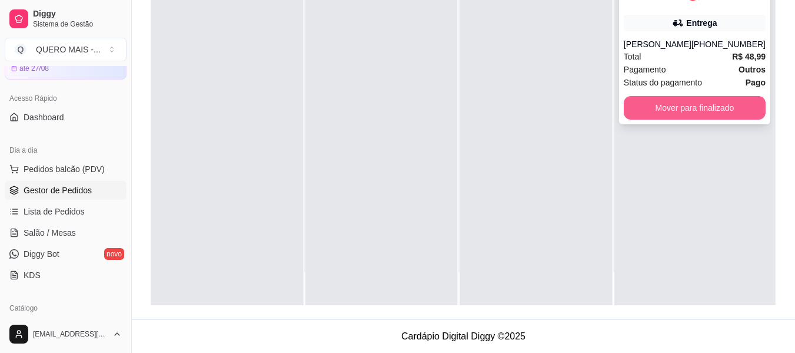
click at [656, 114] on button "Mover para finalizado" at bounding box center [695, 108] width 142 height 24
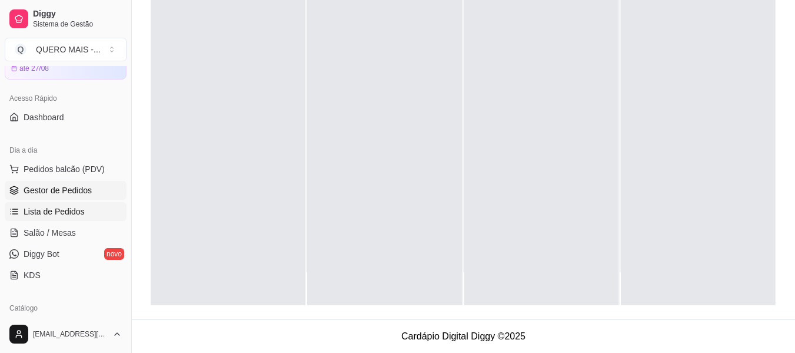
click at [72, 214] on span "Lista de Pedidos" at bounding box center [54, 211] width 61 height 12
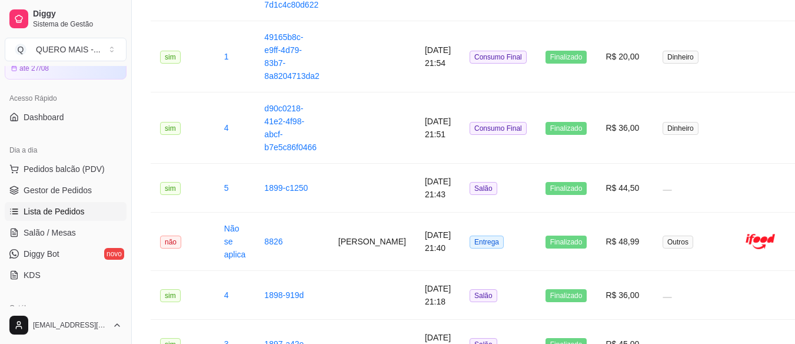
scroll to position [942, 0]
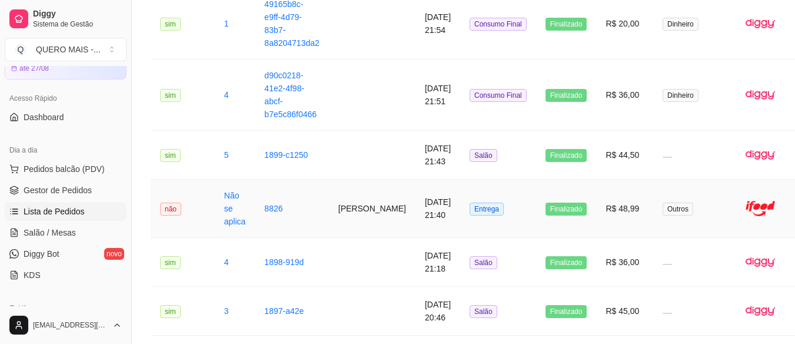
click at [346, 205] on td "[PERSON_NAME]" at bounding box center [372, 209] width 87 height 58
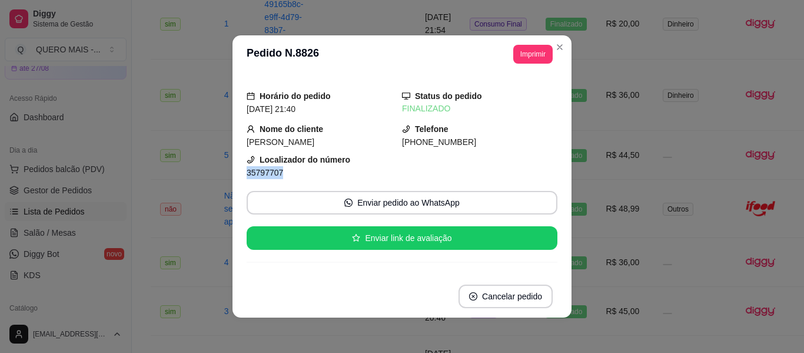
drag, startPoint x: 242, startPoint y: 172, endPoint x: 278, endPoint y: 178, distance: 36.3
click at [278, 178] on div "35797707" at bounding box center [324, 172] width 155 height 13
copy span "35797707"
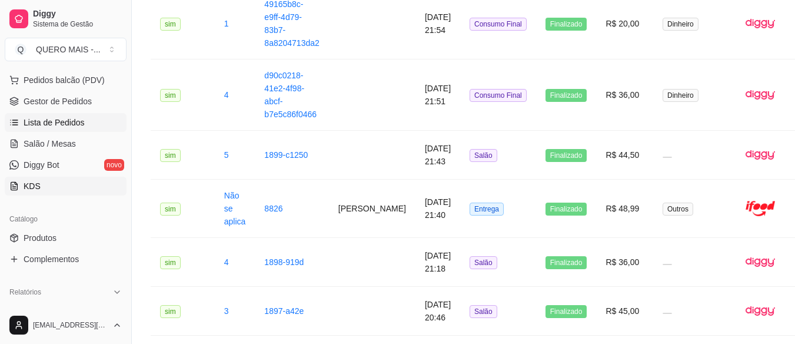
scroll to position [177, 0]
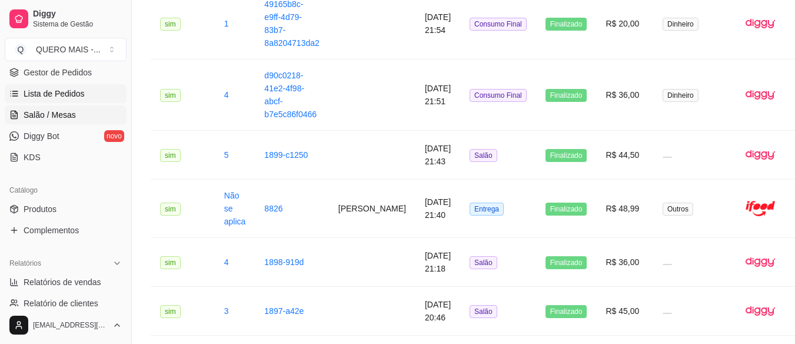
click at [78, 114] on link "Salão / Mesas" at bounding box center [66, 114] width 122 height 19
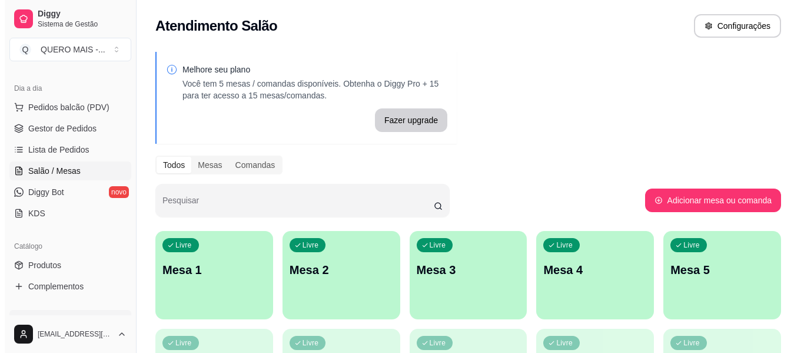
scroll to position [100, 0]
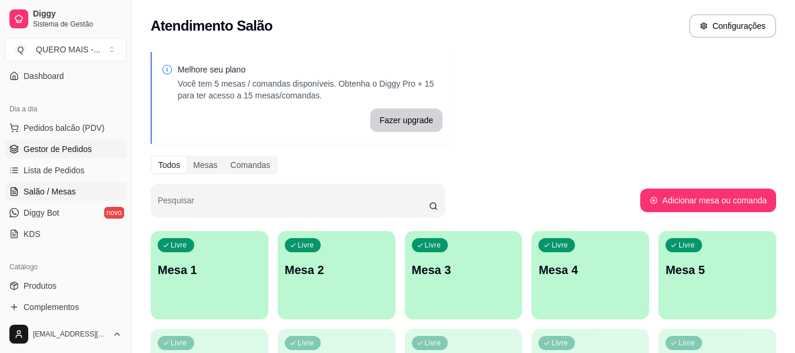
click at [78, 152] on span "Gestor de Pedidos" at bounding box center [58, 149] width 68 height 12
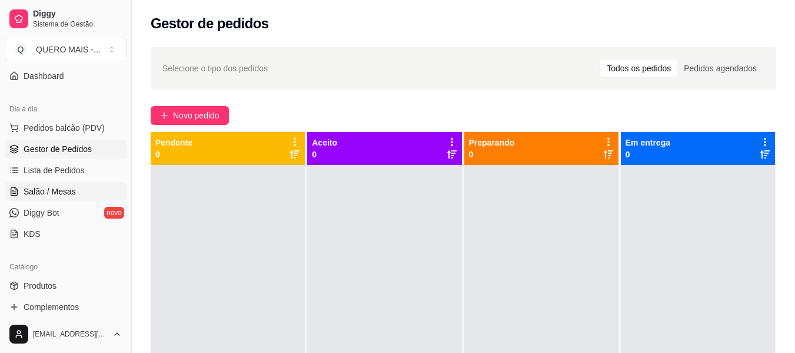
click at [67, 190] on span "Salão / Mesas" at bounding box center [50, 191] width 52 height 12
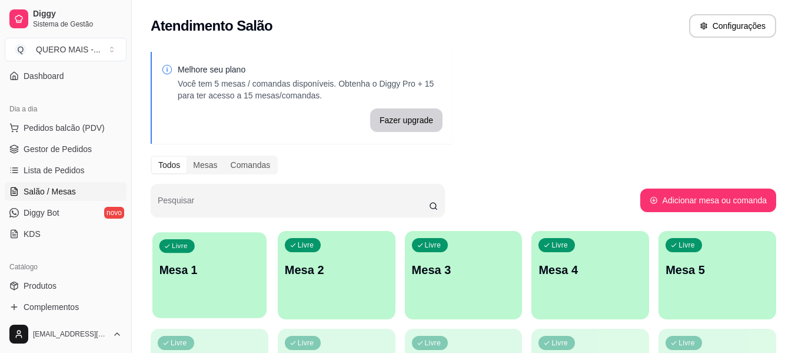
click at [200, 297] on div "Livre Mesa 1" at bounding box center [209, 268] width 114 height 72
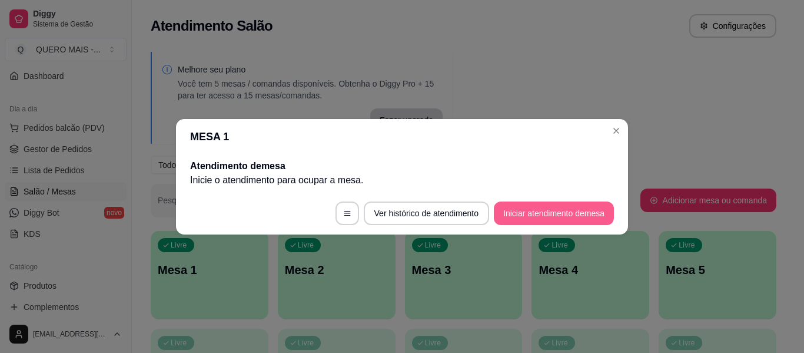
click at [518, 216] on button "Iniciar atendimento de mesa" at bounding box center [554, 213] width 120 height 24
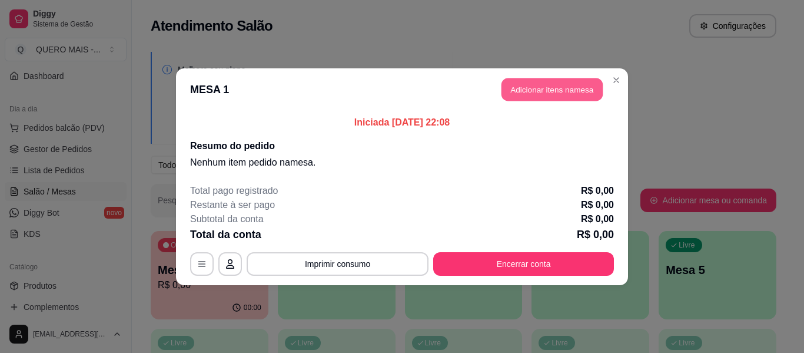
click at [548, 84] on button "Adicionar itens na mesa" at bounding box center [551, 89] width 101 height 23
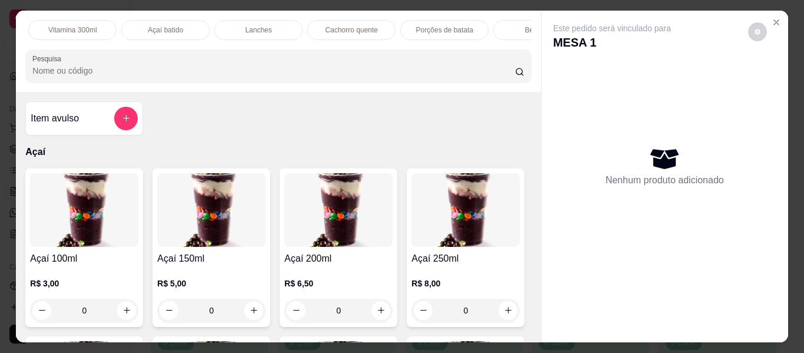
scroll to position [0, 699]
click at [494, 25] on p "Promoções" at bounding box center [487, 29] width 36 height 9
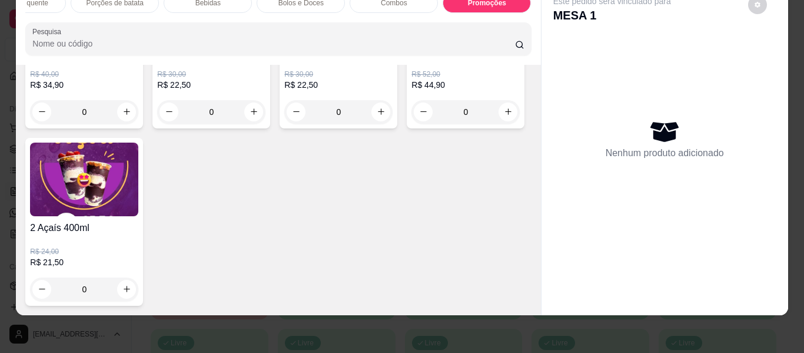
scroll to position [4582, 0]
click at [138, 278] on div "0" at bounding box center [84, 289] width 108 height 24
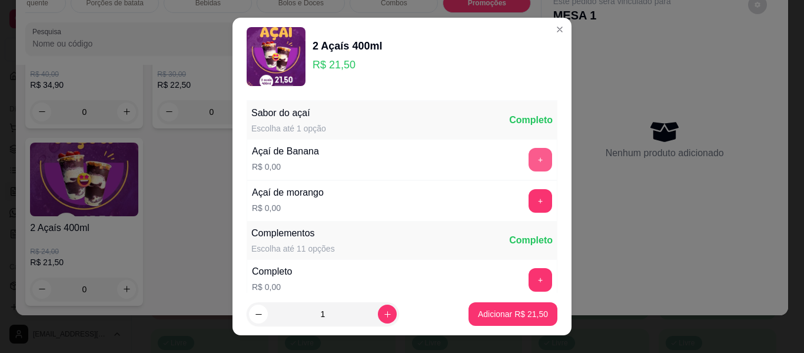
click at [529, 161] on button "+" at bounding box center [541, 160] width 24 height 24
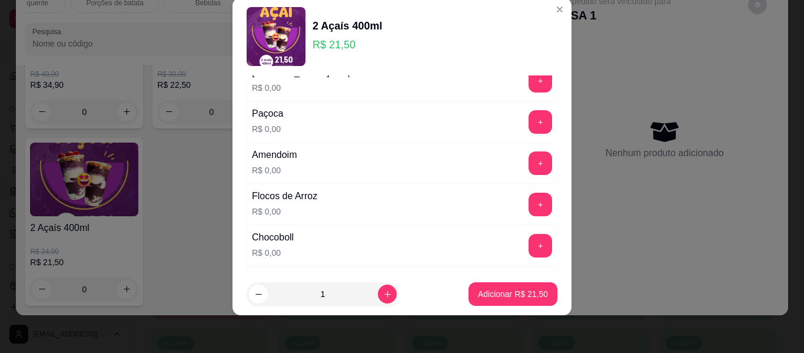
scroll to position [244, 0]
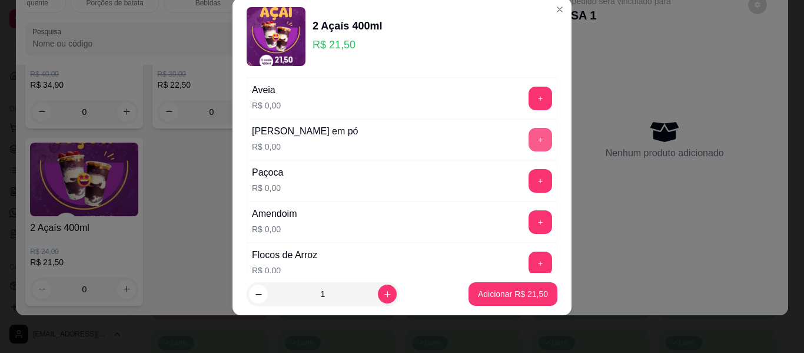
click at [529, 143] on button "+" at bounding box center [541, 140] width 24 height 24
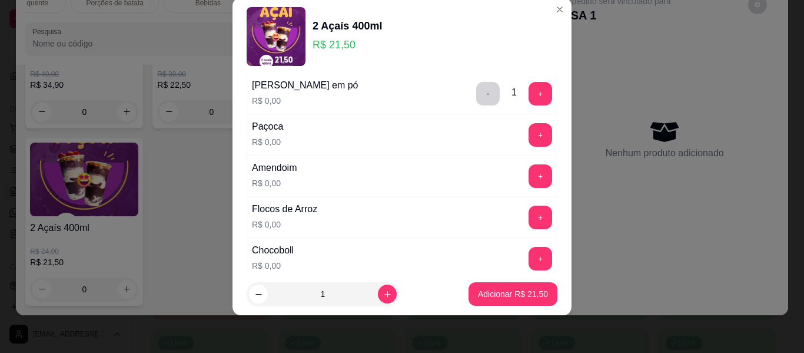
scroll to position [303, 0]
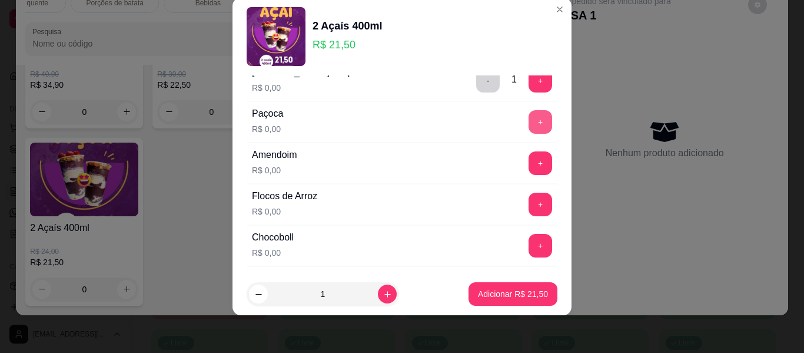
click at [529, 121] on button "+" at bounding box center [541, 122] width 24 height 24
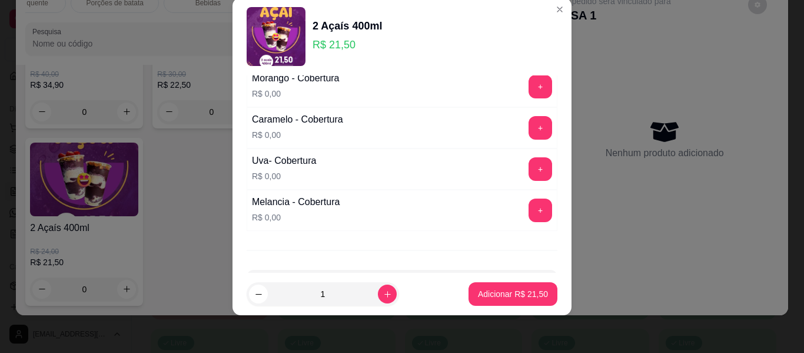
scroll to position [793, 0]
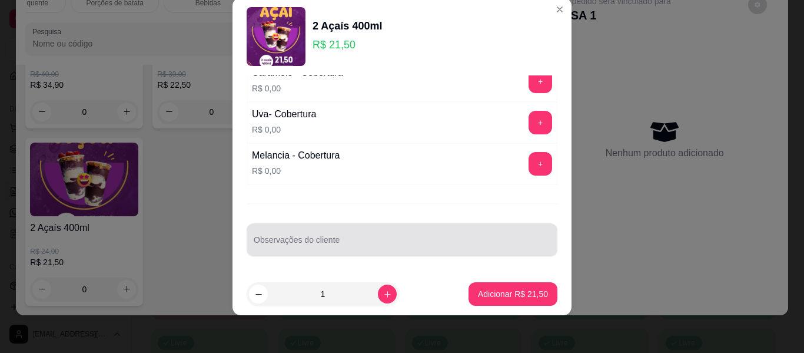
click at [395, 237] on div at bounding box center [402, 240] width 297 height 24
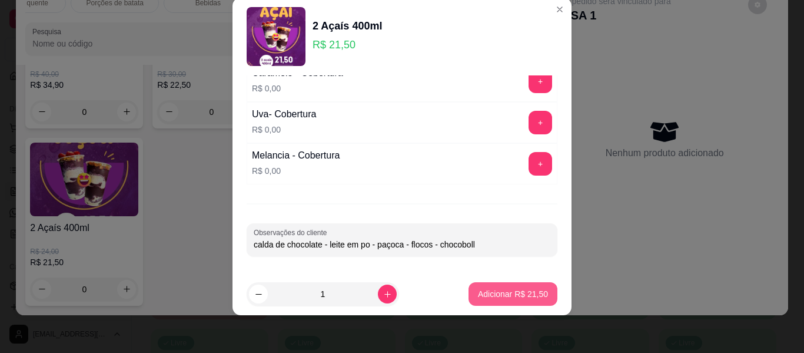
type input "calda de chocolate - leite em po - paçoca - flocos - chocoboll"
click at [506, 287] on button "Adicionar R$ 21,50" at bounding box center [513, 294] width 87 height 23
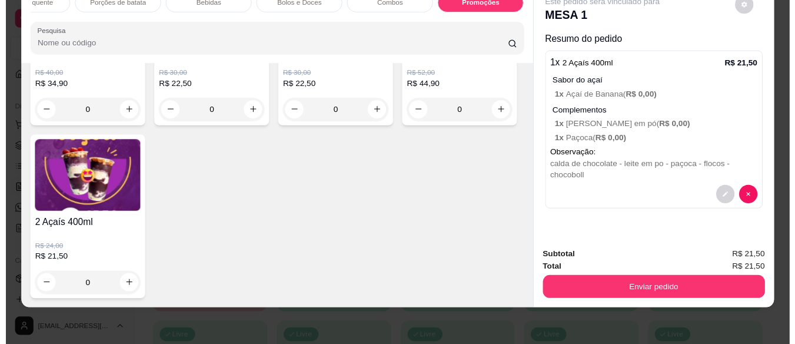
scroll to position [0, 0]
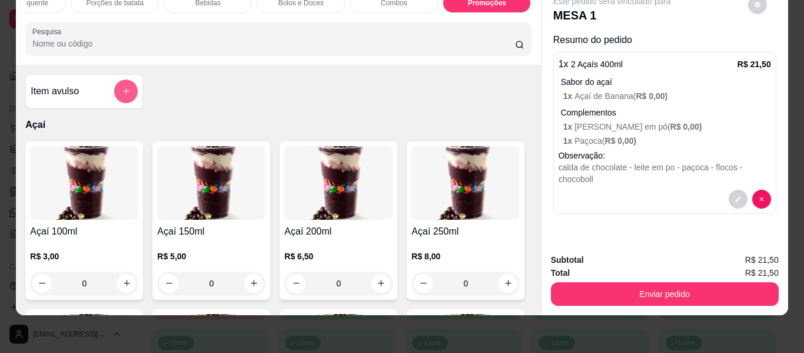
click at [126, 87] on icon "add-separate-item" at bounding box center [126, 91] width 9 height 9
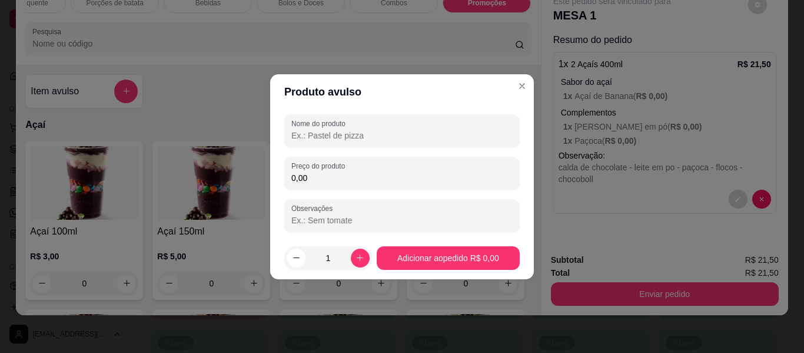
click at [333, 139] on input "Nome do produto" at bounding box center [401, 135] width 221 height 12
type input "taxa de entrega"
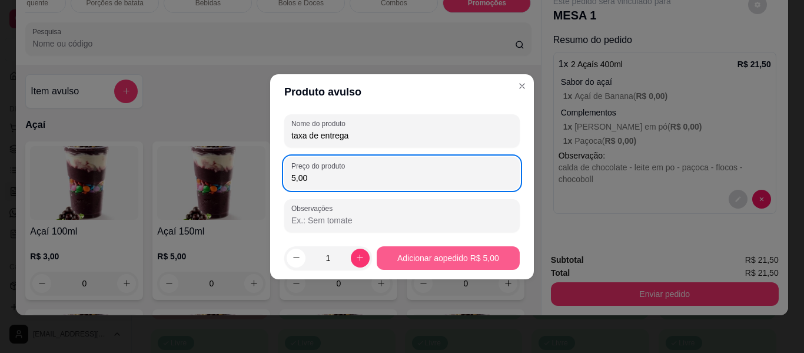
type input "5,00"
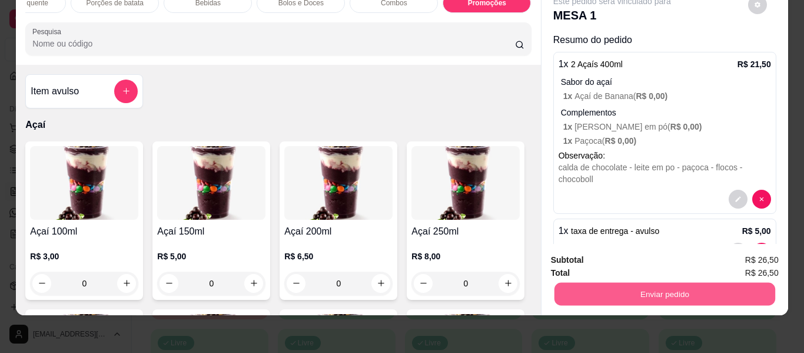
click at [616, 294] on button "Enviar pedido" at bounding box center [664, 294] width 221 height 23
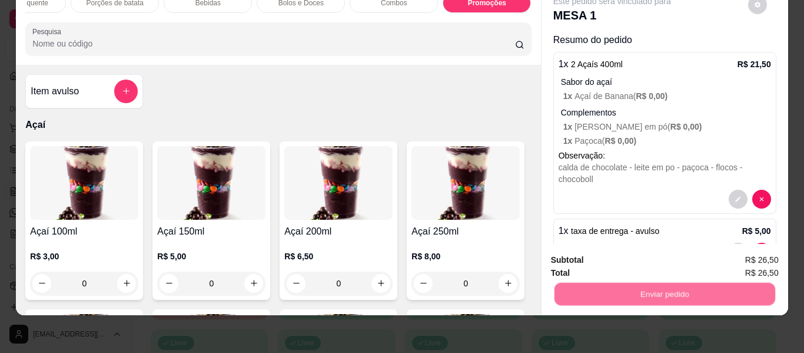
click at [608, 257] on button "Não registrar e enviar pedido" at bounding box center [625, 255] width 119 height 22
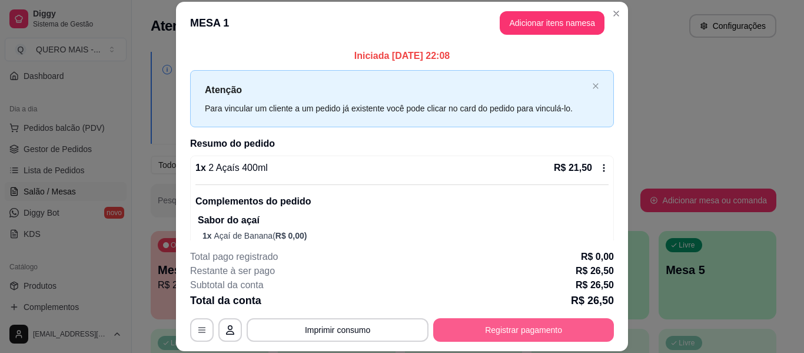
click at [538, 325] on button "Registrar pagamento" at bounding box center [523, 330] width 181 height 24
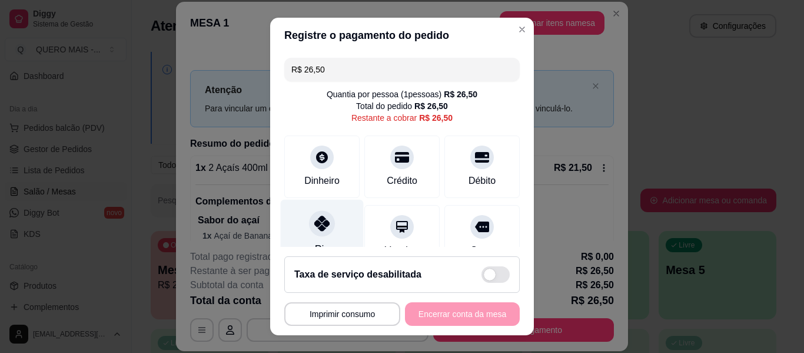
click at [315, 230] on icon at bounding box center [321, 222] width 15 height 15
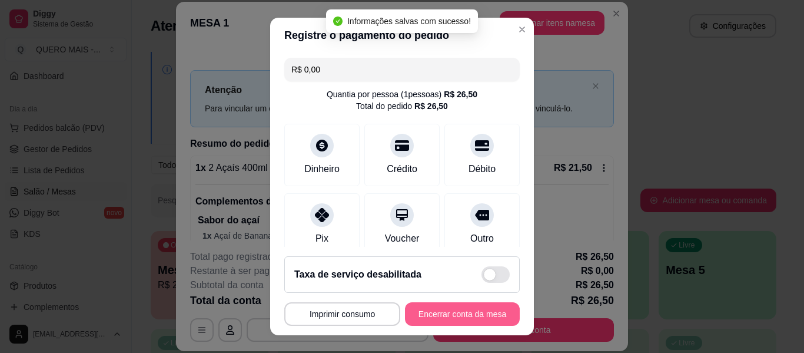
type input "R$ 0,00"
click at [443, 317] on button "Encerrar conta da mesa" at bounding box center [462, 314] width 115 height 24
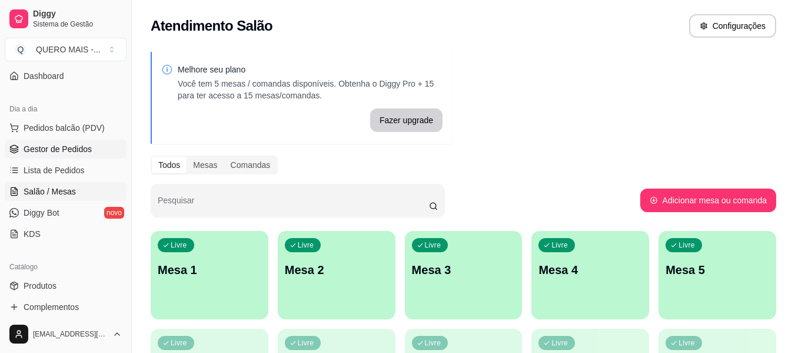
click at [57, 150] on span "Gestor de Pedidos" at bounding box center [58, 149] width 68 height 12
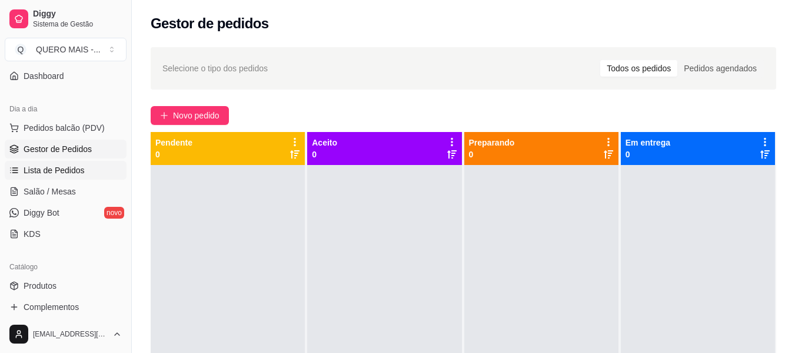
click at [89, 172] on link "Lista de Pedidos" at bounding box center [66, 170] width 122 height 19
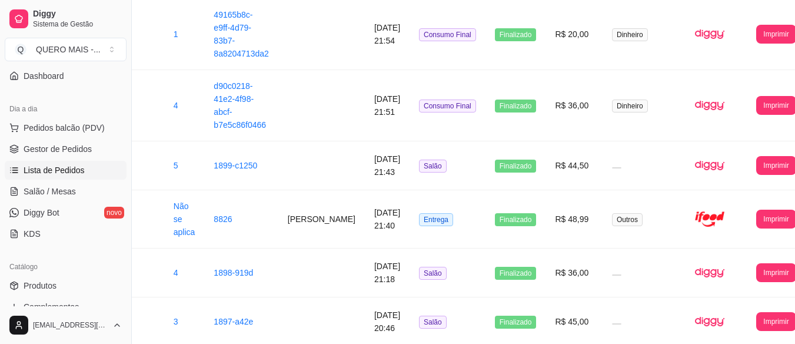
scroll to position [1118, 51]
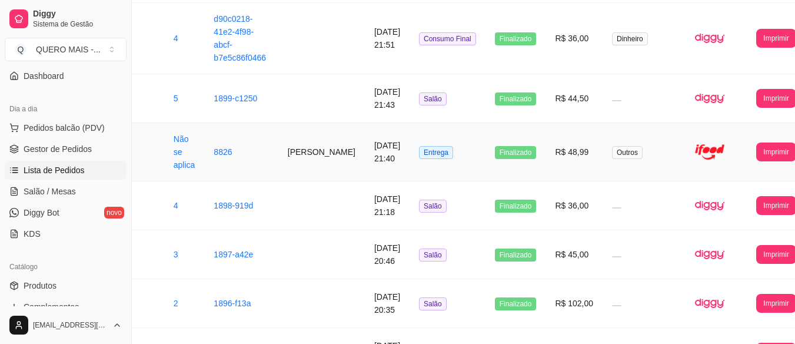
click at [288, 155] on td "[PERSON_NAME]" at bounding box center [321, 152] width 87 height 58
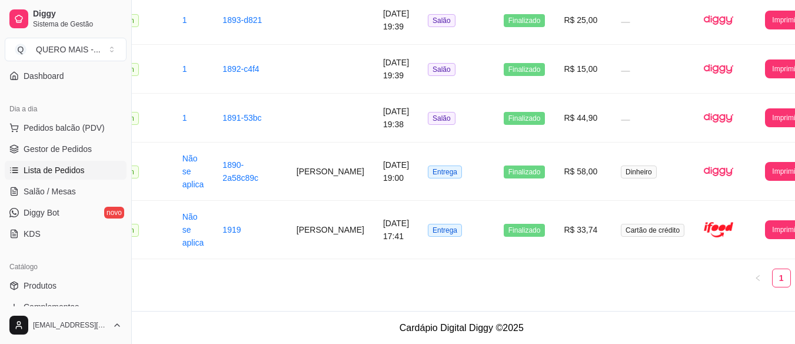
scroll to position [1607, 42]
click at [315, 228] on td "[PERSON_NAME]" at bounding box center [330, 229] width 87 height 58
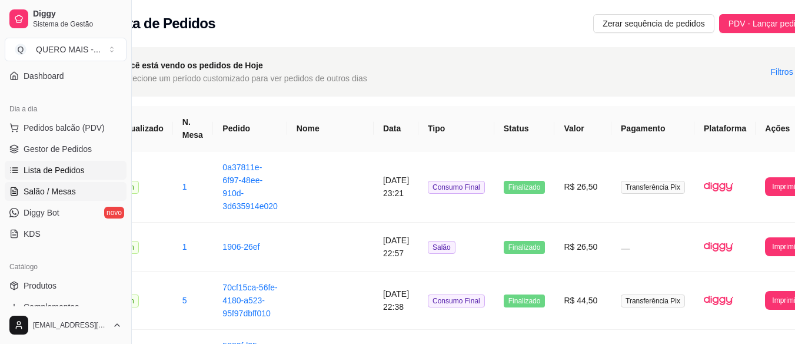
scroll to position [0, 0]
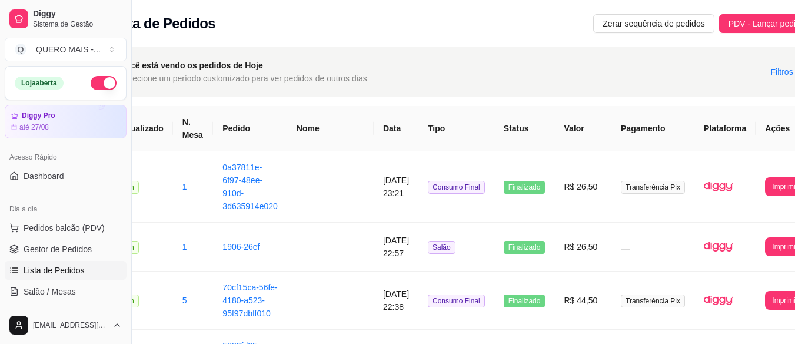
click at [100, 85] on button "button" at bounding box center [104, 83] width 26 height 14
